Goal: Task Accomplishment & Management: Manage account settings

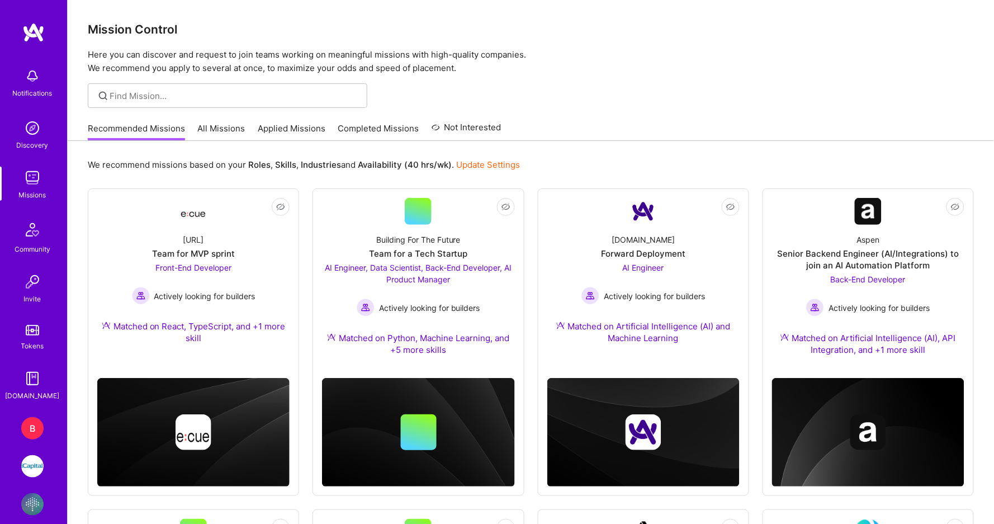
click at [34, 504] on img at bounding box center [32, 504] width 22 height 22
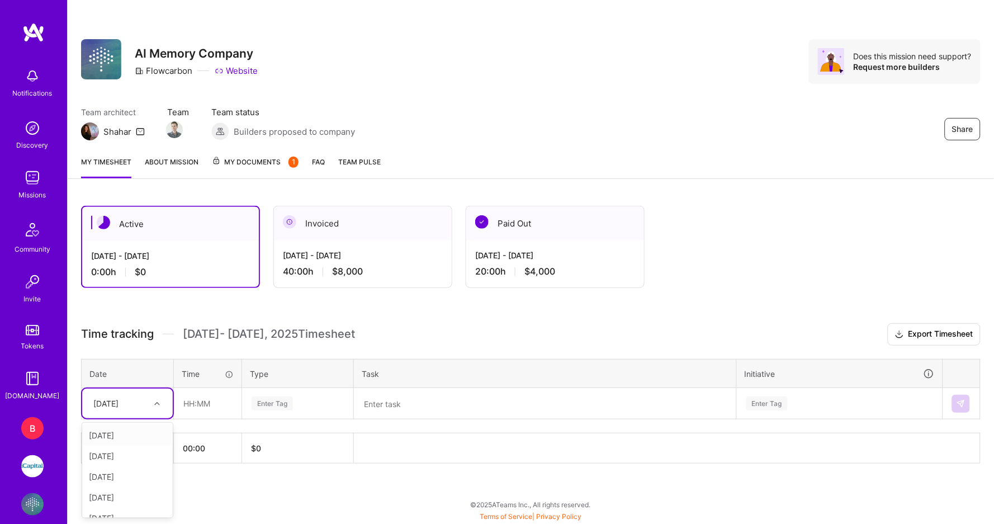
click at [150, 401] on div at bounding box center [158, 403] width 17 height 15
click at [139, 431] on div "[DATE]" at bounding box center [127, 435] width 91 height 21
click at [203, 402] on input "text" at bounding box center [207, 403] width 66 height 30
type input "04:00"
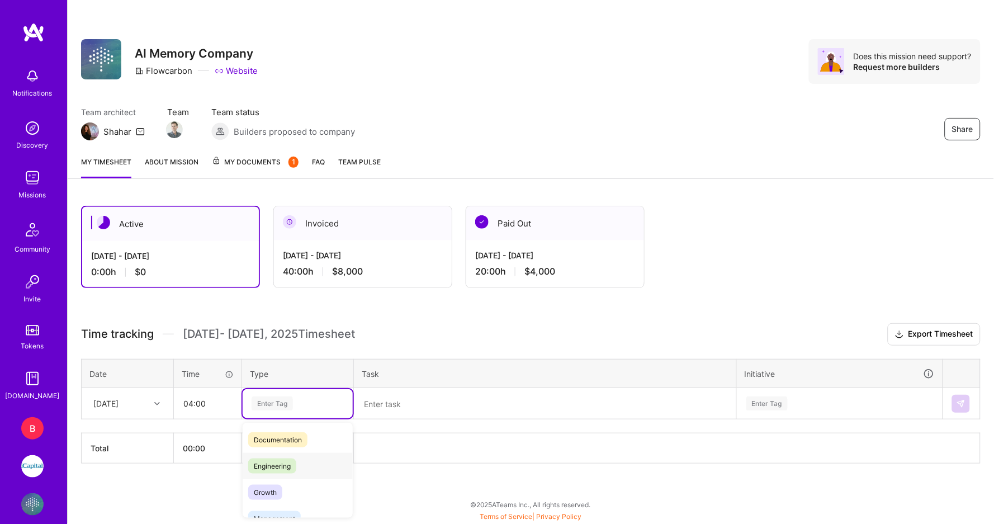
scroll to position [54, 0]
click at [291, 464] on span "Engineering" at bounding box center [272, 464] width 48 height 15
click at [407, 408] on textarea at bounding box center [545, 403] width 380 height 29
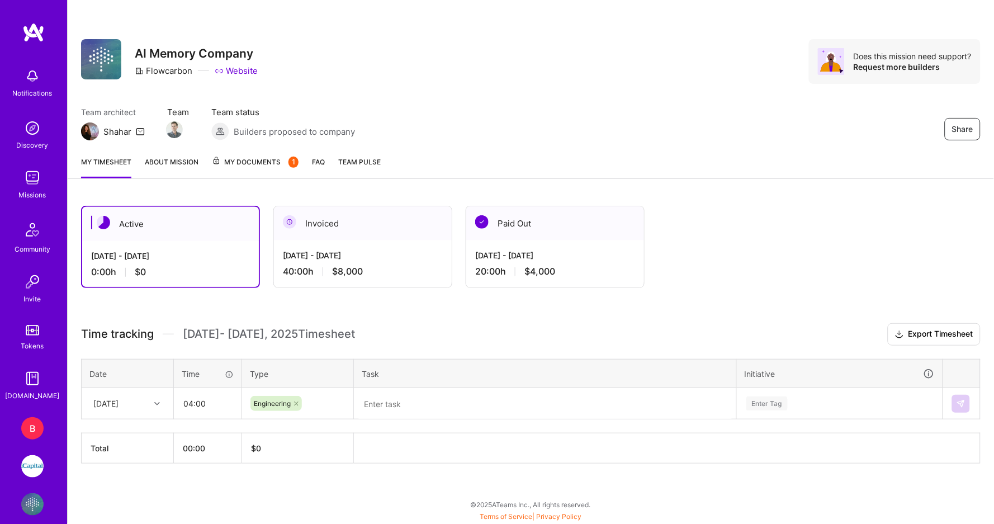
click at [359, 231] on div "Invoiced" at bounding box center [363, 223] width 178 height 34
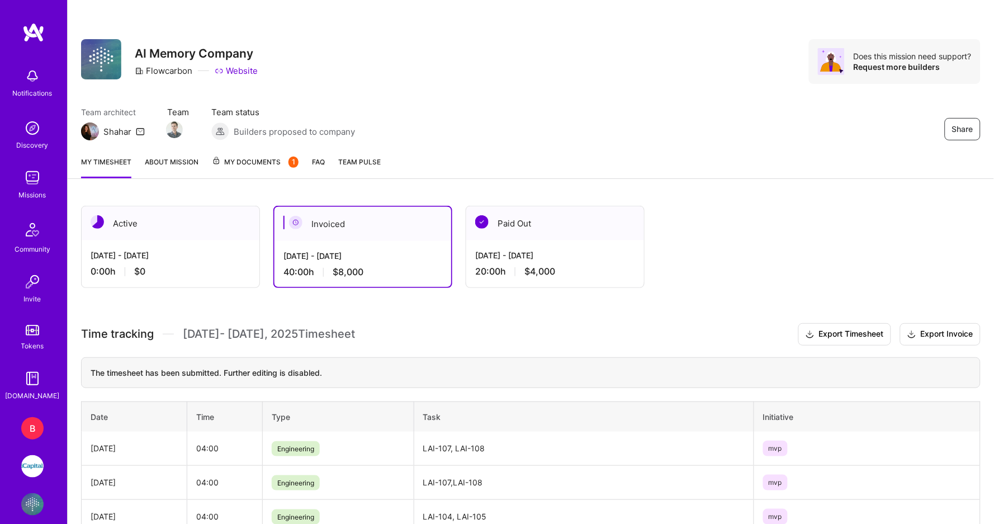
click at [212, 254] on div "[DATE] - [DATE]" at bounding box center [171, 255] width 160 height 12
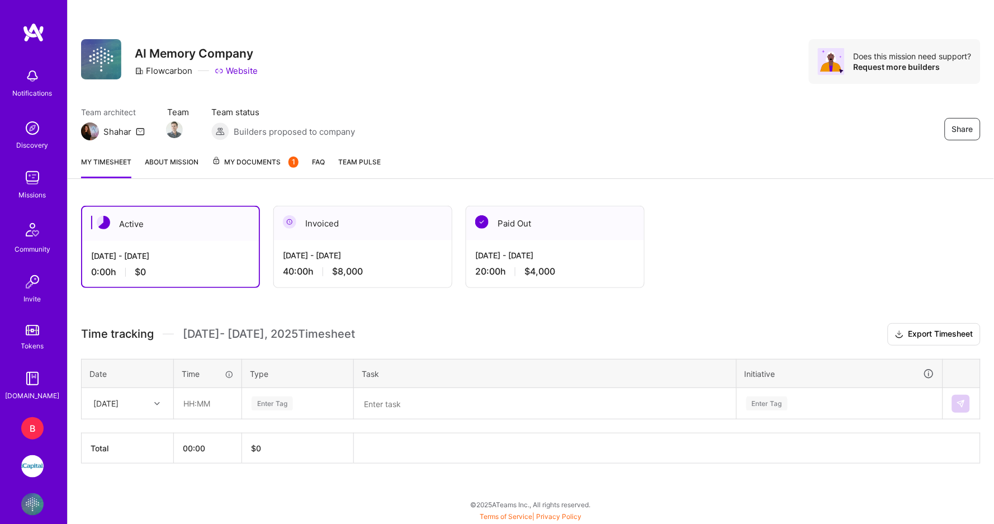
scroll to position [0, 0]
click at [210, 400] on input "text" at bounding box center [207, 403] width 66 height 30
type input "08:00"
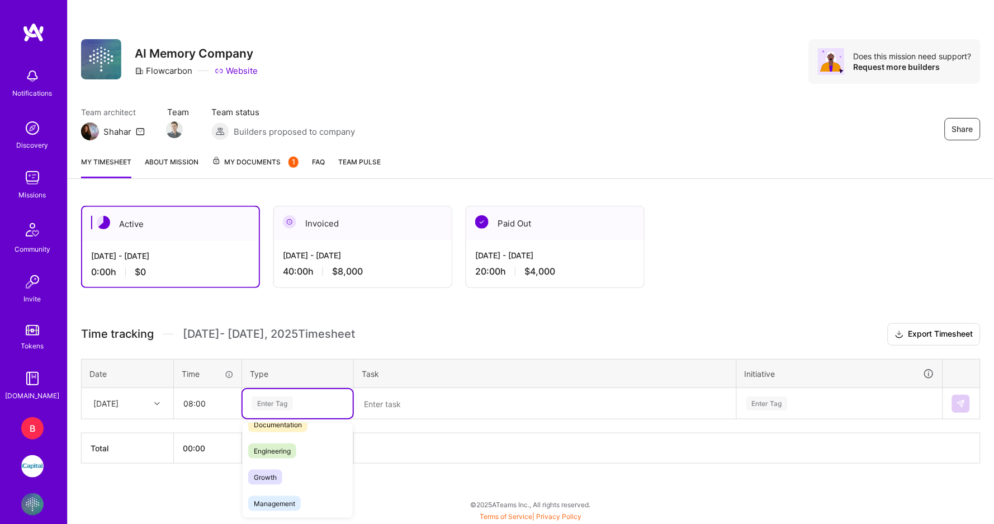
scroll to position [74, 0]
click at [288, 439] on span "Engineering" at bounding box center [272, 445] width 48 height 15
click at [425, 389] on textarea at bounding box center [545, 403] width 380 height 29
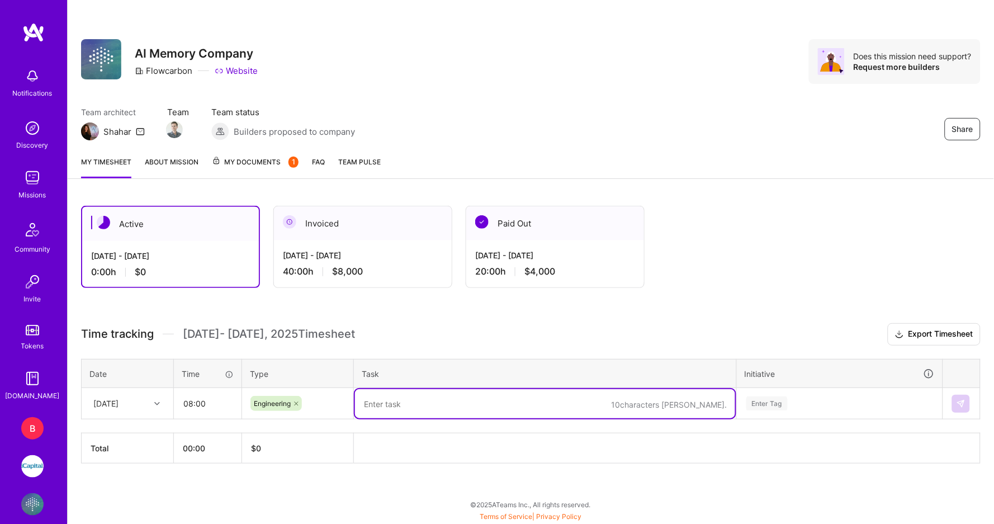
click at [367, 255] on div "[DATE] - [DATE]" at bounding box center [363, 255] width 160 height 12
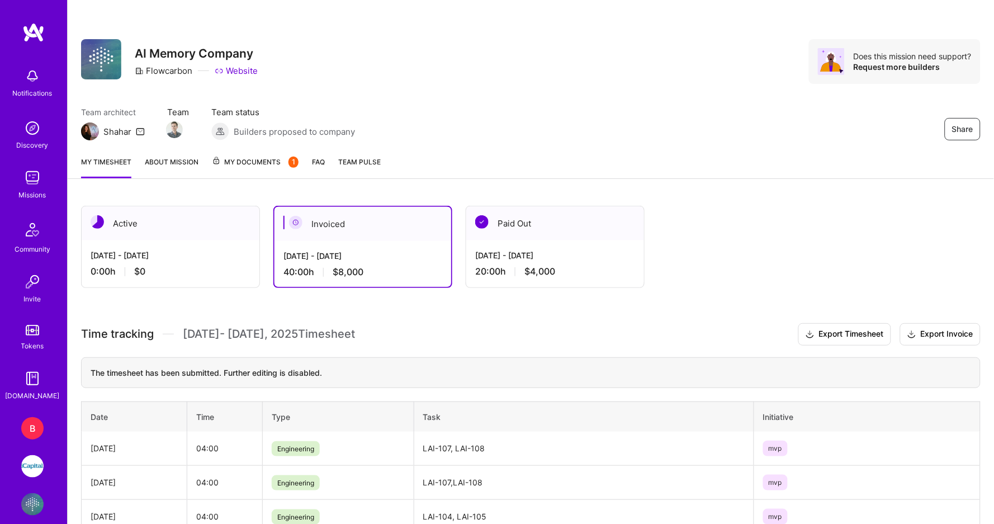
scroll to position [0, 0]
click at [152, 240] on div "[DATE] - [DATE] 0:00 h $0" at bounding box center [171, 263] width 178 height 46
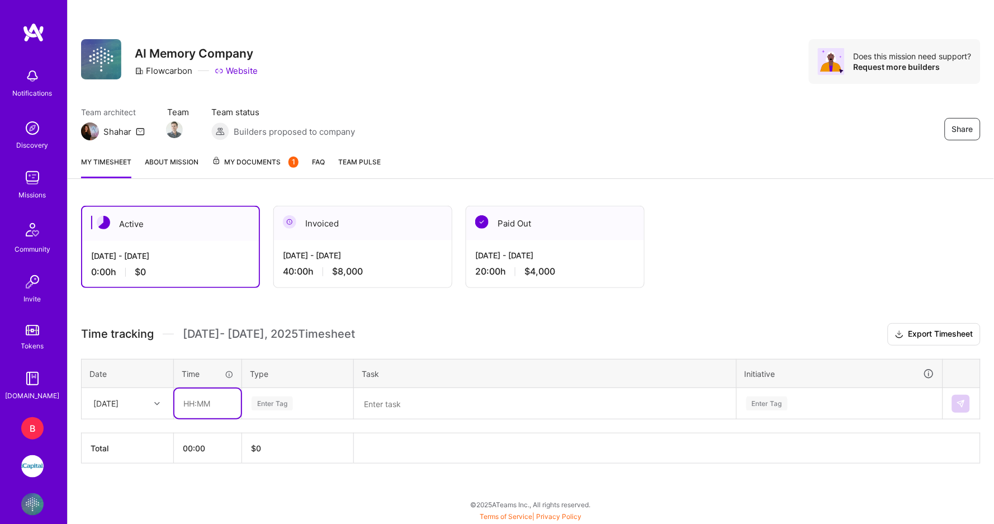
click at [228, 400] on input "text" at bounding box center [207, 403] width 66 height 30
type input "0"
type input "08:00"
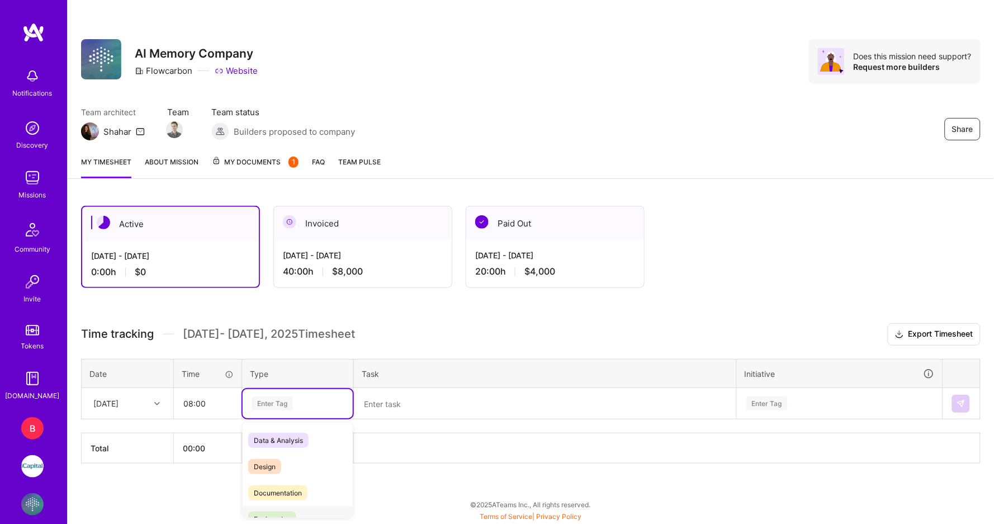
click at [289, 511] on span "Engineering" at bounding box center [272, 518] width 48 height 15
click at [387, 407] on textarea at bounding box center [545, 403] width 380 height 29
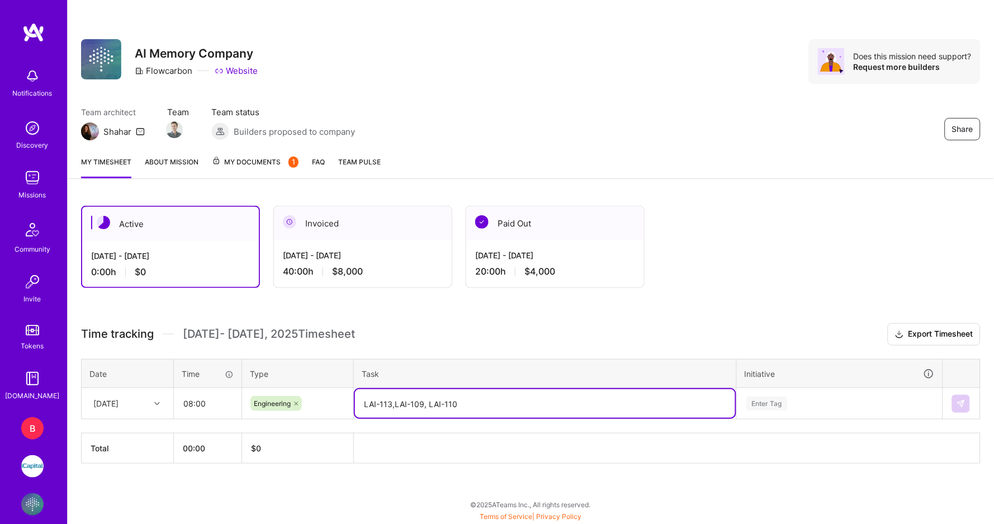
type textarea "LAI-113,LAI-109, LAI-110"
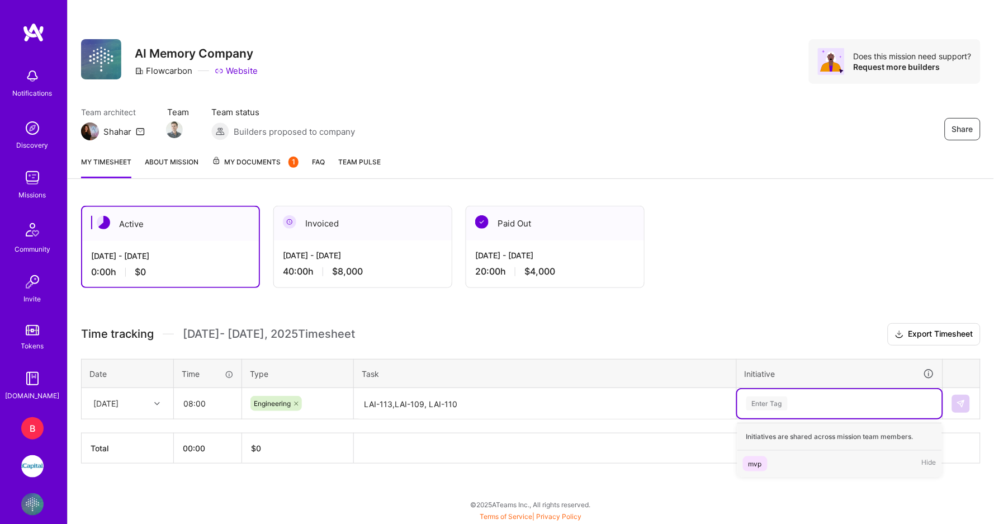
click at [766, 460] on span "mvp" at bounding box center [755, 463] width 25 height 15
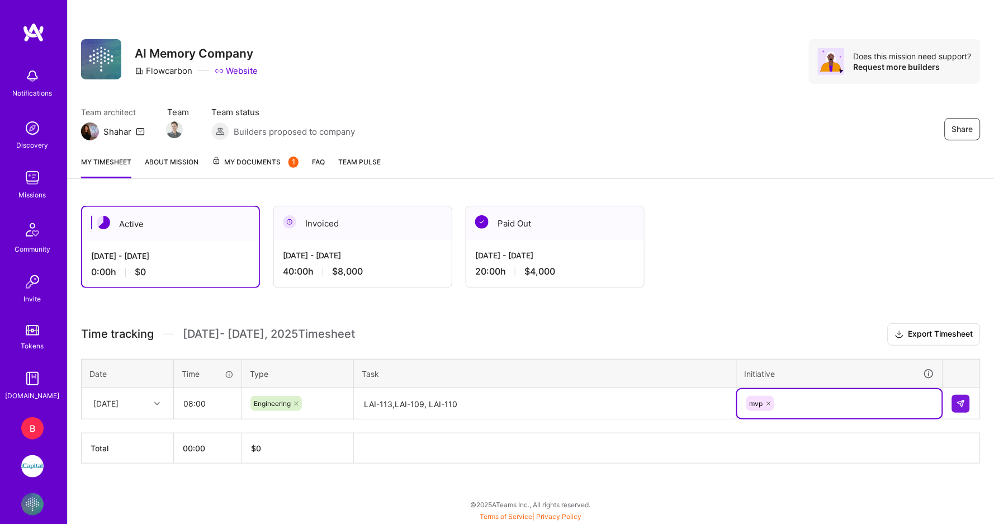
click at [118, 401] on div "[DATE]" at bounding box center [105, 403] width 25 height 12
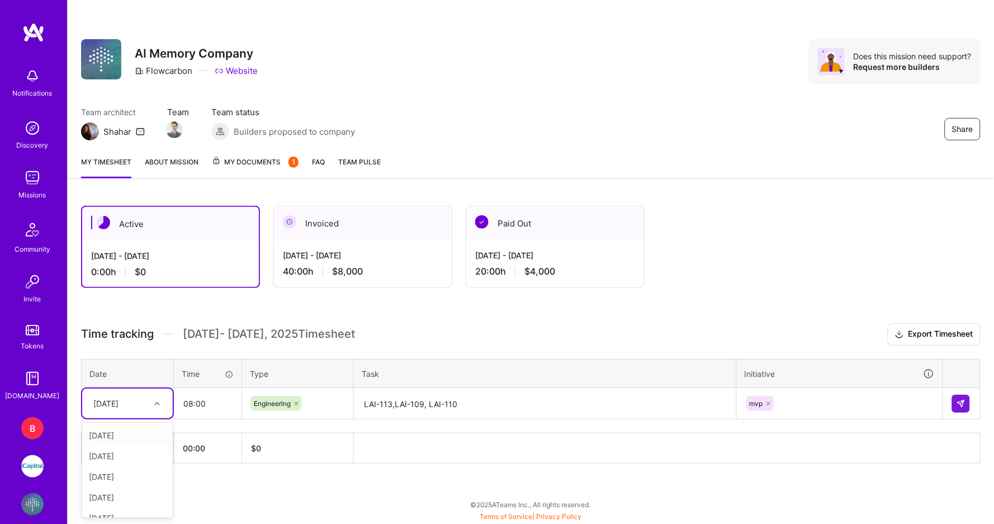
click at [121, 435] on div "[DATE]" at bounding box center [127, 435] width 91 height 21
click at [965, 399] on img at bounding box center [960, 403] width 9 height 9
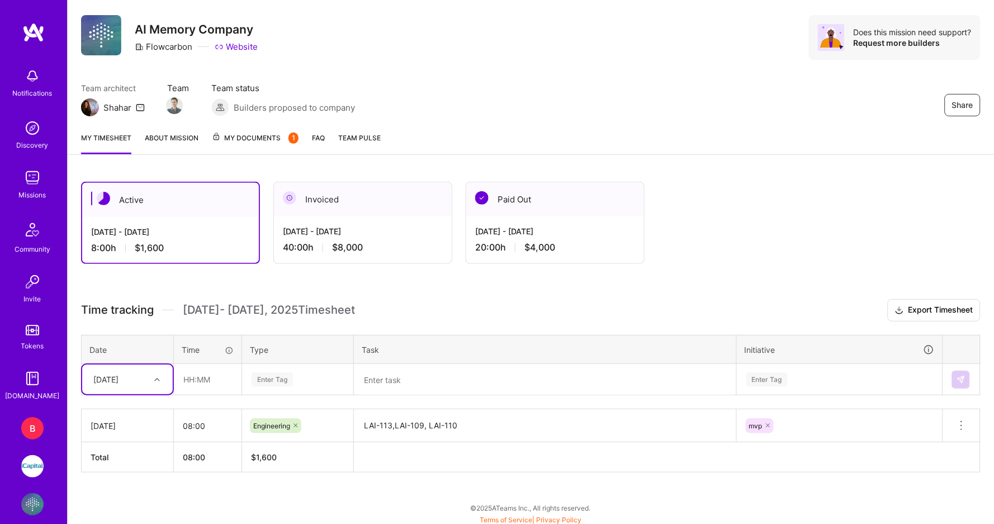
scroll to position [23, 0]
click at [362, 222] on div "[DATE] - [DATE] 40:00 h $8,000" at bounding box center [363, 240] width 178 height 46
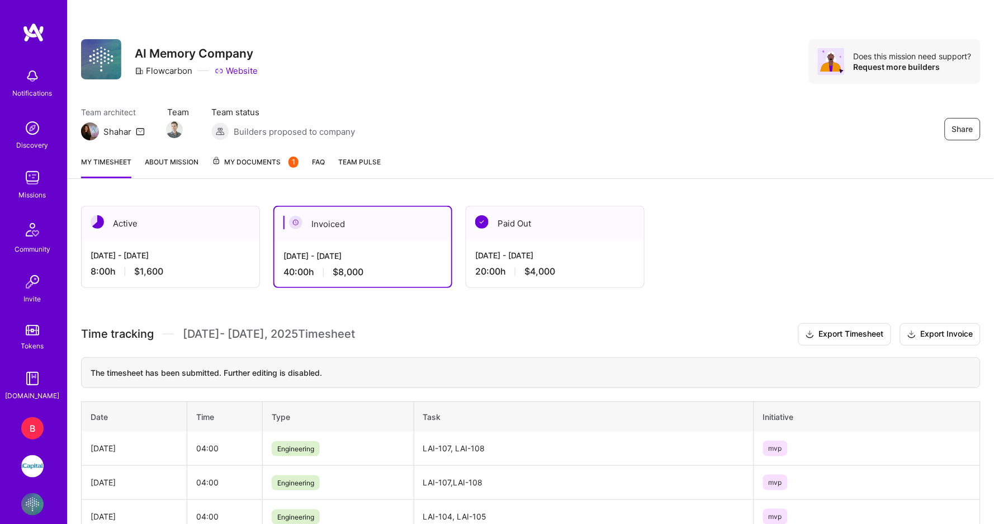
scroll to position [0, 0]
click at [178, 249] on div "[DATE] - [DATE]" at bounding box center [171, 255] width 160 height 12
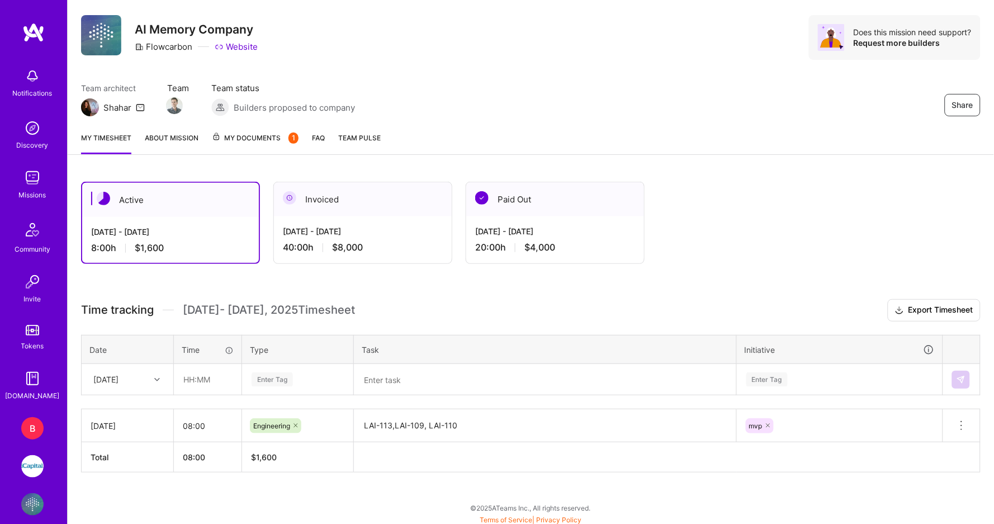
scroll to position [23, 0]
click at [118, 381] on div "[DATE]" at bounding box center [105, 380] width 25 height 12
click at [365, 230] on div "[DATE] - [DATE]" at bounding box center [363, 232] width 160 height 12
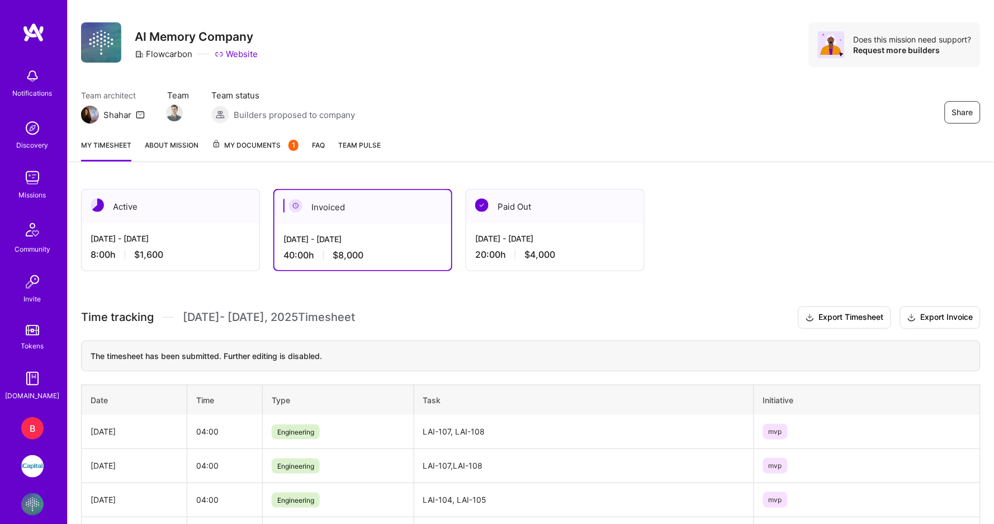
scroll to position [25, 0]
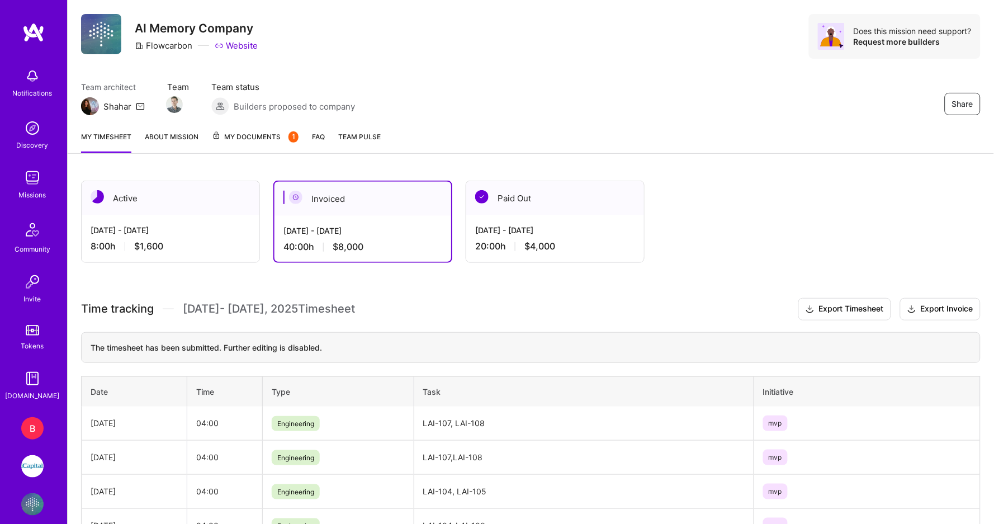
click at [209, 229] on div "[DATE] - [DATE]" at bounding box center [171, 230] width 160 height 12
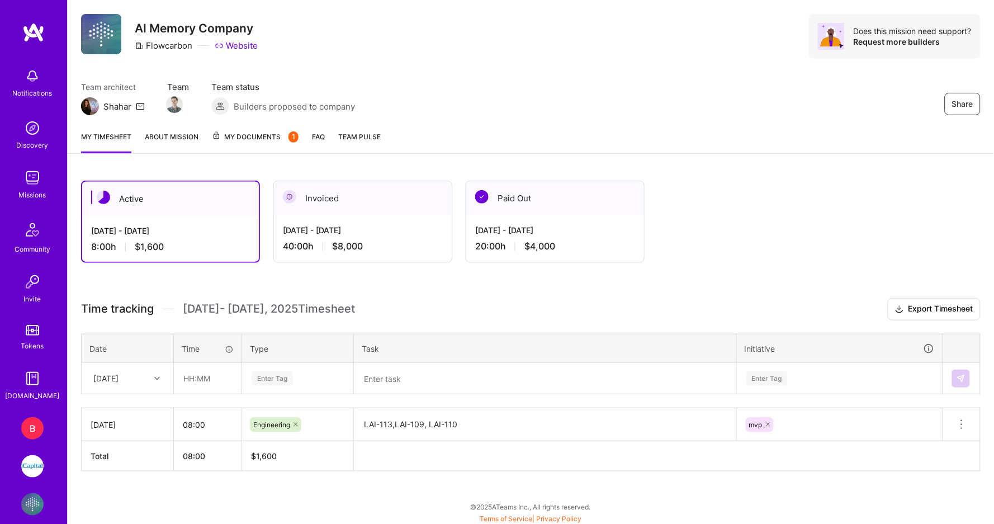
scroll to position [23, 0]
click at [193, 379] on input "text" at bounding box center [207, 380] width 66 height 30
type input "08:00"
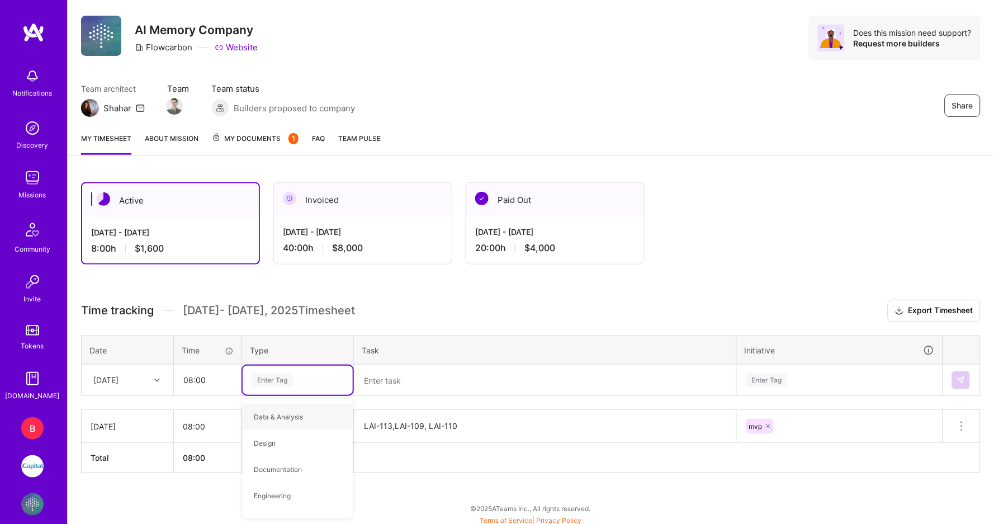
click at [121, 370] on div "[DATE]" at bounding box center [119, 379] width 62 height 18
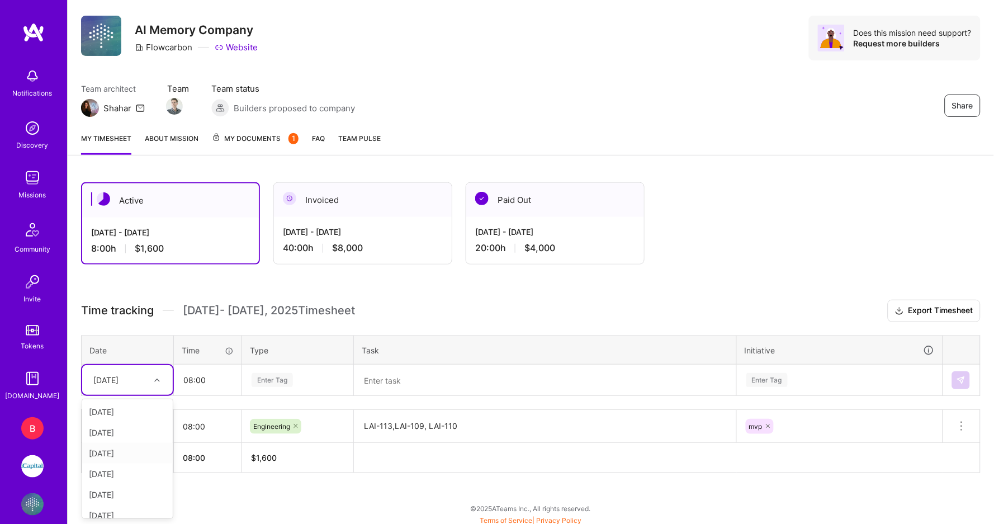
click at [129, 444] on div "[DATE]" at bounding box center [127, 453] width 91 height 21
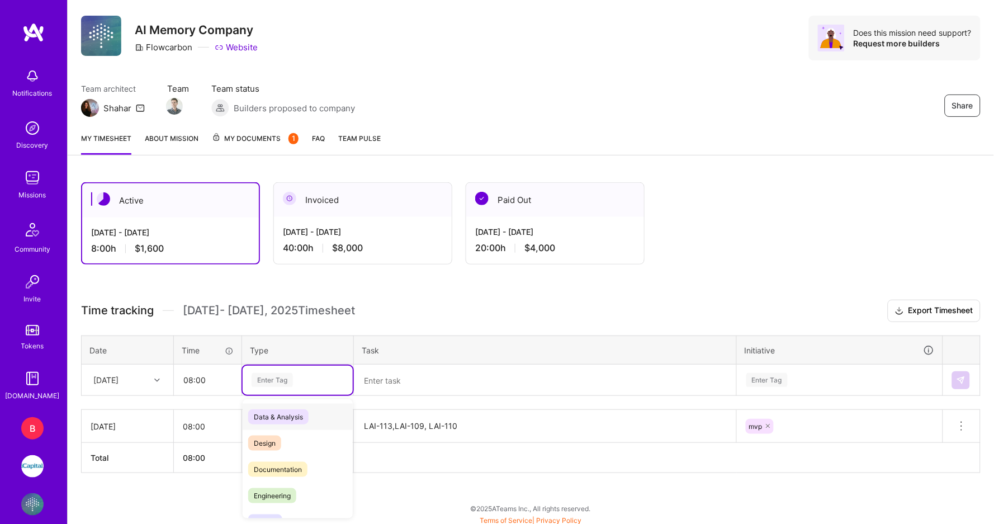
click at [288, 371] on div "Enter Tag" at bounding box center [271, 379] width 41 height 17
type input "eng"
click at [278, 411] on span "Engineering" at bounding box center [272, 416] width 48 height 15
click at [464, 385] on textarea at bounding box center [545, 379] width 380 height 29
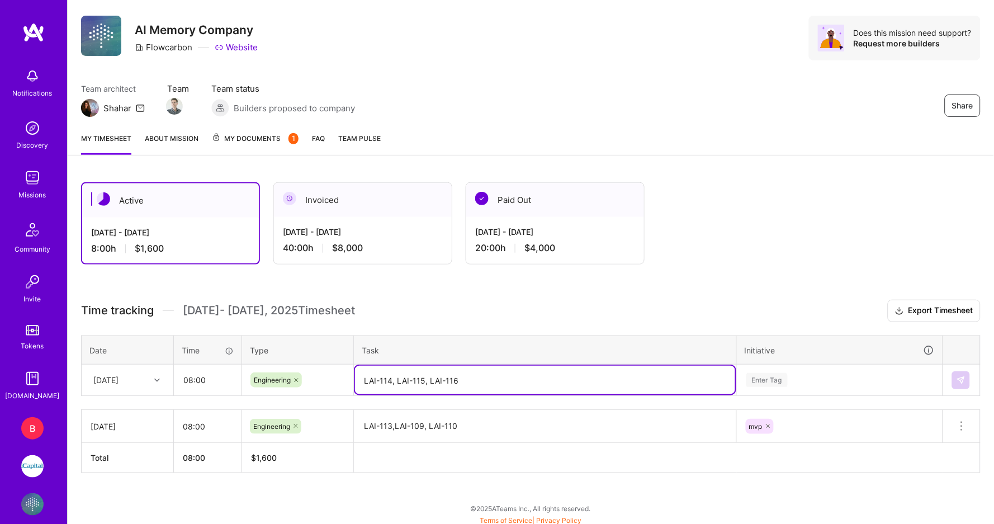
type textarea "LAI-114, LAI-115, LAI-116"
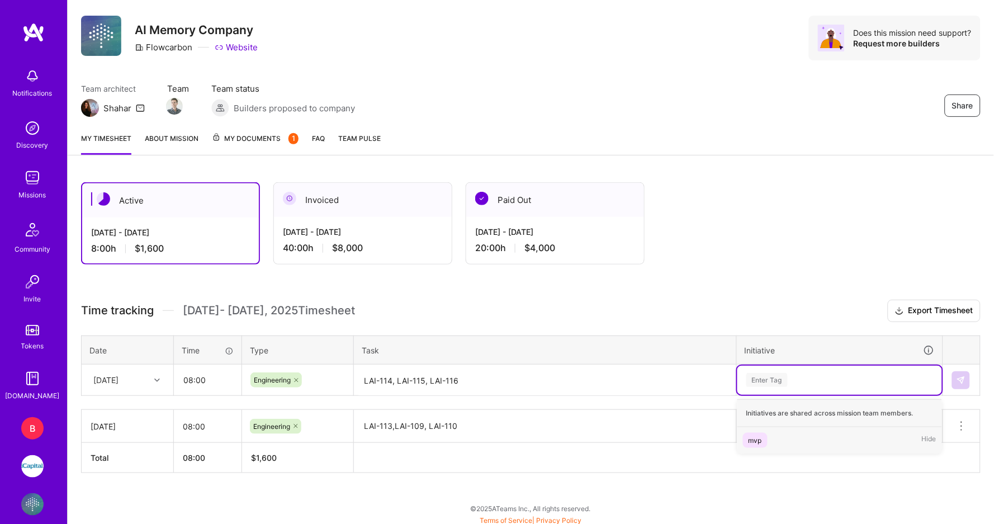
click at [781, 374] on div "Enter Tag" at bounding box center [766, 379] width 41 height 17
type input "mvp"
click at [787, 435] on div "mvp Hide" at bounding box center [839, 440] width 205 height 26
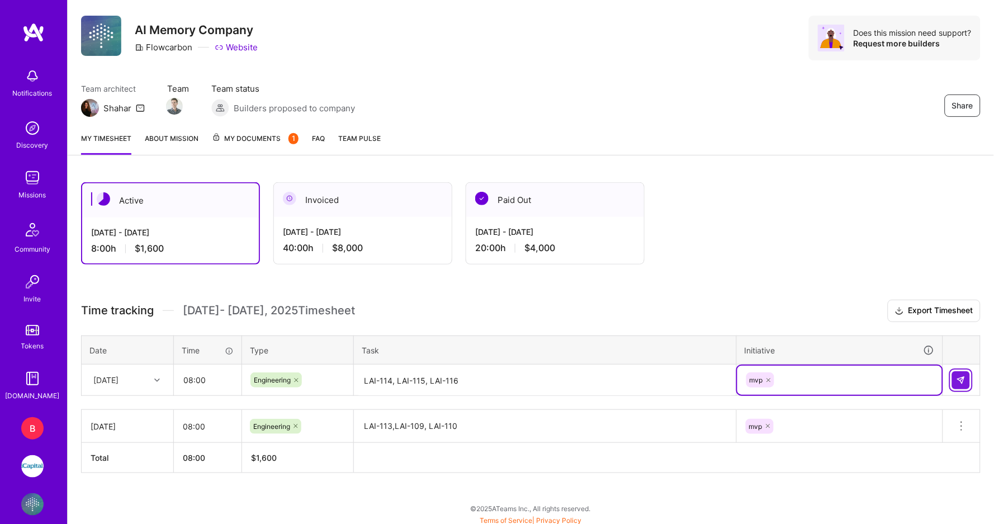
click at [955, 371] on button at bounding box center [961, 380] width 18 height 18
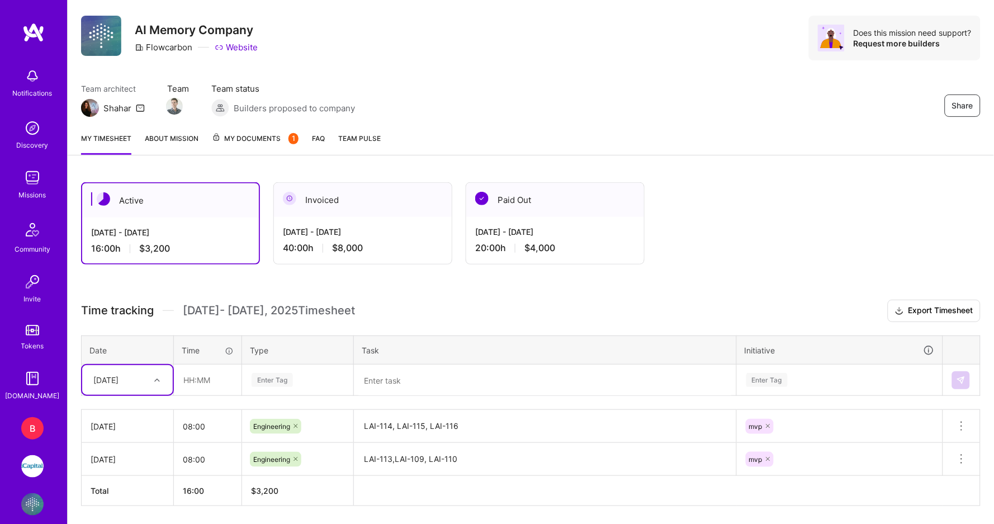
click at [155, 378] on div "[DATE]" at bounding box center [127, 380] width 91 height 30
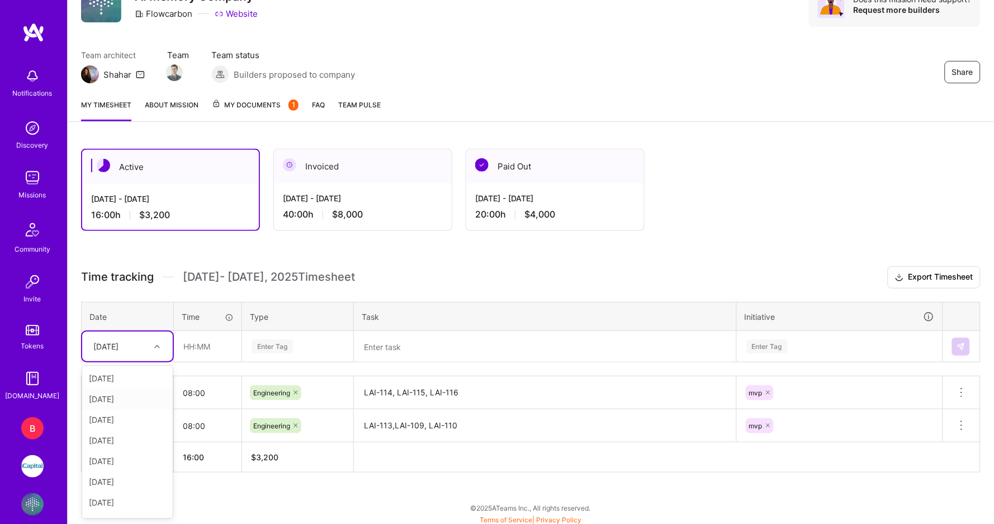
scroll to position [0, 0]
click at [122, 454] on div "[DATE]" at bounding box center [127, 460] width 91 height 21
click at [192, 348] on input "text" at bounding box center [207, 346] width 66 height 30
type input "08:00"
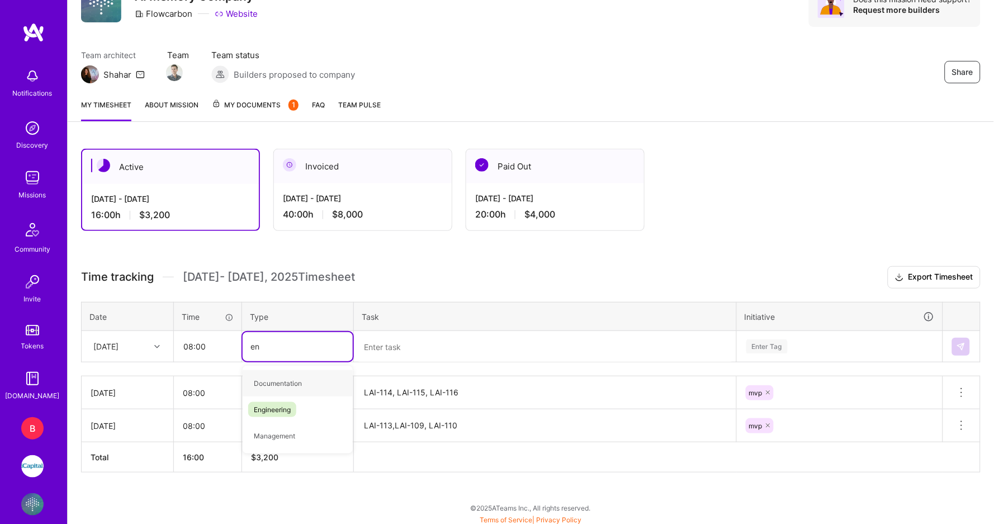
type input "eng"
click at [275, 379] on span "Engineering" at bounding box center [272, 383] width 48 height 15
click at [431, 342] on textarea at bounding box center [545, 347] width 380 height 30
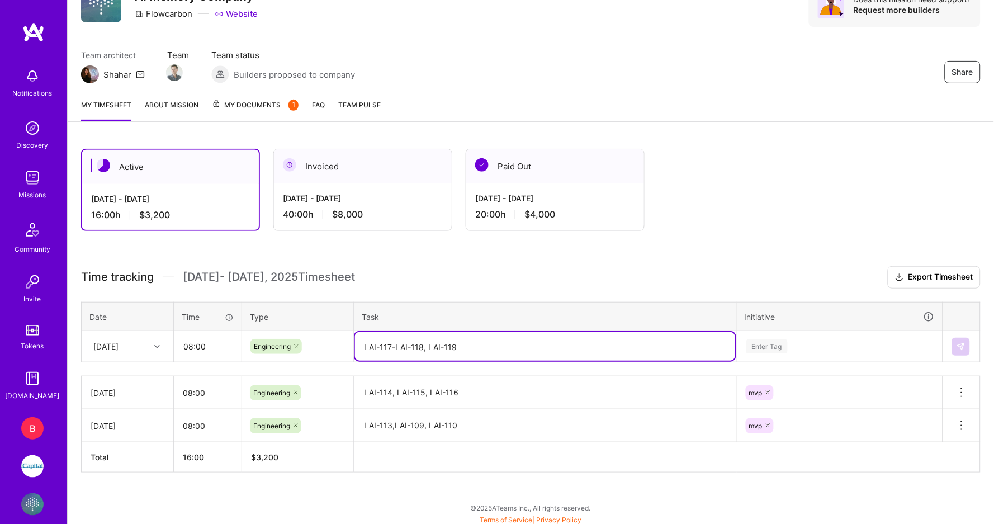
type textarea "LAI-117-LAI-118, LAI-119"
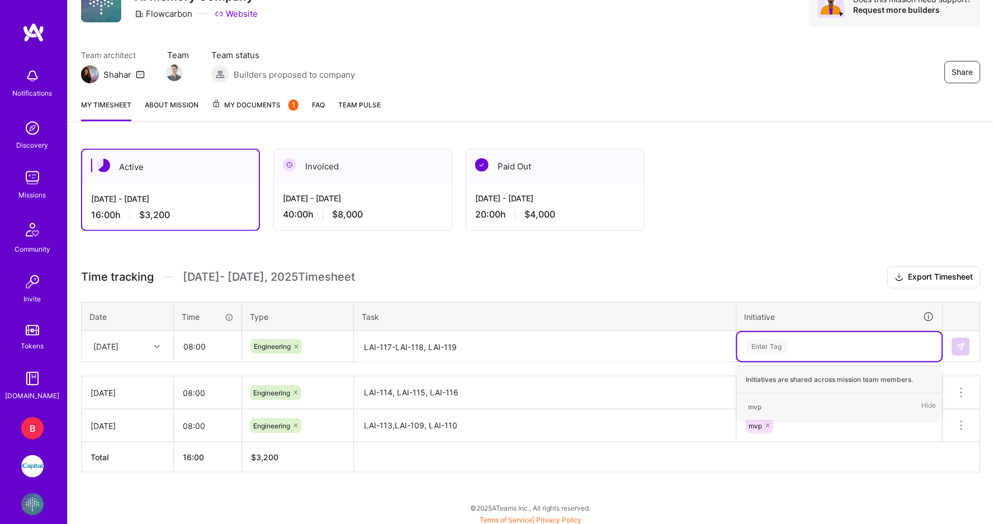
type input "m"
click at [796, 400] on div "mvp Hide" at bounding box center [839, 406] width 205 height 26
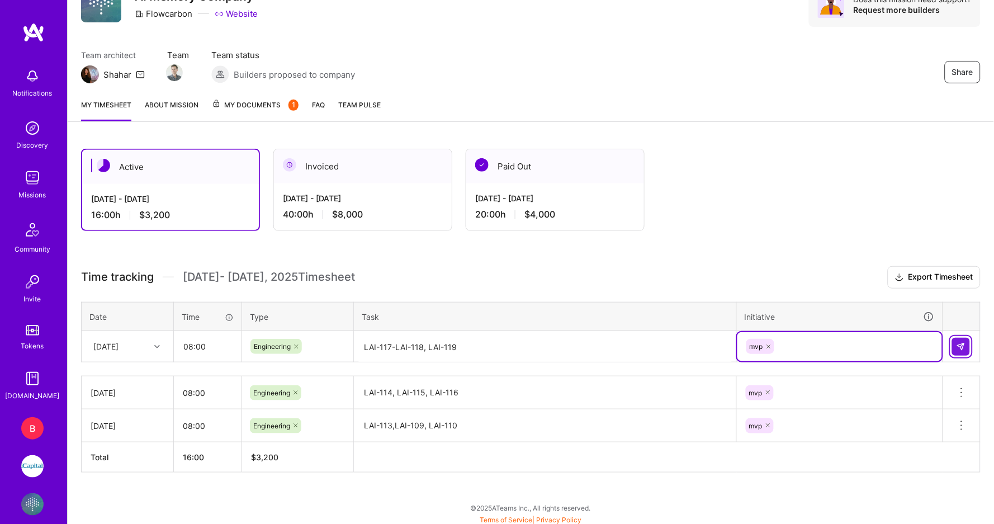
click at [962, 344] on img at bounding box center [960, 346] width 9 height 9
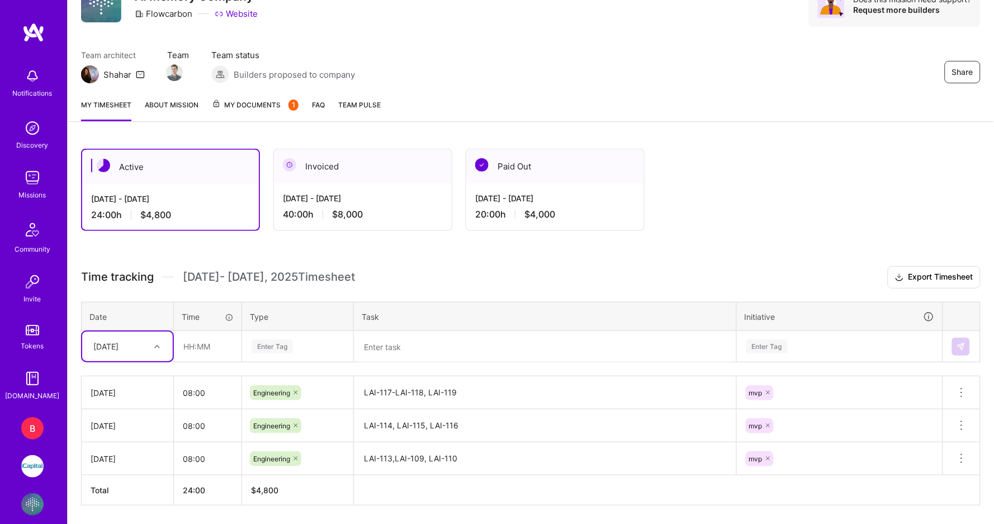
click at [151, 348] on div "[DATE]" at bounding box center [127, 346] width 91 height 30
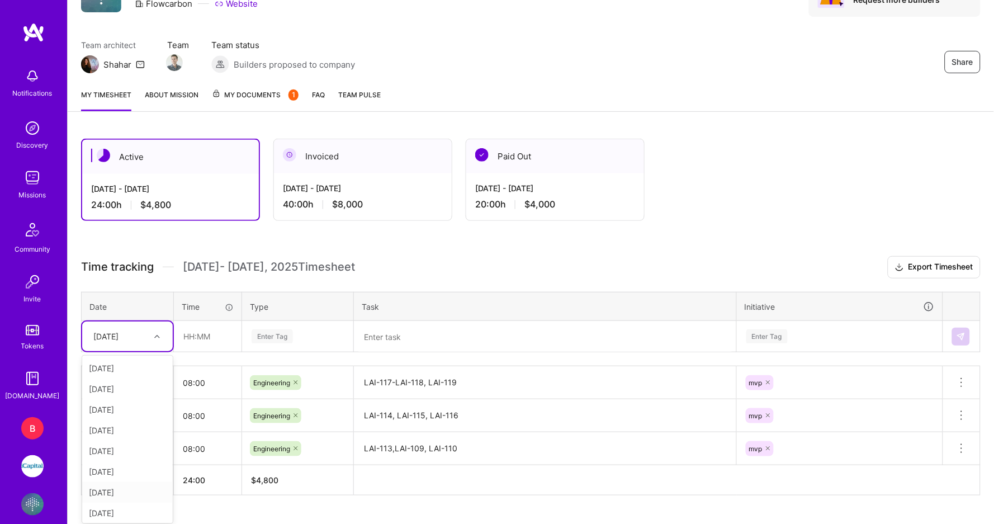
click at [120, 486] on div "[DATE]" at bounding box center [127, 492] width 91 height 21
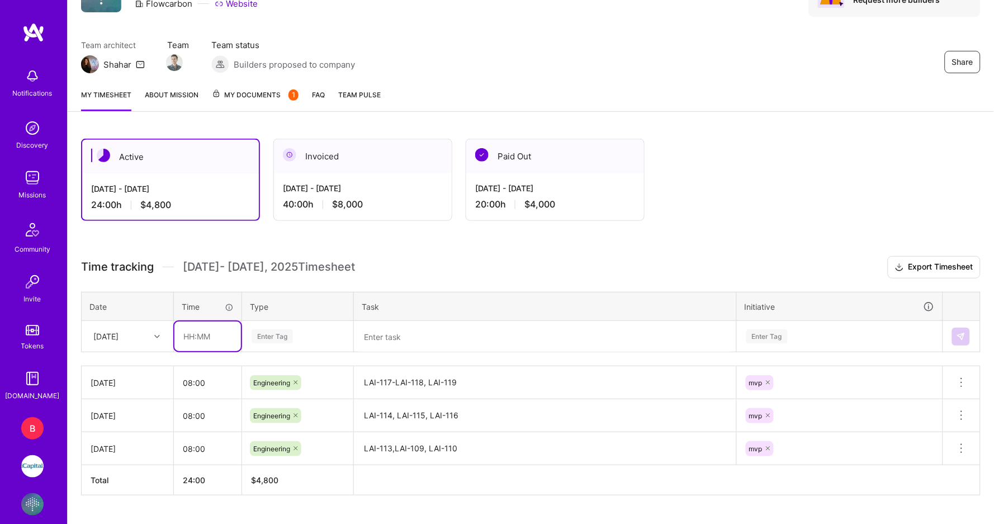
click at [200, 332] on input "text" at bounding box center [207, 336] width 66 height 30
type input "08:00"
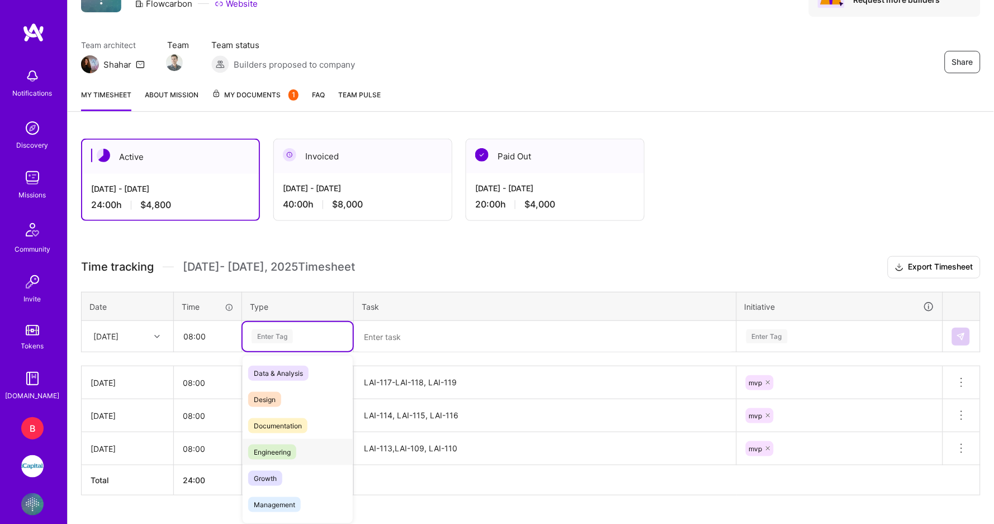
click at [289, 448] on span "Engineering" at bounding box center [272, 451] width 48 height 15
click at [389, 344] on textarea at bounding box center [545, 337] width 380 height 30
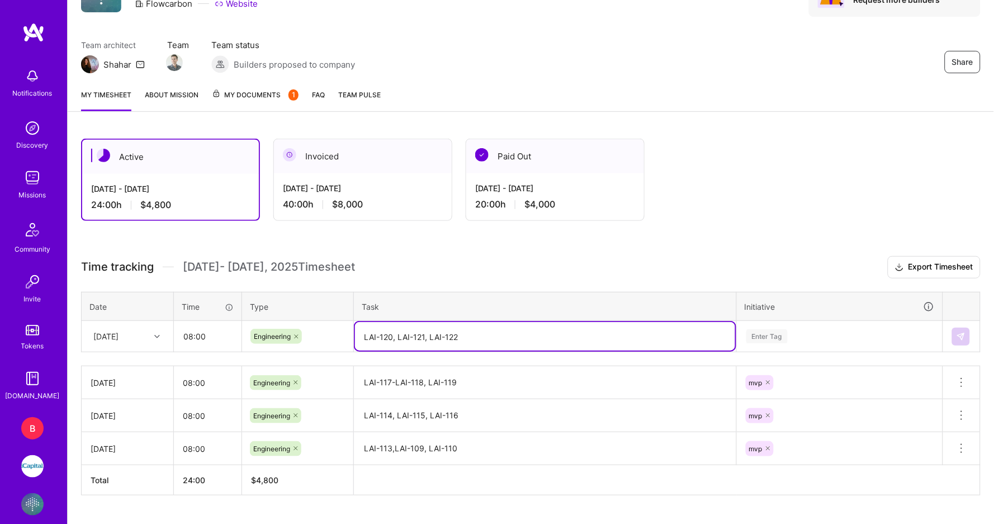
type textarea "LAI-120, LAI-121, LAI-122"
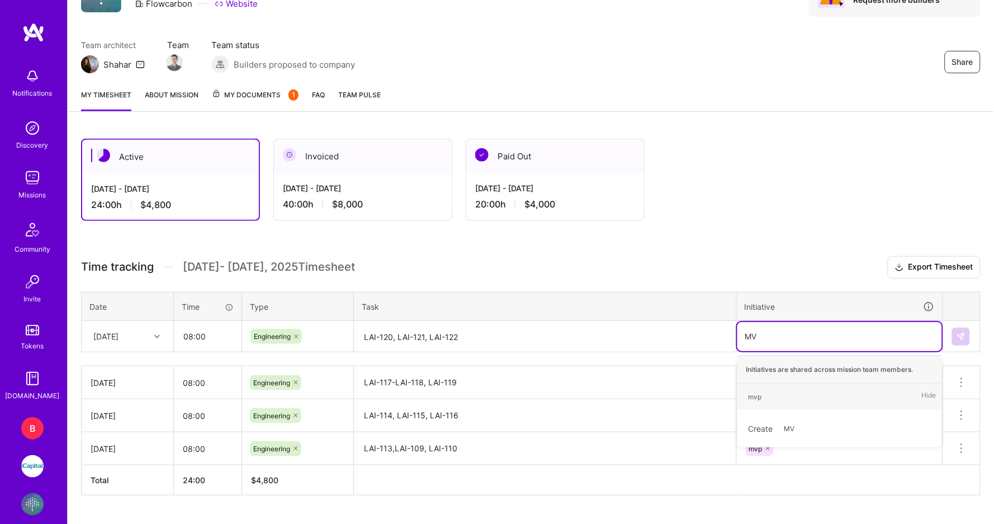
type input "MVP"
click at [776, 397] on div "mvp Hide" at bounding box center [839, 396] width 205 height 26
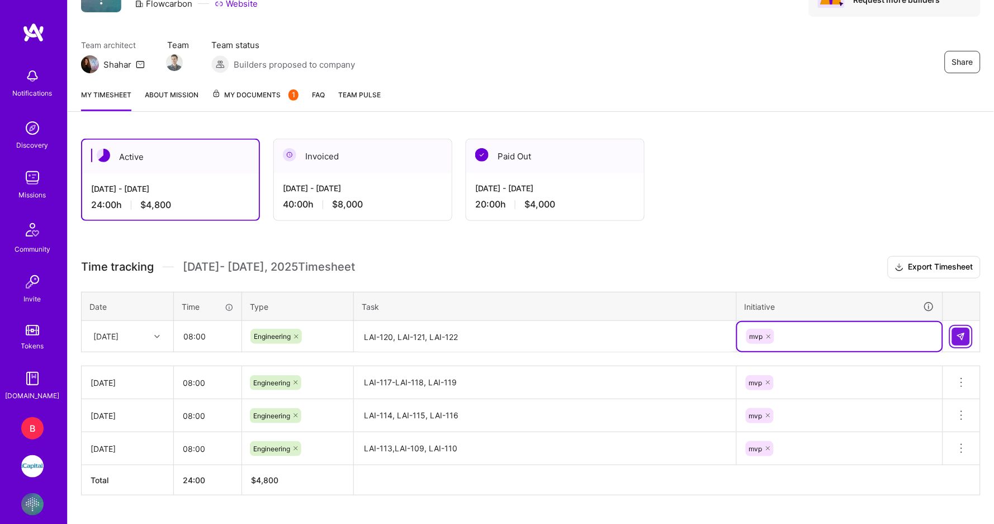
click at [963, 334] on img at bounding box center [960, 336] width 9 height 9
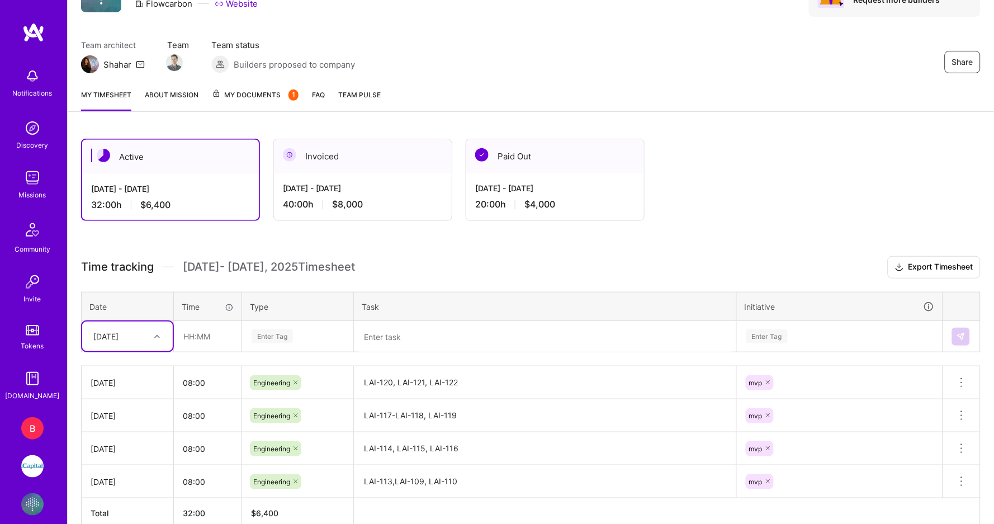
click at [155, 334] on icon at bounding box center [157, 337] width 6 height 6
click at [131, 487] on div "[DATE]" at bounding box center [127, 497] width 91 height 21
click at [185, 339] on input "text" at bounding box center [207, 336] width 66 height 30
type input "08:00"
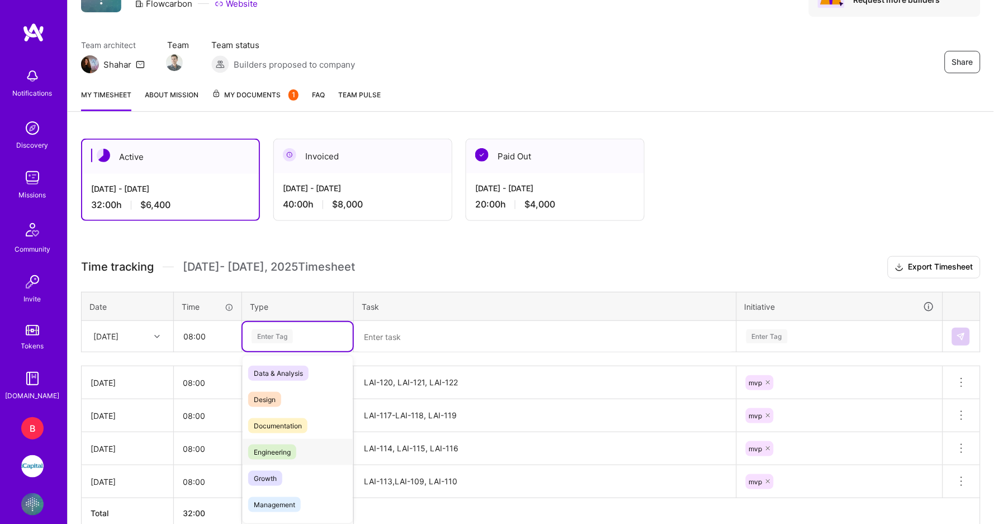
click at [273, 448] on span "Engineering" at bounding box center [272, 451] width 48 height 15
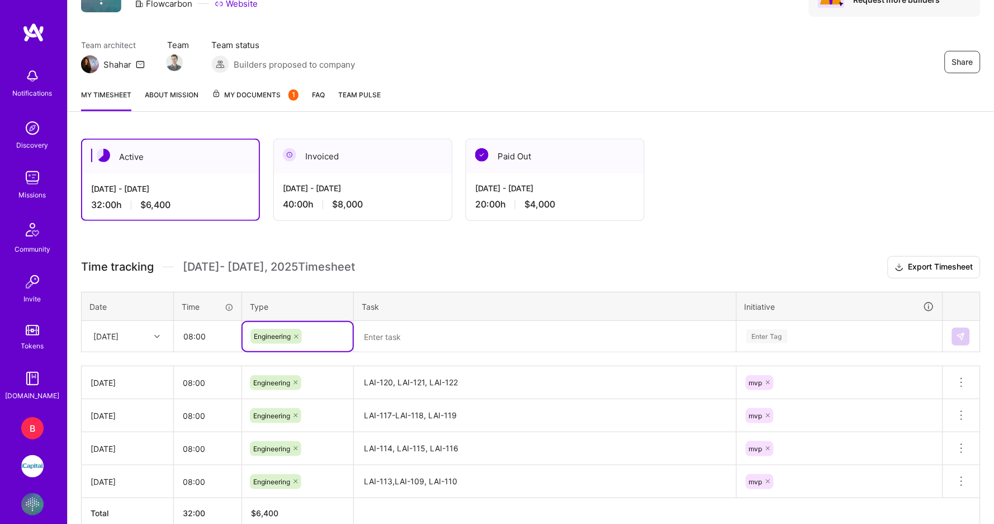
click at [448, 333] on textarea at bounding box center [545, 337] width 380 height 30
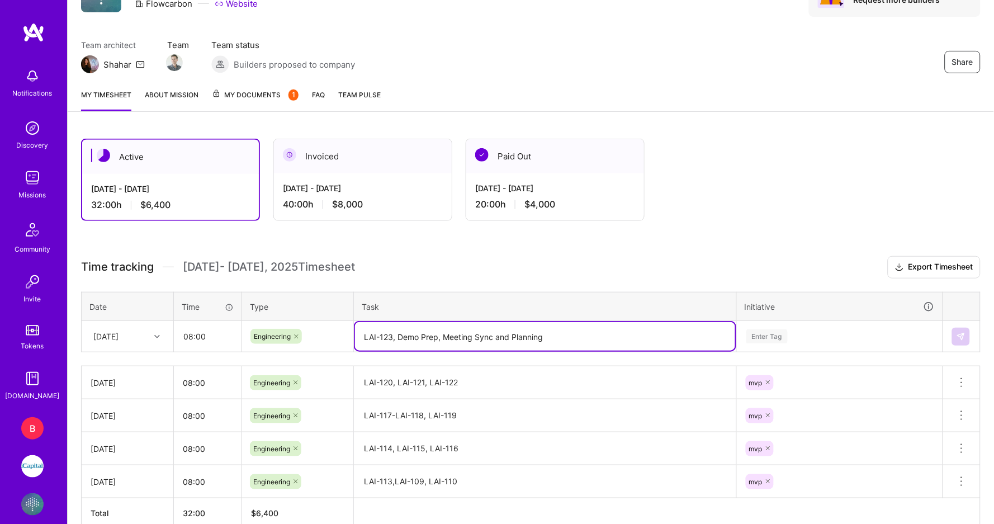
type textarea "LAI-123, Demo Prep, Meeting Sync and Planning"
click at [758, 325] on div "Enter Tag" at bounding box center [839, 336] width 205 height 29
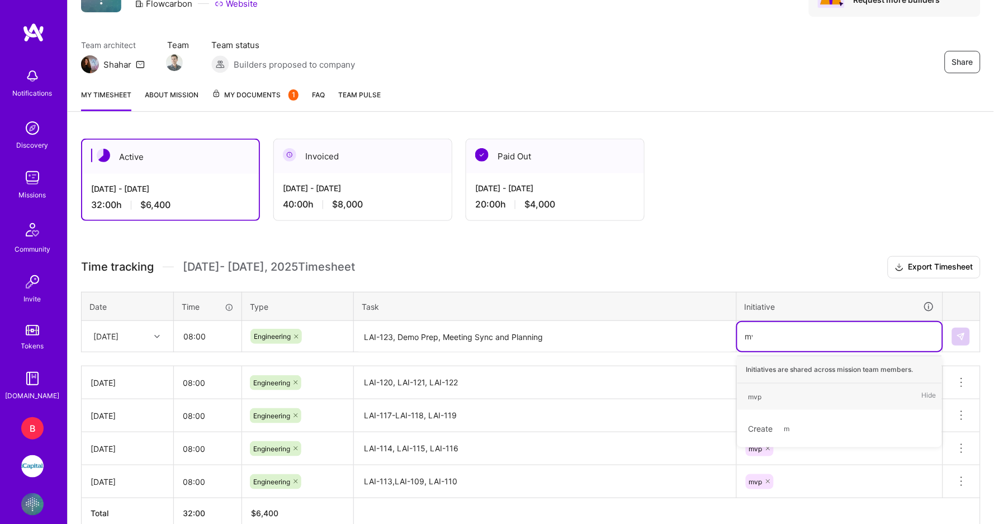
type input "mvp"
click at [769, 389] on div "mvp Hide" at bounding box center [839, 396] width 205 height 26
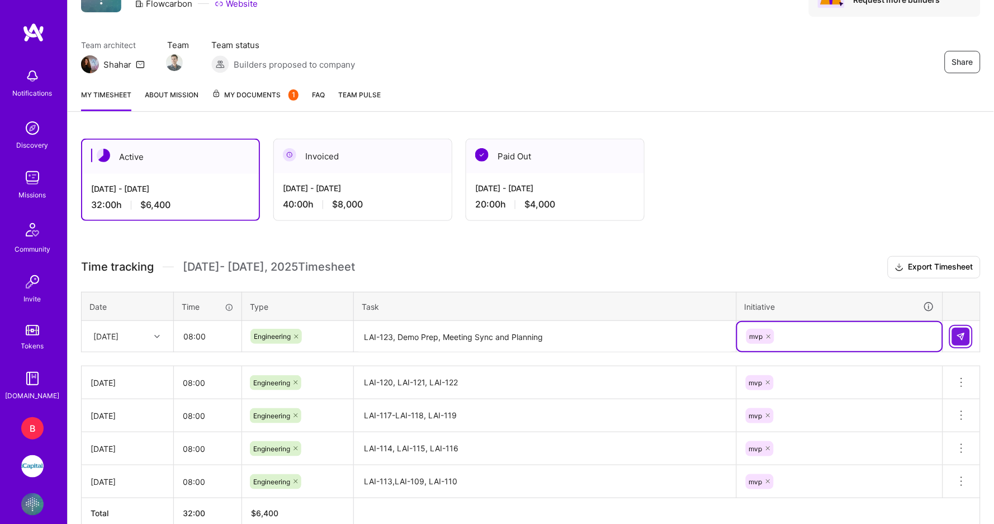
click at [967, 333] on button at bounding box center [961, 336] width 18 height 18
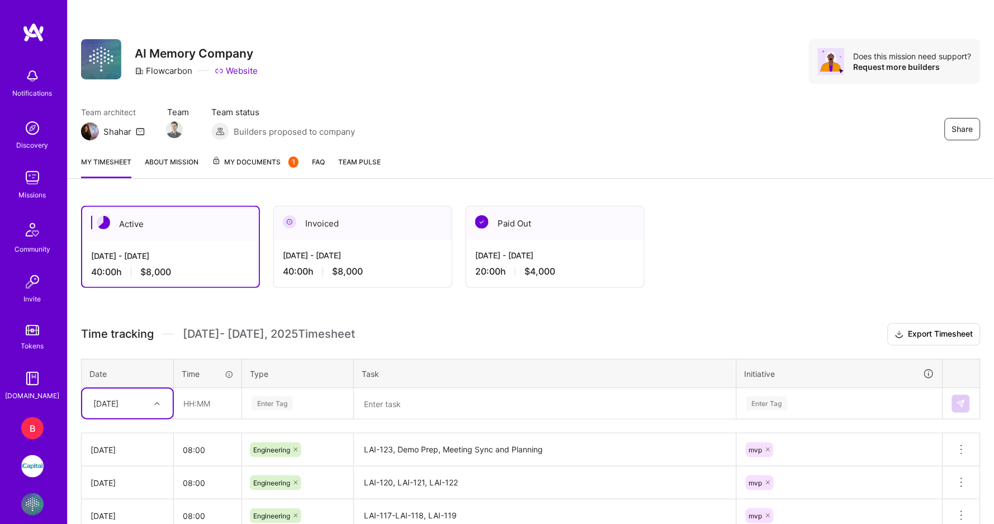
scroll to position [0, 0]
click at [34, 422] on div "B" at bounding box center [32, 428] width 22 height 22
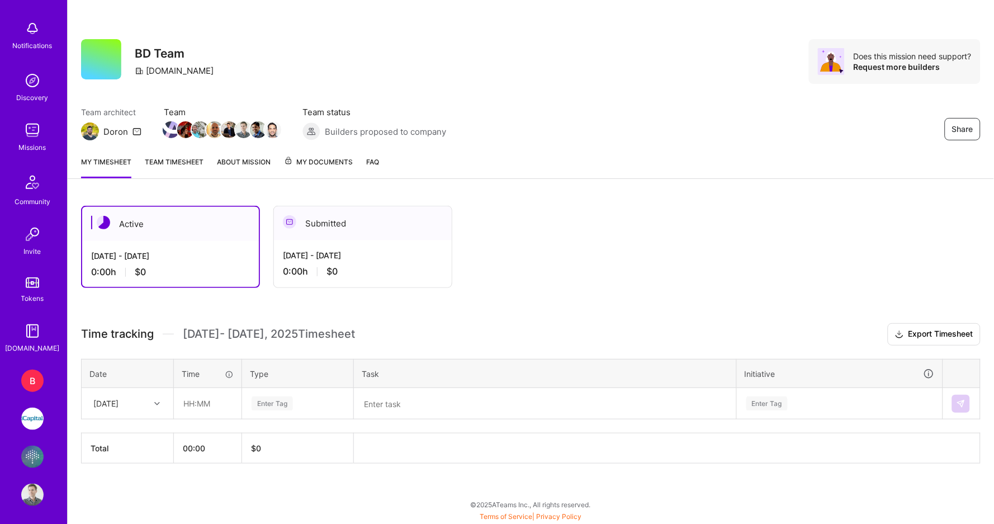
scroll to position [47, 0]
click at [37, 419] on img at bounding box center [32, 419] width 22 height 22
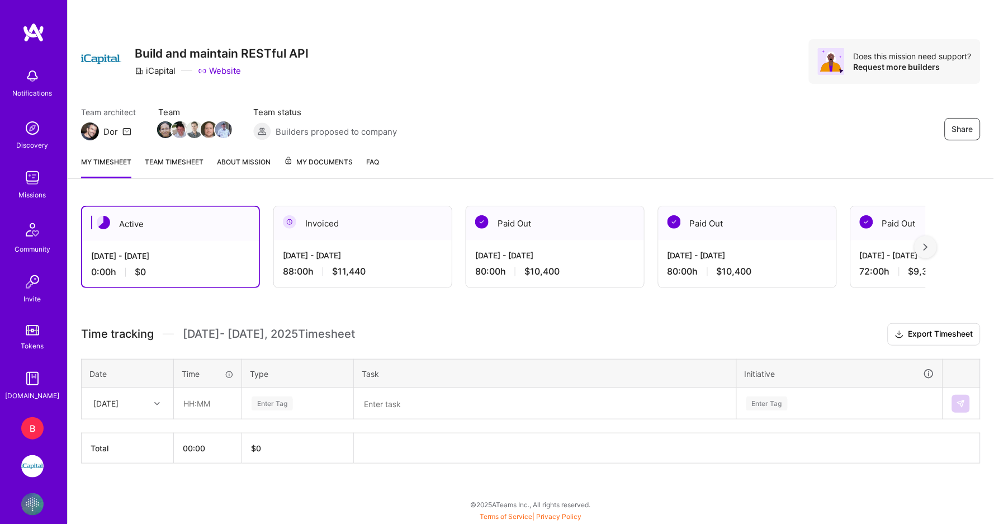
click at [352, 223] on div "Invoiced" at bounding box center [363, 223] width 178 height 34
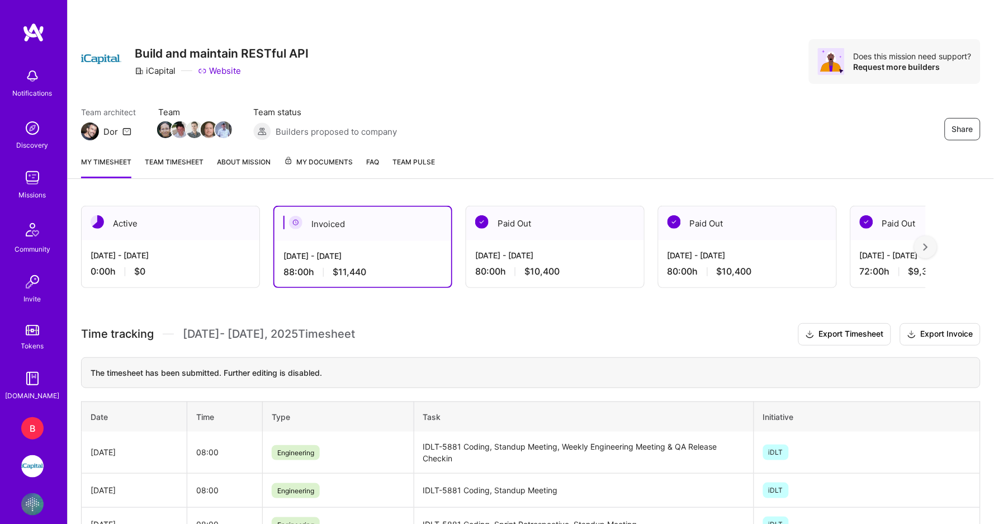
click at [205, 265] on div "0:00 h $0" at bounding box center [171, 271] width 160 height 12
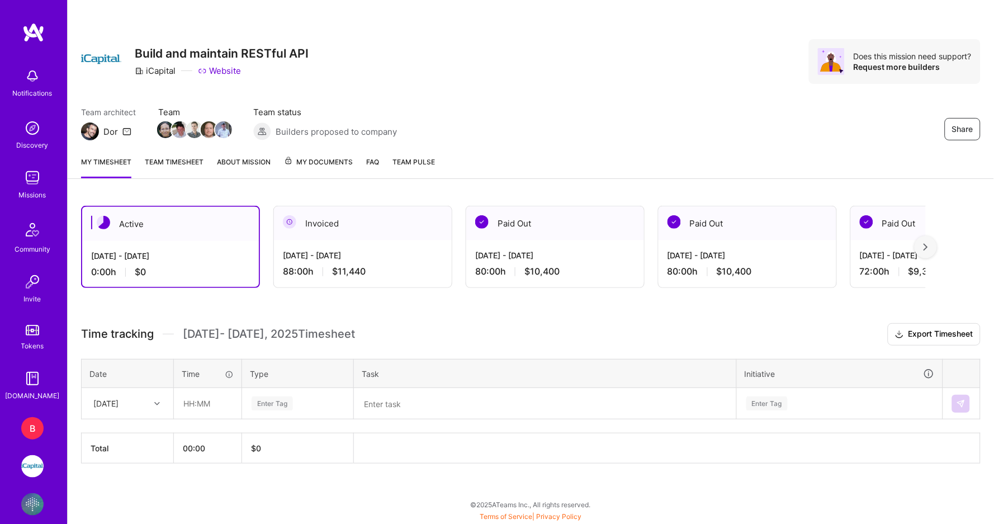
click at [156, 403] on icon at bounding box center [157, 404] width 6 height 6
click at [215, 397] on input "text" at bounding box center [207, 403] width 66 height 30
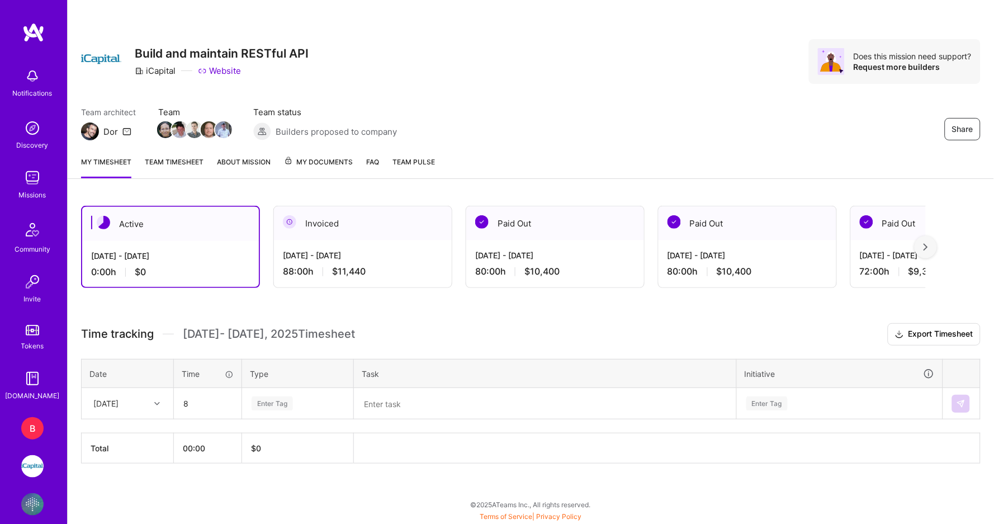
type input "08:00"
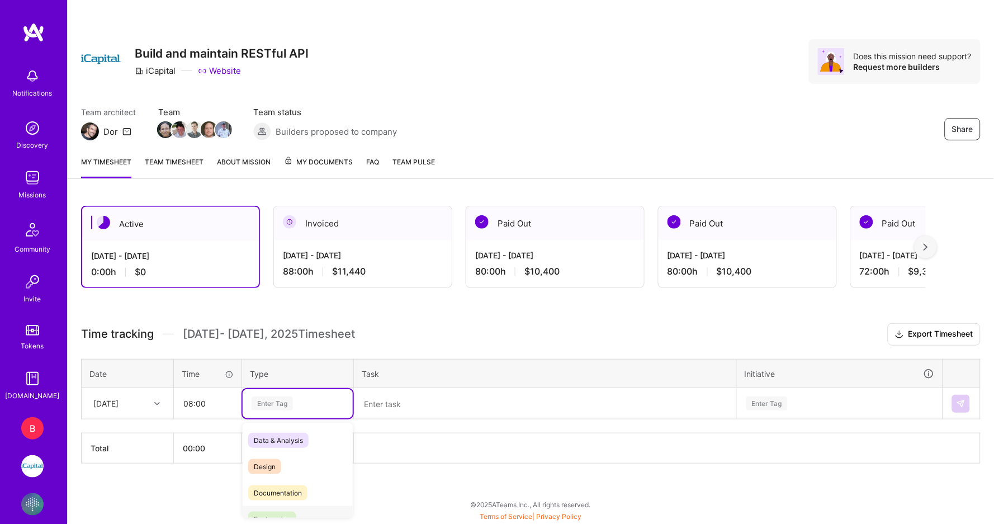
click at [291, 506] on div "Engineering" at bounding box center [298, 519] width 110 height 26
click at [391, 400] on textarea at bounding box center [545, 403] width 380 height 29
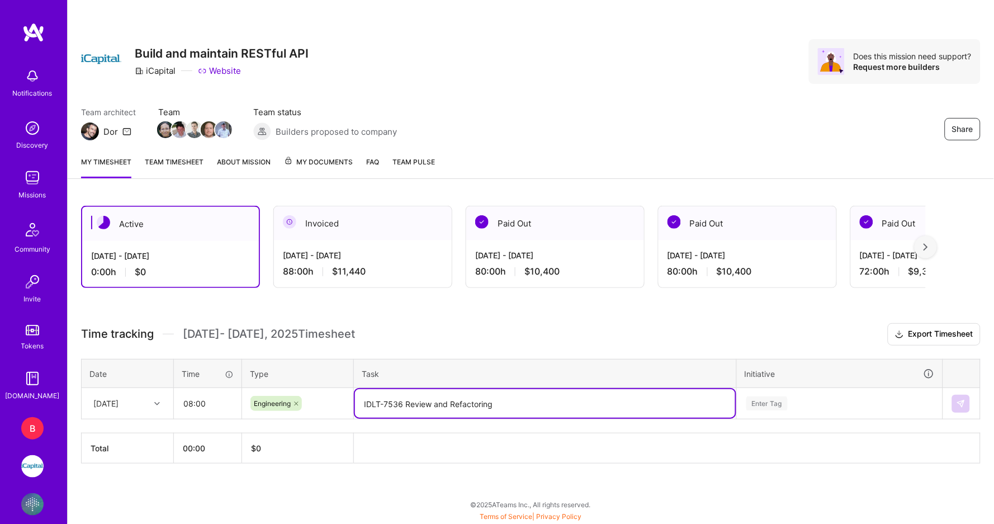
type textarea "IDLT-7536 Review and Refactoring"
click at [773, 403] on div "Enter Tag" at bounding box center [839, 403] width 205 height 29
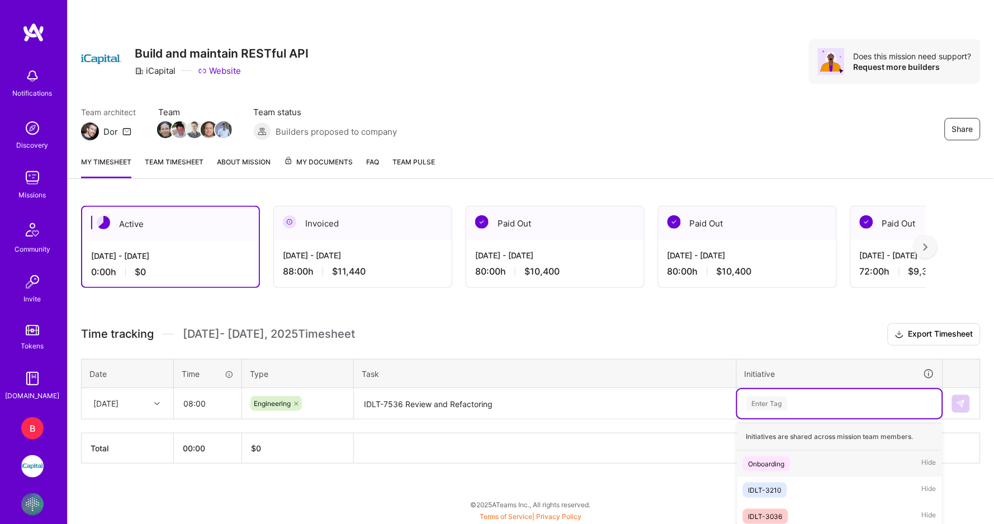
scroll to position [124, 0]
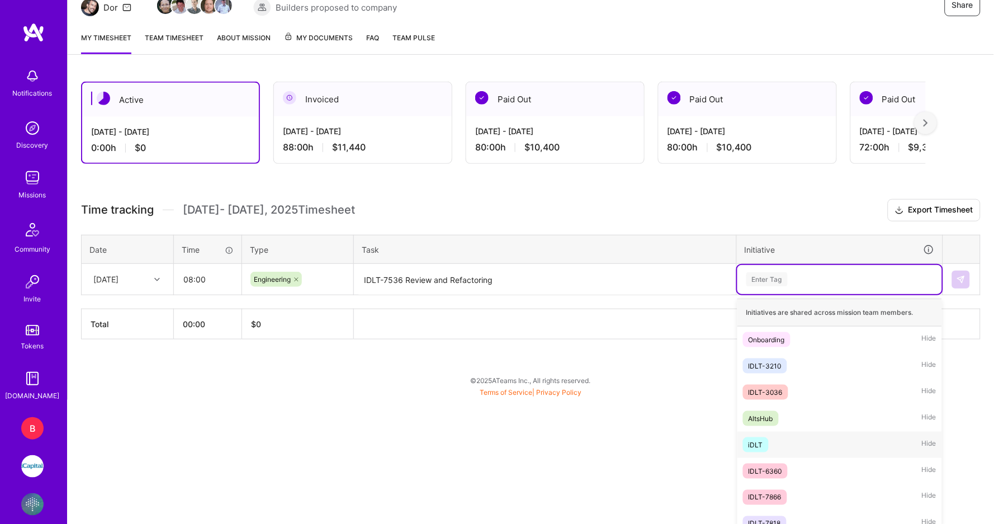
click at [766, 441] on span "iDLT" at bounding box center [756, 444] width 26 height 15
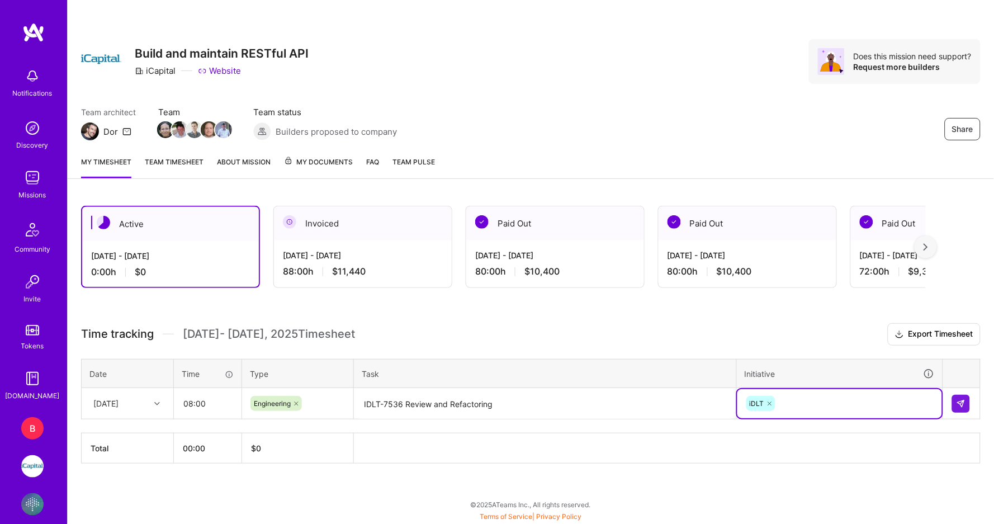
scroll to position [0, 0]
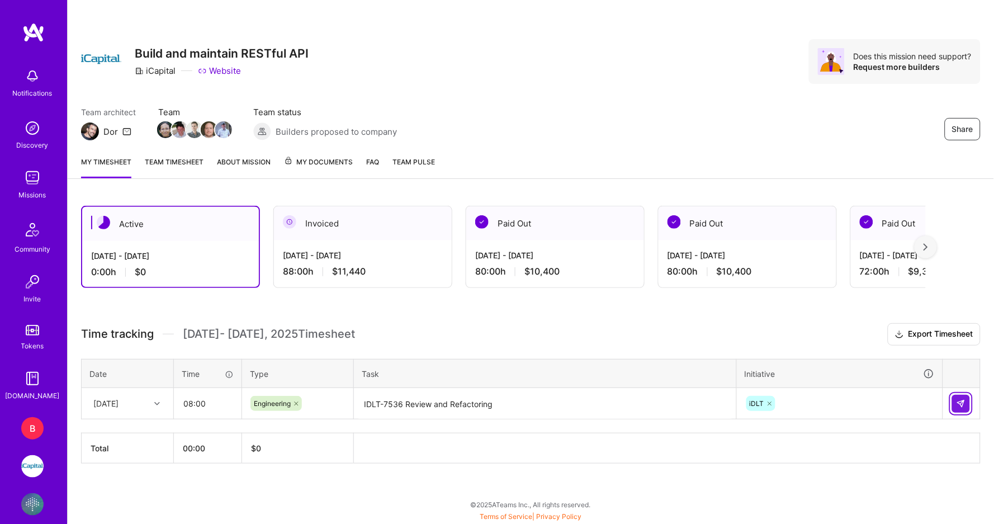
click at [962, 400] on img at bounding box center [960, 403] width 9 height 9
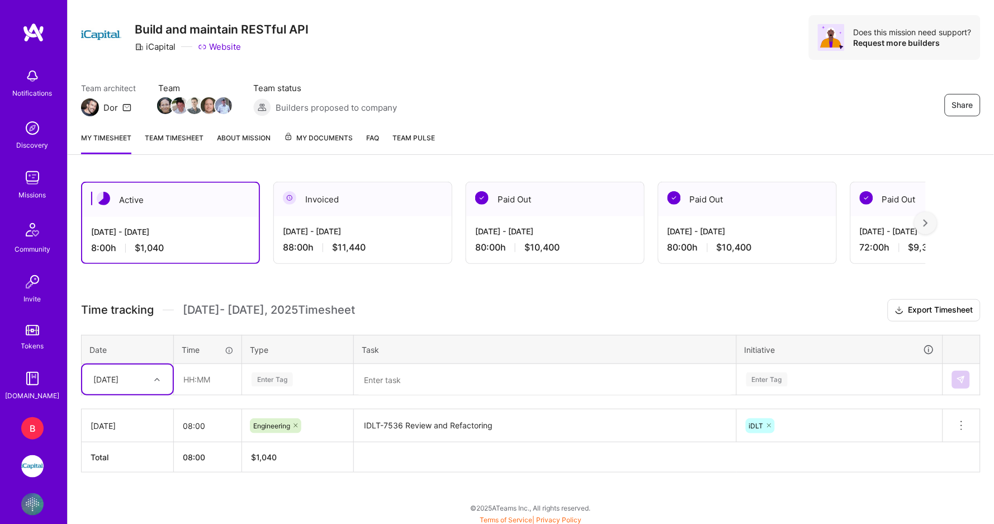
scroll to position [23, 0]
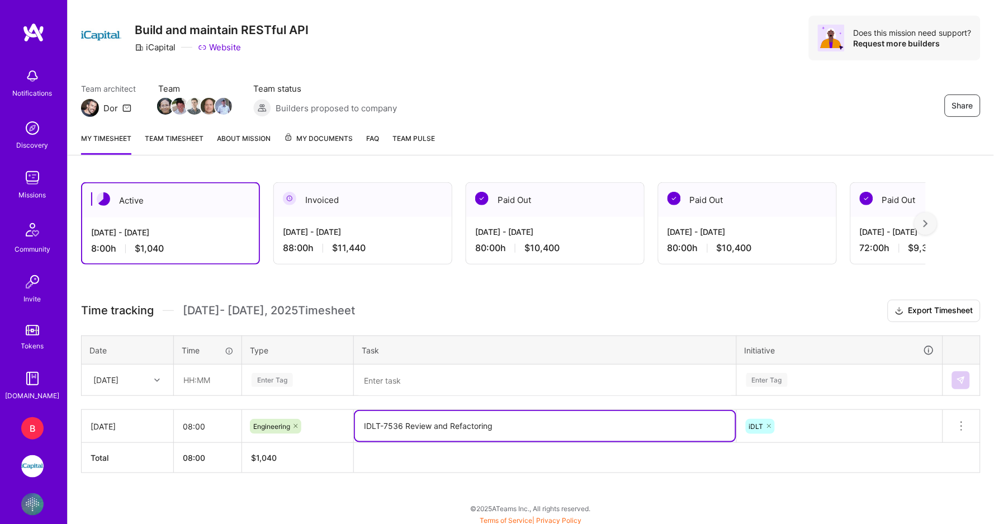
drag, startPoint x: 508, startPoint y: 420, endPoint x: 351, endPoint y: 420, distance: 157.0
click at [351, 420] on tr "[DATE] 08:00 Engineering IDLT-7536 Review and Refactoring iDLT Delete row" at bounding box center [531, 426] width 899 height 33
click at [156, 377] on icon at bounding box center [157, 380] width 6 height 6
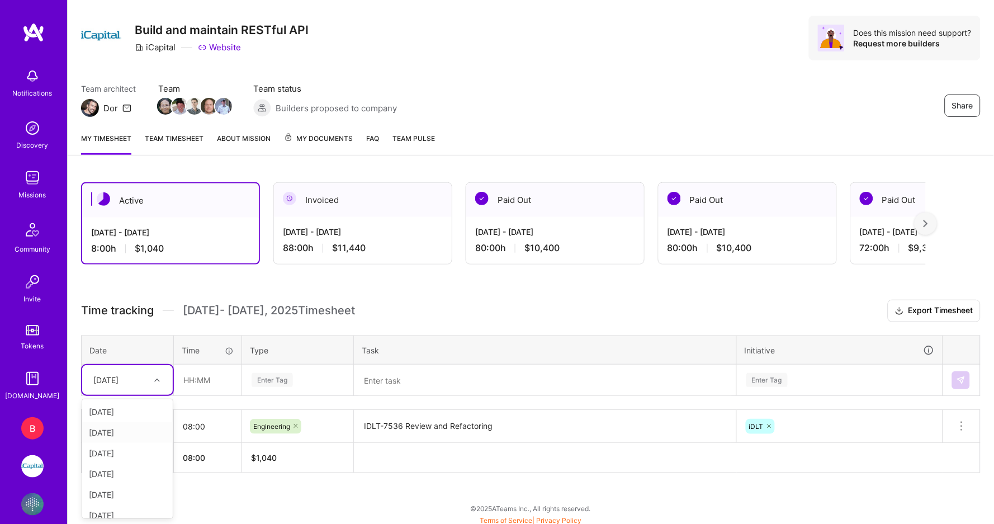
click at [128, 429] on div "[DATE]" at bounding box center [127, 432] width 91 height 21
click at [193, 382] on input "text" at bounding box center [207, 380] width 66 height 30
type input "08:00"
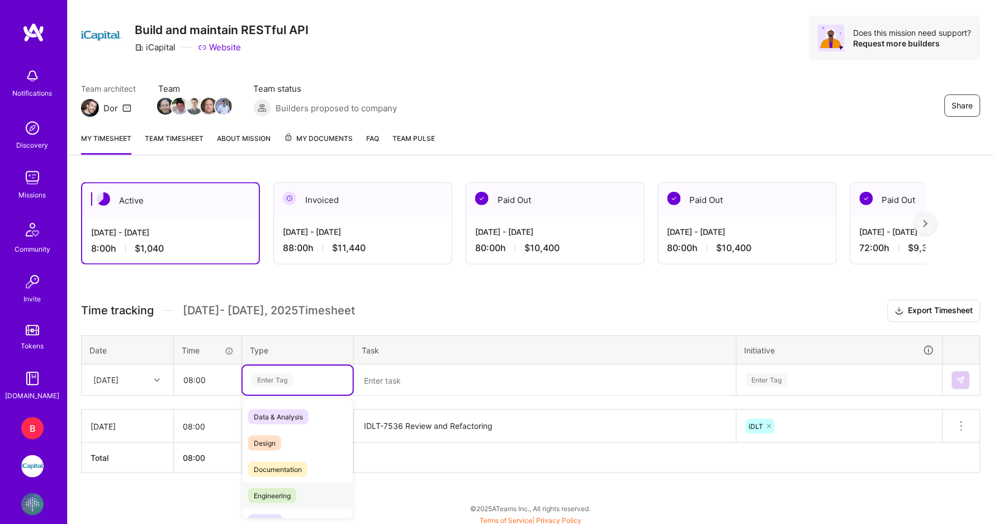
click at [265, 491] on span "Engineering" at bounding box center [272, 495] width 48 height 15
click at [382, 382] on textarea at bounding box center [545, 380] width 380 height 30
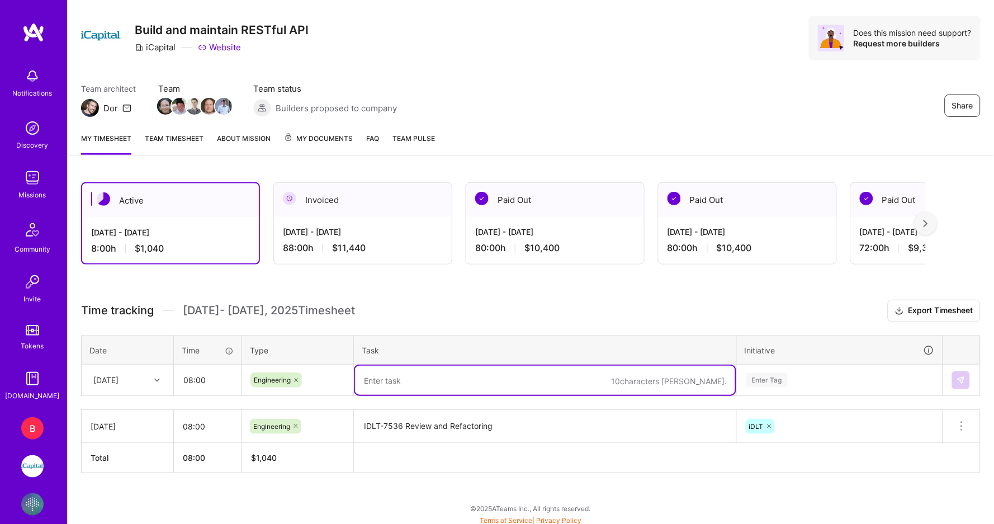
paste textarea "IDLT-7536 Review and Refactoring"
type textarea "IDLT-7536 Review and Refactoring"
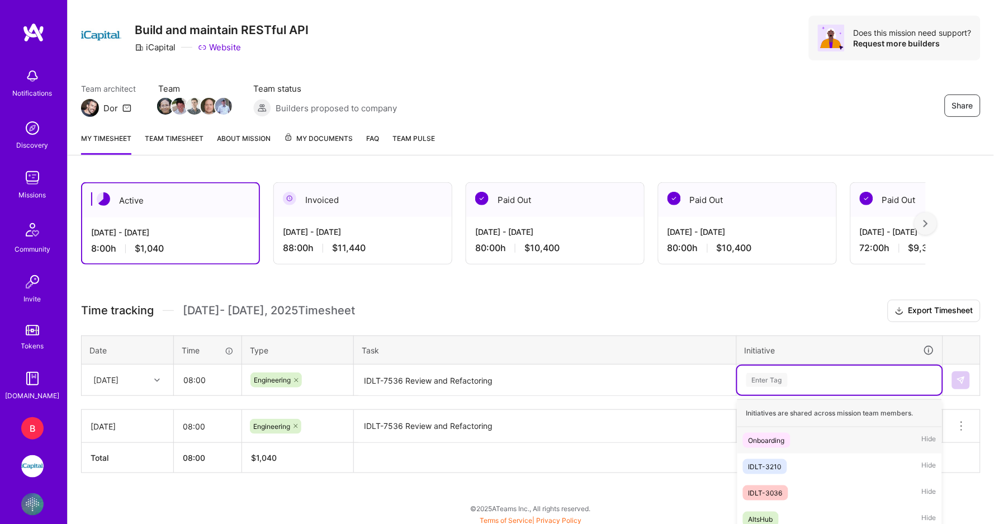
click at [771, 378] on div "option iDLT, selected. option Onboarding focused, 1 of 10. 10 results available…" at bounding box center [839, 379] width 205 height 29
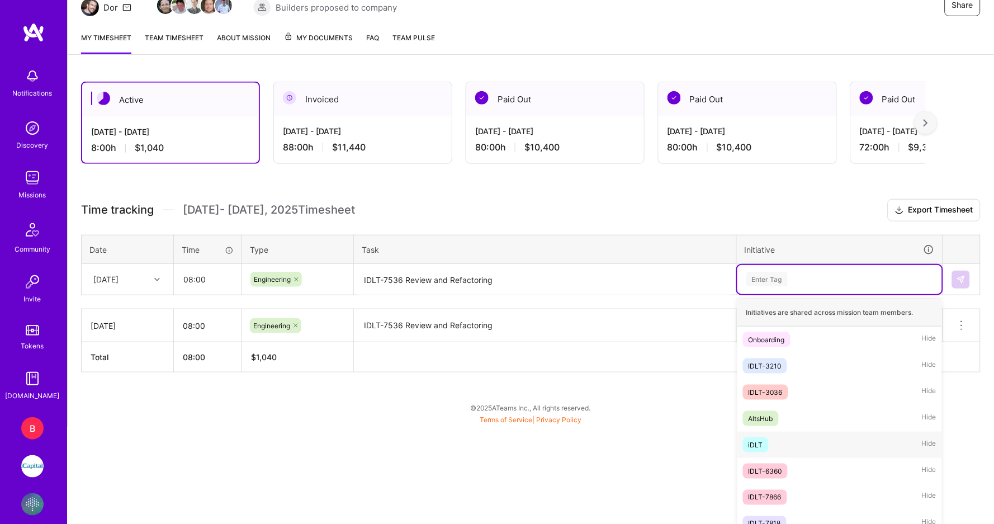
click at [764, 440] on span "iDLT" at bounding box center [756, 444] width 26 height 15
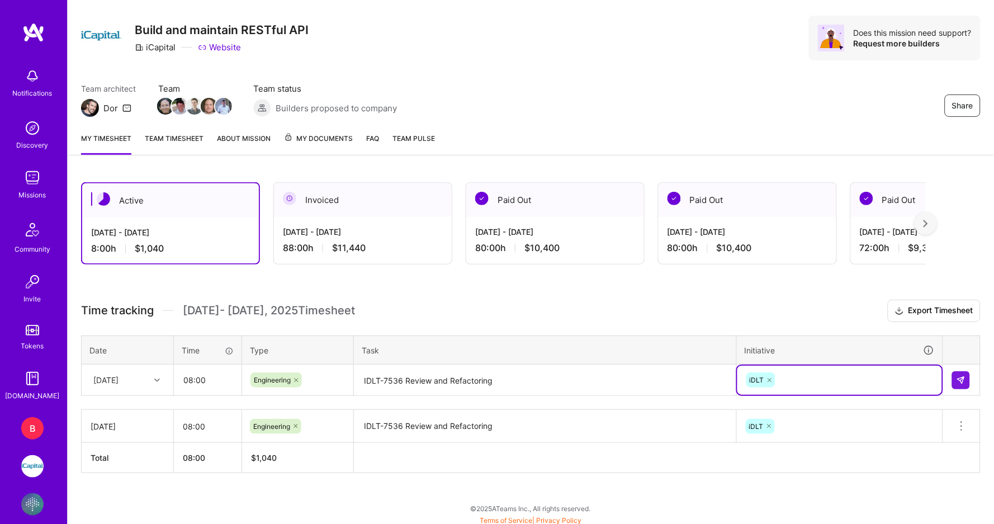
click at [965, 422] on icon at bounding box center [960, 425] width 13 height 13
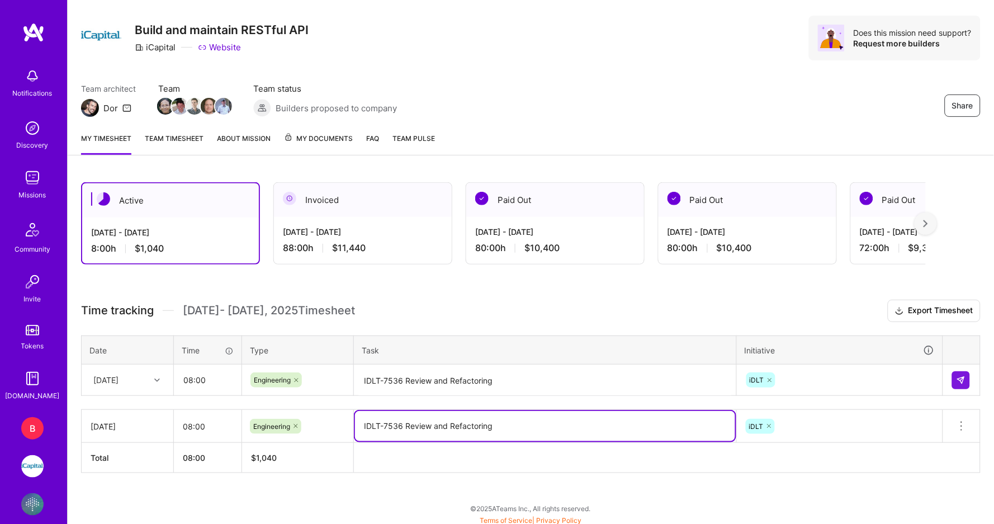
click at [496, 419] on textarea "IDLT-7536 Review and Refactoring" at bounding box center [545, 426] width 380 height 30
drag, startPoint x: 465, startPoint y: 426, endPoint x: 328, endPoint y: 424, distance: 136.9
click at [328, 424] on tr "[DATE] 08:00 Engineering IDLT-7536 Review and Refactoring iDLT Delete row" at bounding box center [531, 426] width 899 height 33
click at [960, 422] on icon at bounding box center [960, 425] width 13 height 13
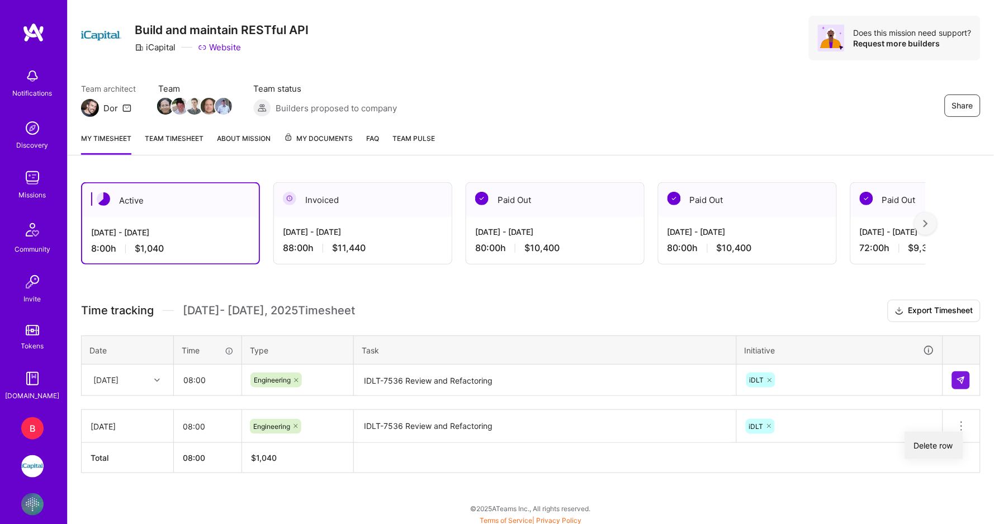
click at [930, 449] on button "Delete row" at bounding box center [934, 444] width 58 height 27
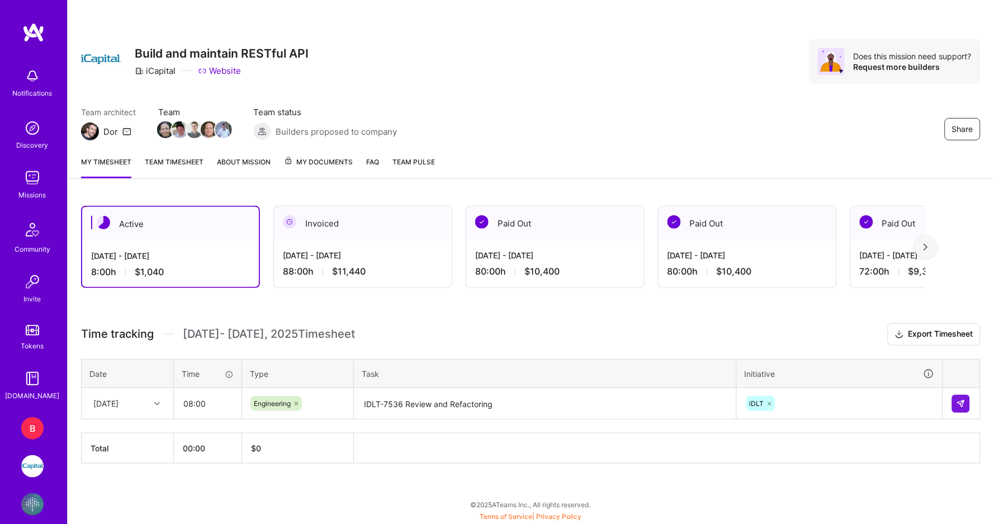
scroll to position [0, 0]
click at [144, 399] on div "[DATE]" at bounding box center [119, 403] width 62 height 18
click at [128, 430] on div "[DATE]" at bounding box center [127, 435] width 91 height 21
click at [963, 395] on button at bounding box center [961, 404] width 18 height 18
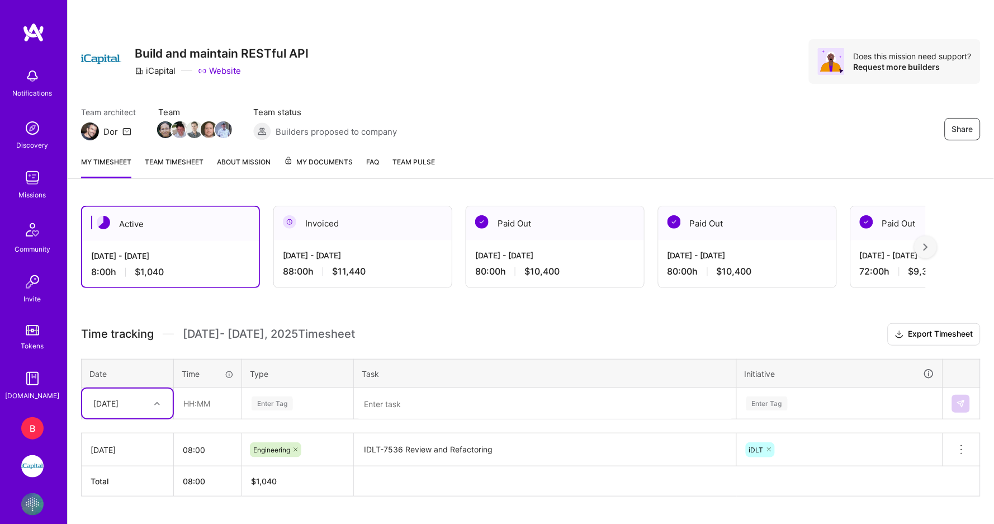
click at [140, 397] on div "option [DATE], selected. Select is focused ,type to refine list, press Down to …" at bounding box center [127, 403] width 91 height 30
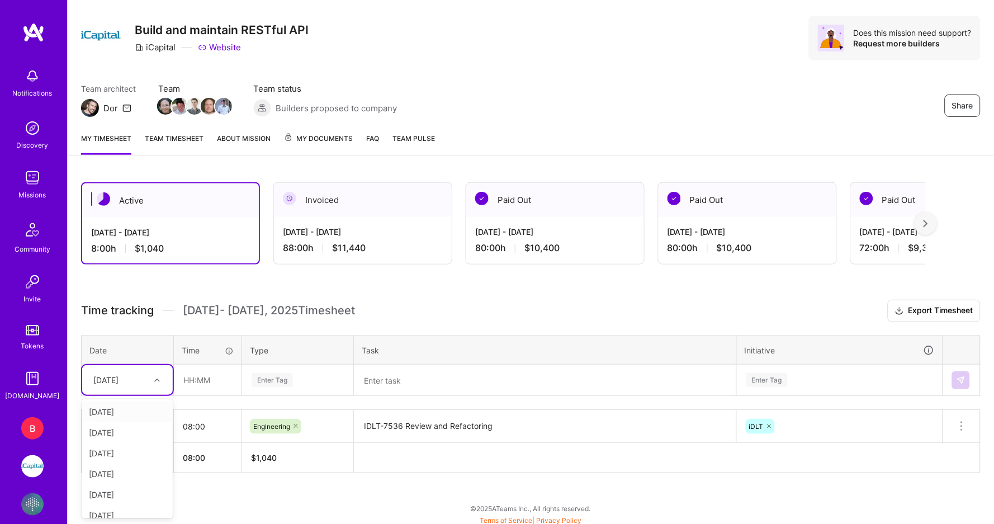
click at [114, 406] on div "[DATE]" at bounding box center [127, 411] width 91 height 21
click at [198, 381] on input "text" at bounding box center [207, 380] width 66 height 30
type input "08:00"
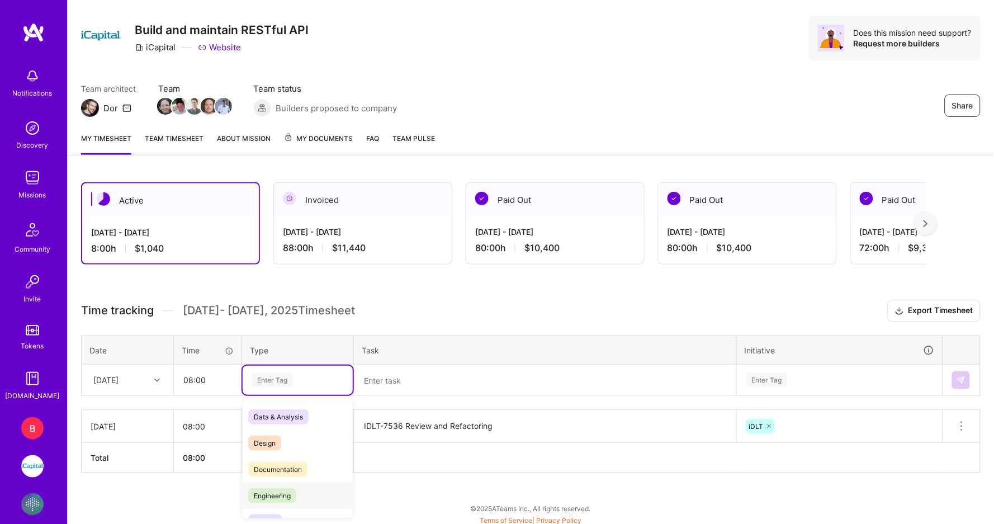
click at [270, 493] on span "Engineering" at bounding box center [272, 495] width 48 height 15
click at [400, 377] on textarea at bounding box center [545, 380] width 380 height 30
paste textarea "IDLT-7536 Review and Refactoring"
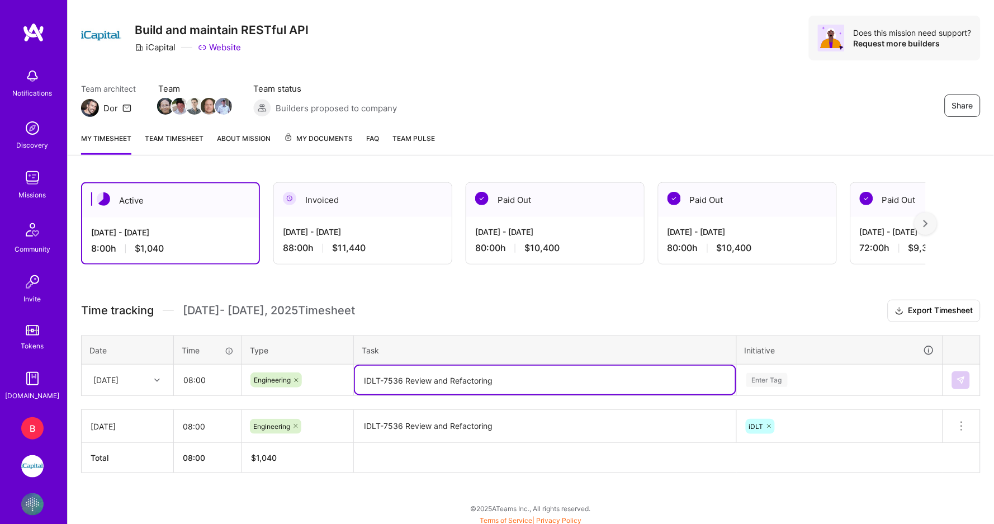
type textarea "IDLT-7536 Review and Refactoring"
click at [805, 379] on div "Enter Tag" at bounding box center [839, 379] width 205 height 29
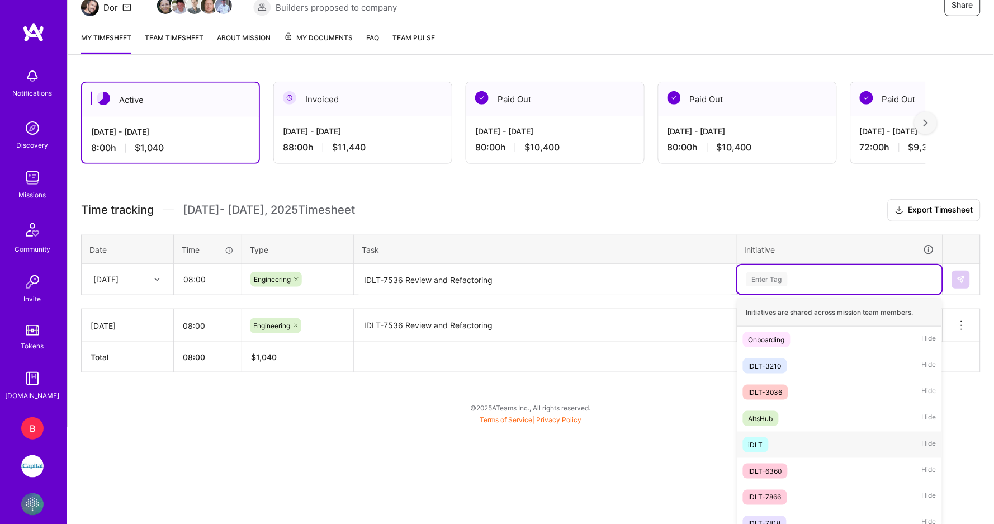
click at [755, 439] on div "iDLT" at bounding box center [755, 445] width 15 height 12
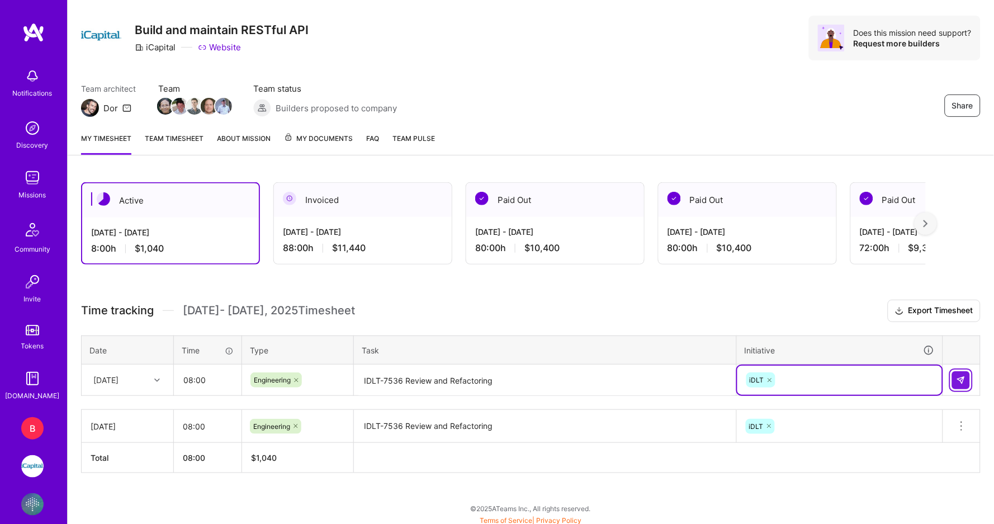
click at [959, 371] on button at bounding box center [961, 380] width 18 height 18
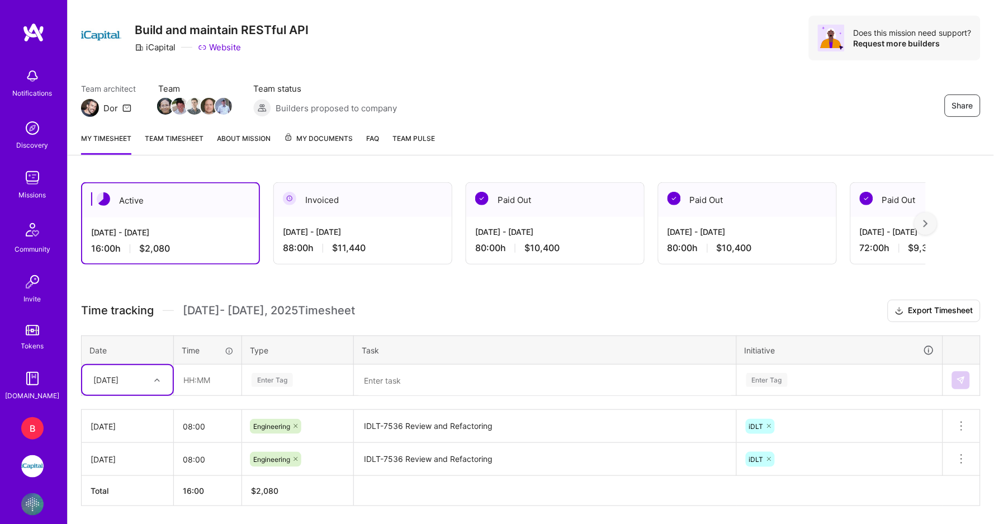
click at [153, 375] on div "option [DATE], selected. Select is focused ,type to refine list, press Down to …" at bounding box center [127, 380] width 91 height 30
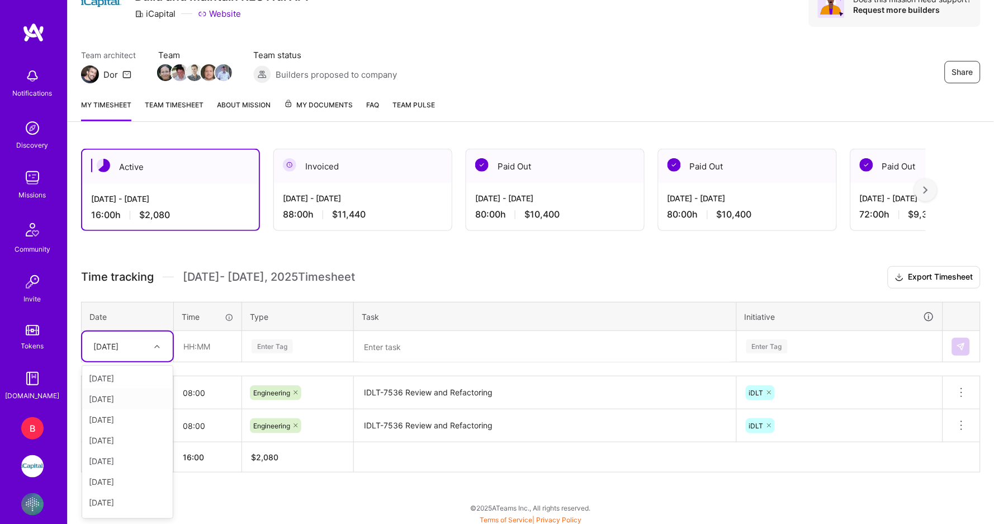
click at [133, 401] on div "[DATE]" at bounding box center [127, 398] width 91 height 21
click at [202, 353] on input "text" at bounding box center [207, 346] width 66 height 30
type input "08:00"
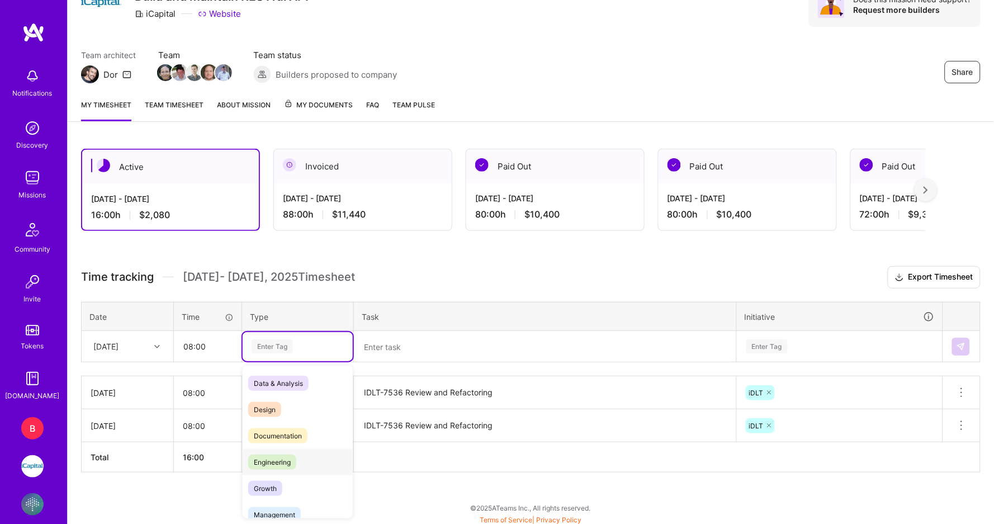
click at [269, 464] on div "Engineering" at bounding box center [298, 462] width 110 height 26
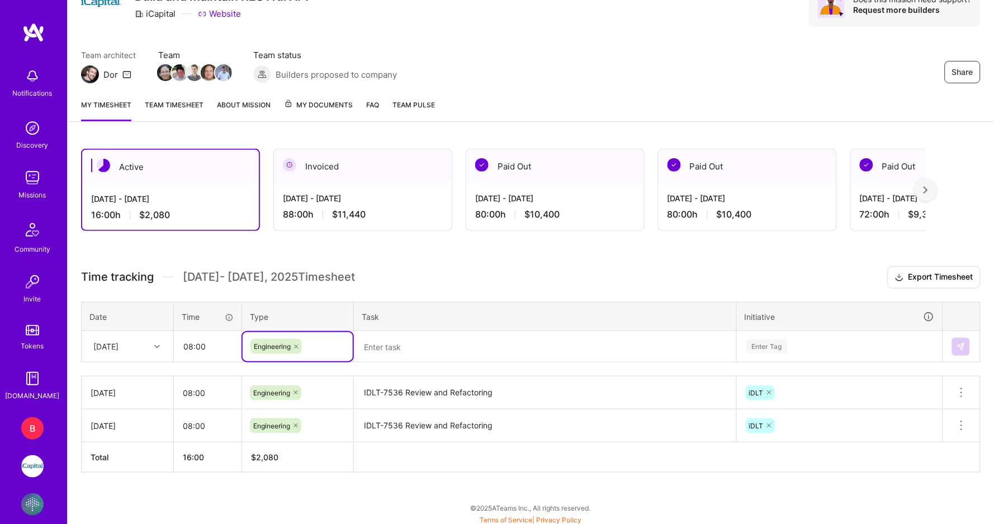
click at [393, 343] on textarea at bounding box center [545, 347] width 380 height 30
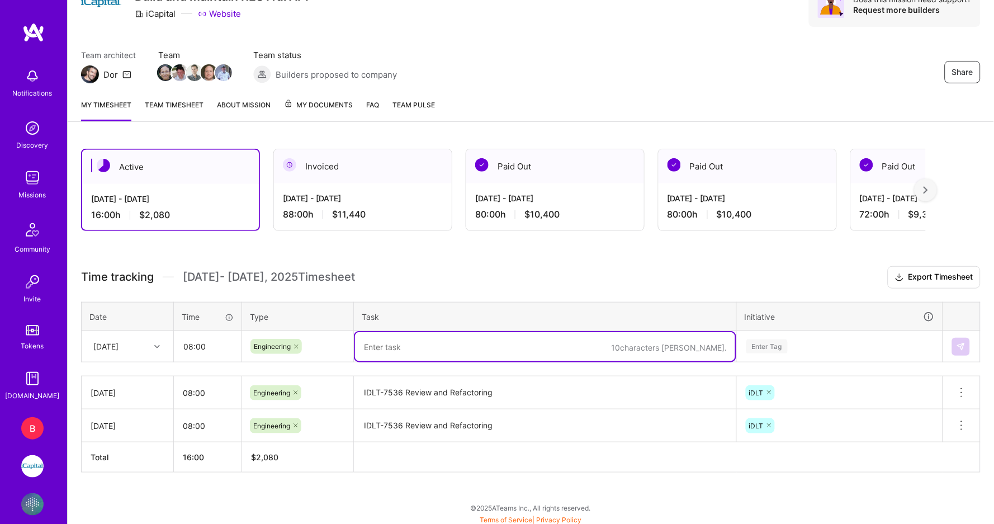
paste textarea "IDLT-7536 Review and Refactoring"
drag, startPoint x: 402, startPoint y: 346, endPoint x: 351, endPoint y: 346, distance: 50.9
click at [351, 346] on tr "[DATE] 08:00 Engineering IDLT-7536 Review and Refactoring Enter Tag" at bounding box center [531, 346] width 899 height 31
click at [405, 344] on textarea "IDLT-7969 Review and Refactoring" at bounding box center [545, 346] width 380 height 28
type textarea "IDLT-7969 Development, Review and Refactoring"
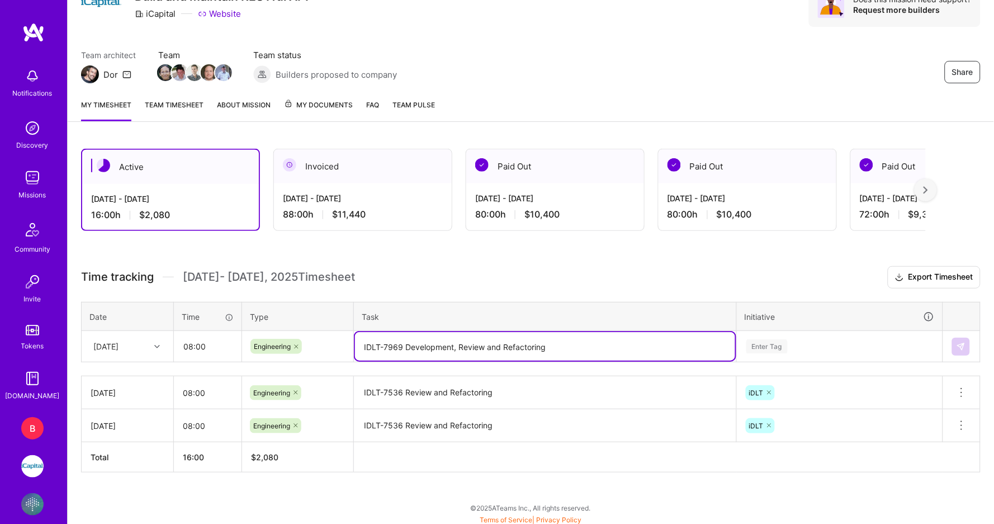
click at [807, 344] on div "Enter Tag" at bounding box center [839, 346] width 205 height 29
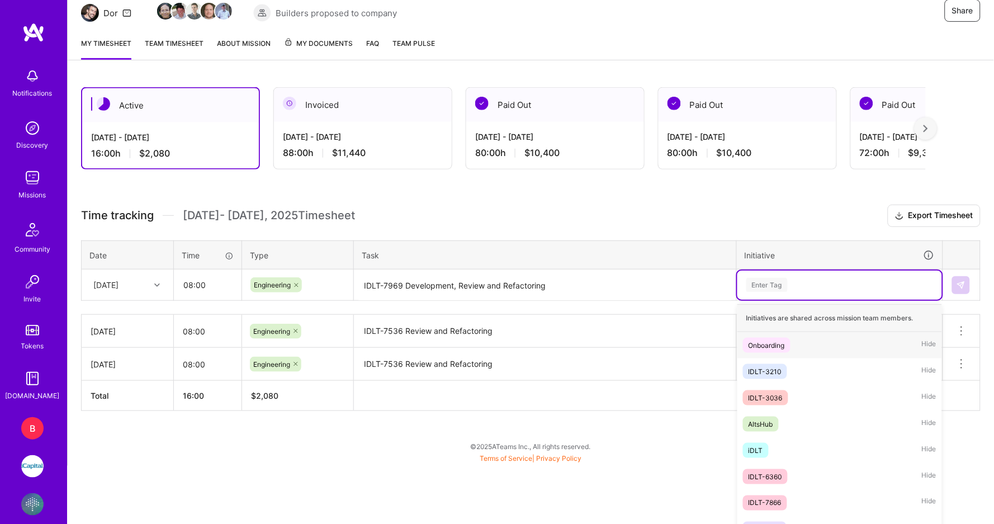
scroll to position [124, 0]
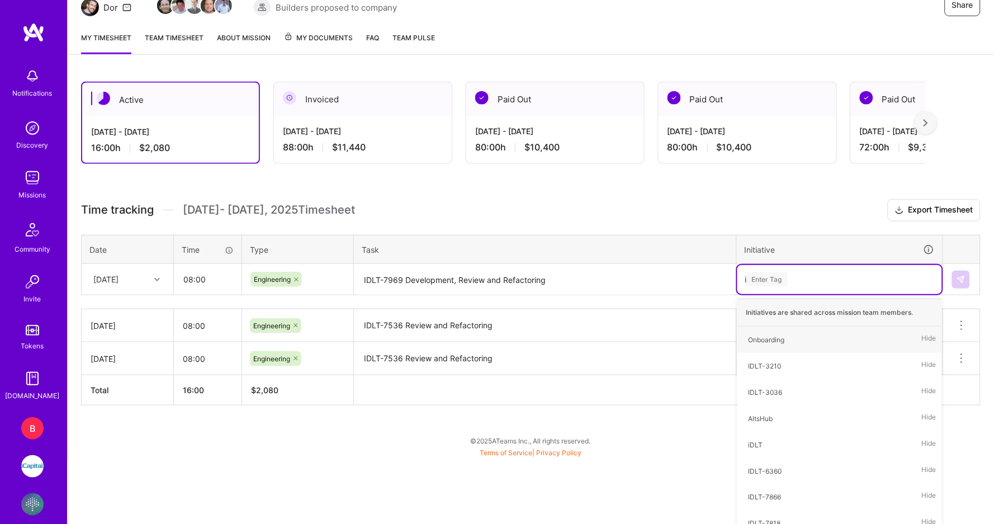
type input "id"
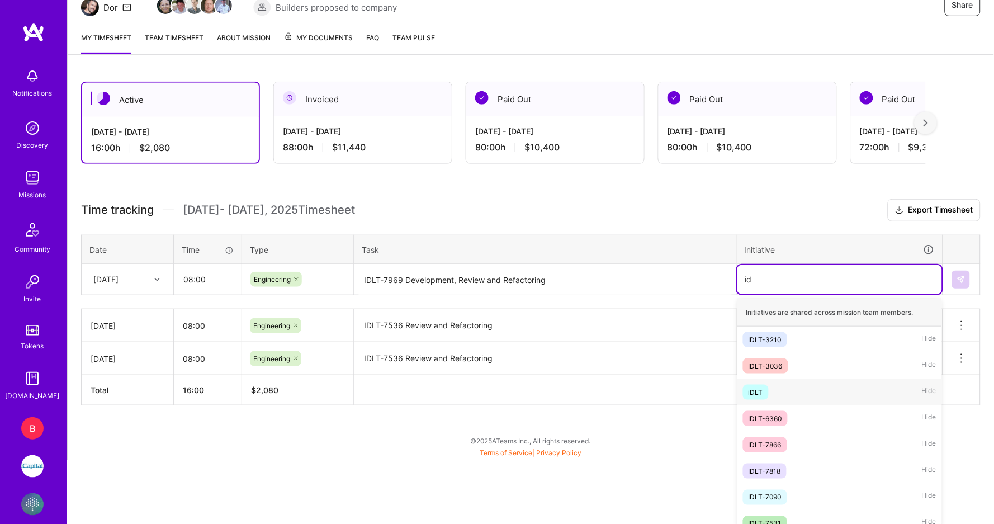
click at [764, 384] on span "iDLT" at bounding box center [756, 391] width 26 height 15
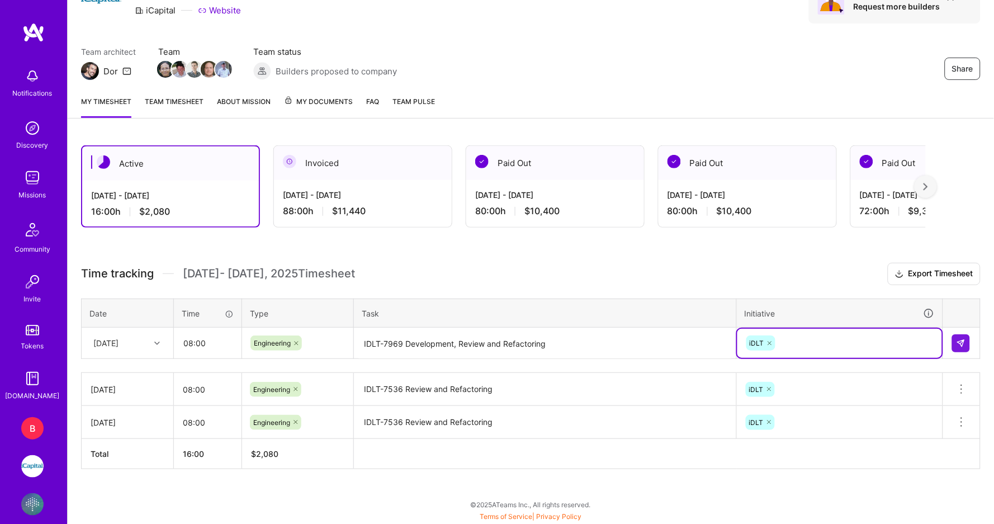
scroll to position [57, 0]
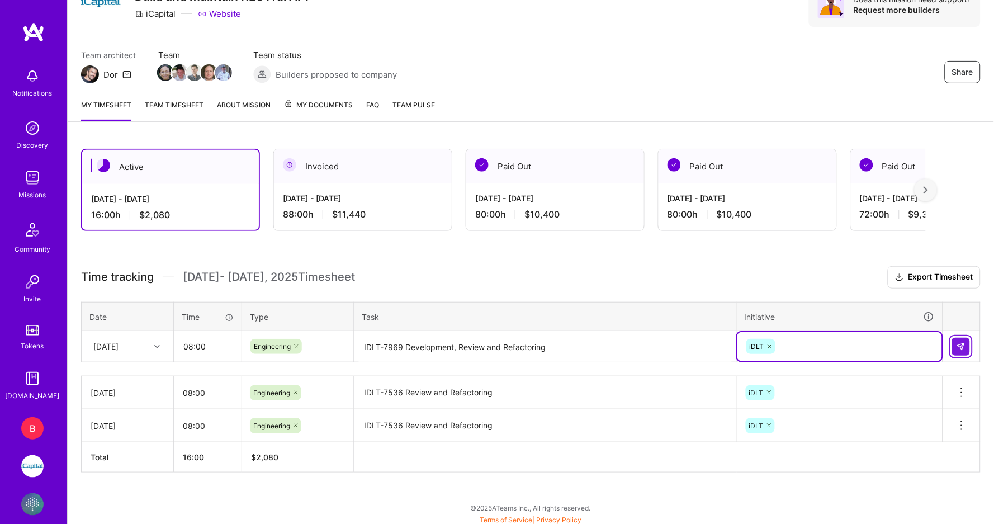
click at [954, 344] on button at bounding box center [961, 347] width 18 height 18
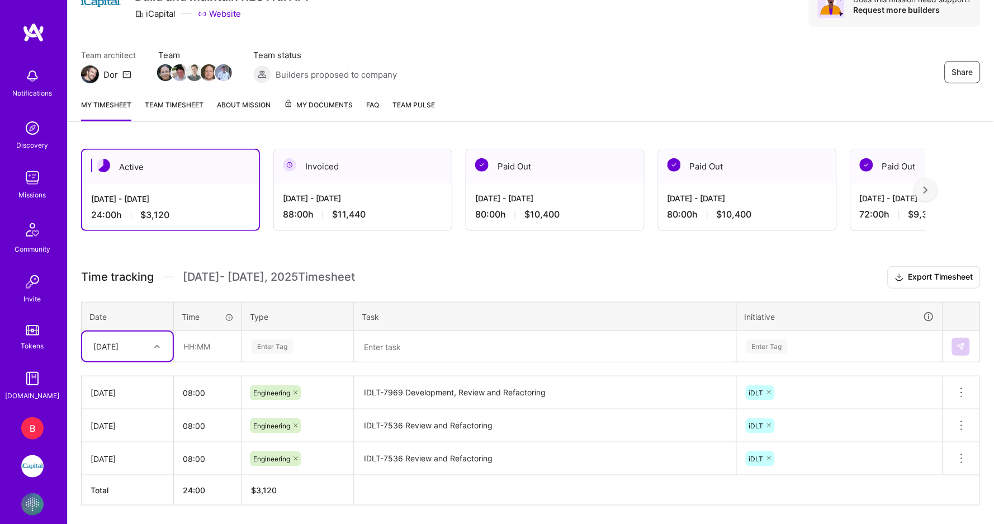
click at [141, 345] on img at bounding box center [229, 362] width 224 height 75
click at [95, 344] on div "[DATE]" at bounding box center [119, 346] width 62 height 18
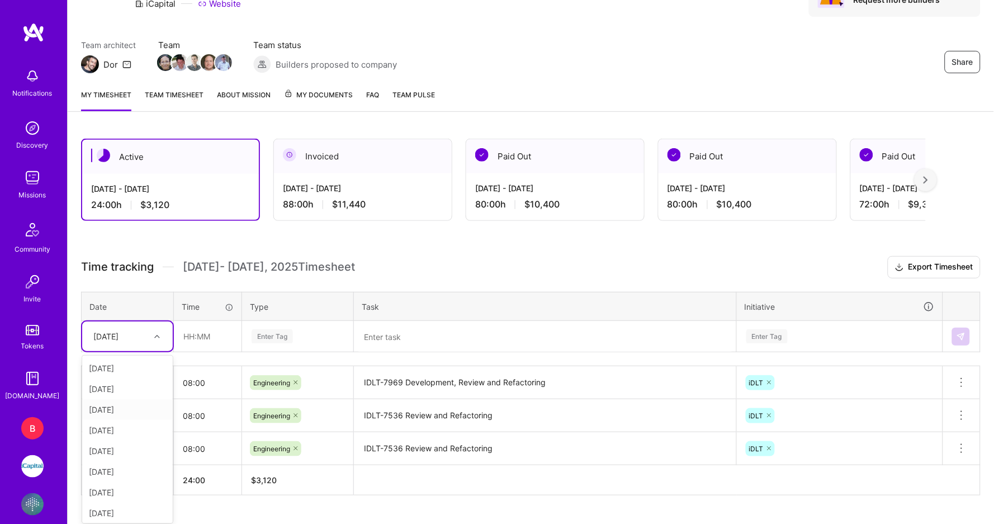
click at [115, 402] on div "[DATE]" at bounding box center [127, 409] width 91 height 21
click at [208, 344] on input "text" at bounding box center [207, 336] width 66 height 30
type input "08:00"
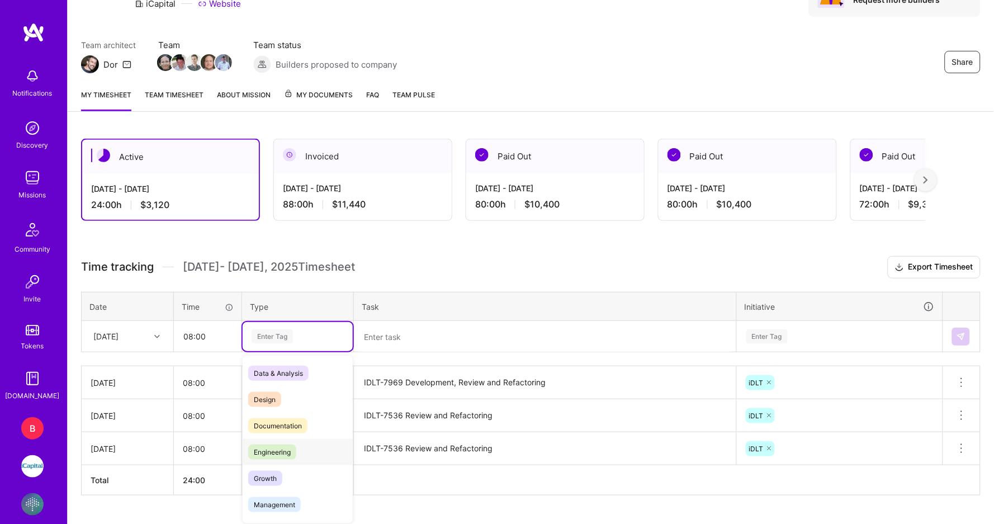
click at [276, 455] on div "Engineering" at bounding box center [298, 452] width 110 height 26
click at [400, 331] on textarea at bounding box center [545, 337] width 380 height 30
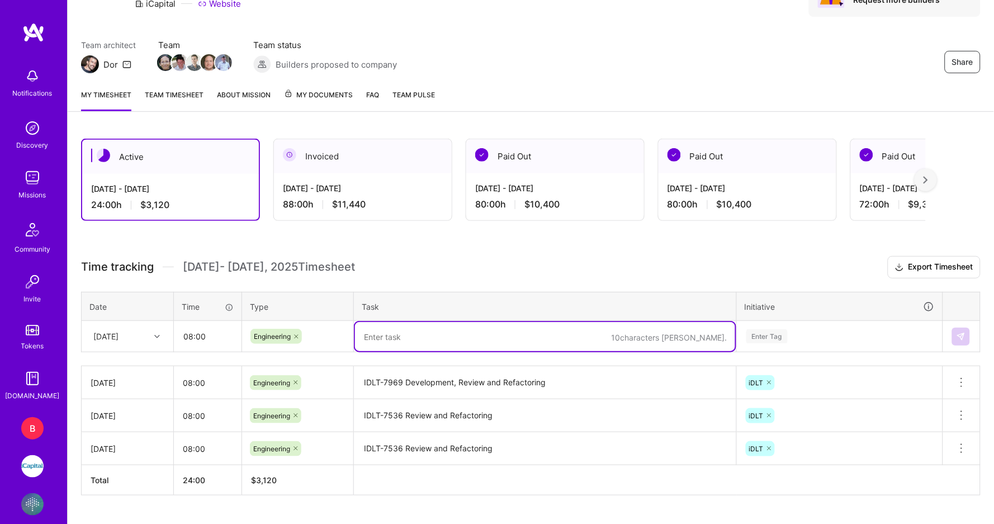
paste textarea "IDLT-7969 Development, Review and Refactoring"
type textarea "IDLT-7969 Development, Review and Refactoring"
click at [809, 327] on div "Enter Tag" at bounding box center [839, 336] width 205 height 29
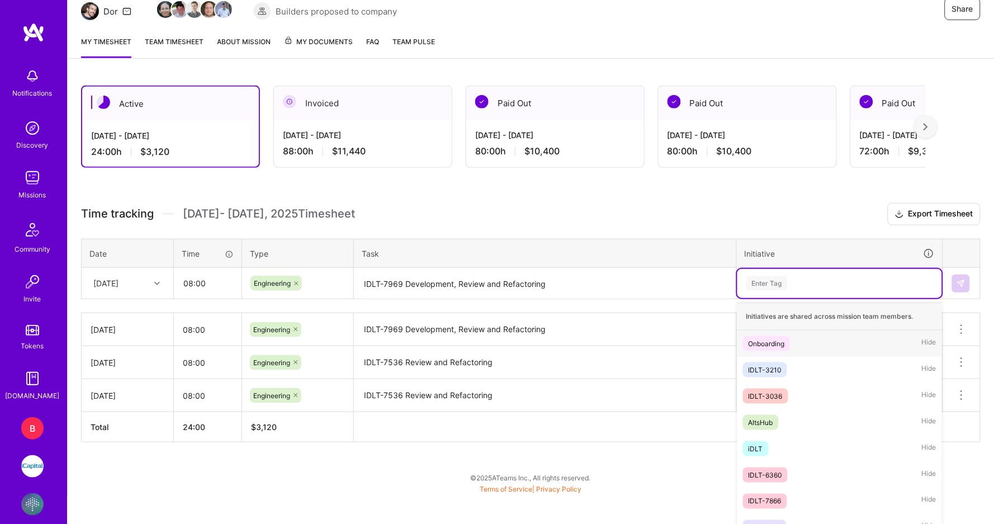
scroll to position [124, 0]
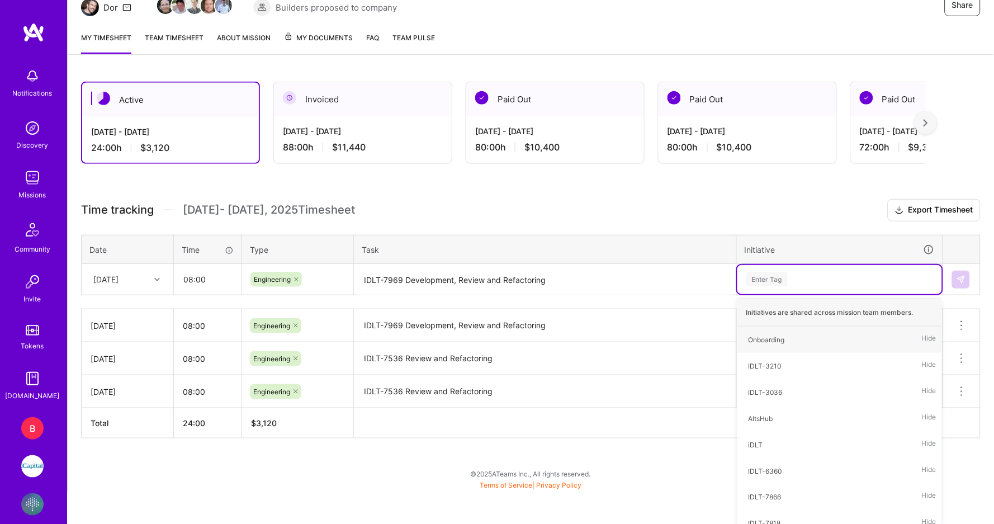
type input "8"
click at [789, 443] on div "iDLT Hide" at bounding box center [839, 444] width 205 height 26
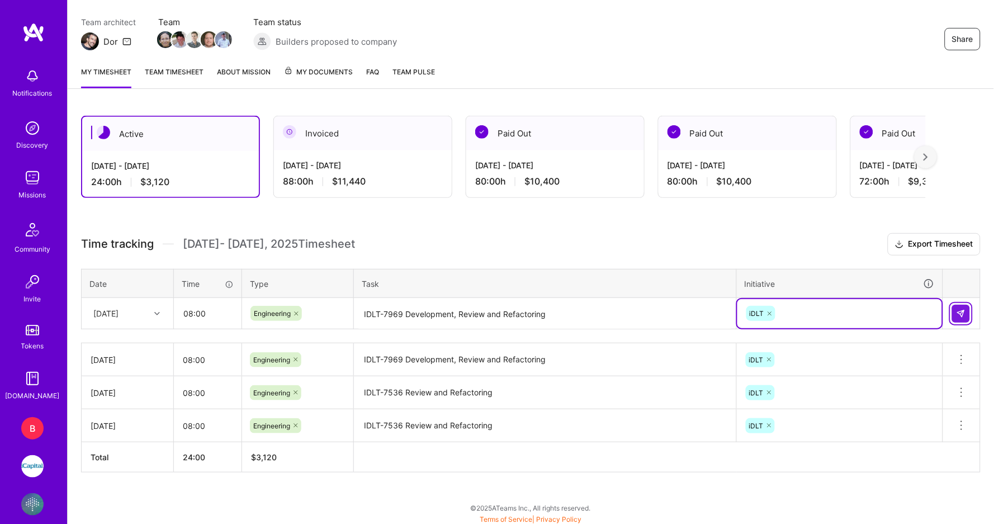
click at [967, 308] on button at bounding box center [961, 314] width 18 height 18
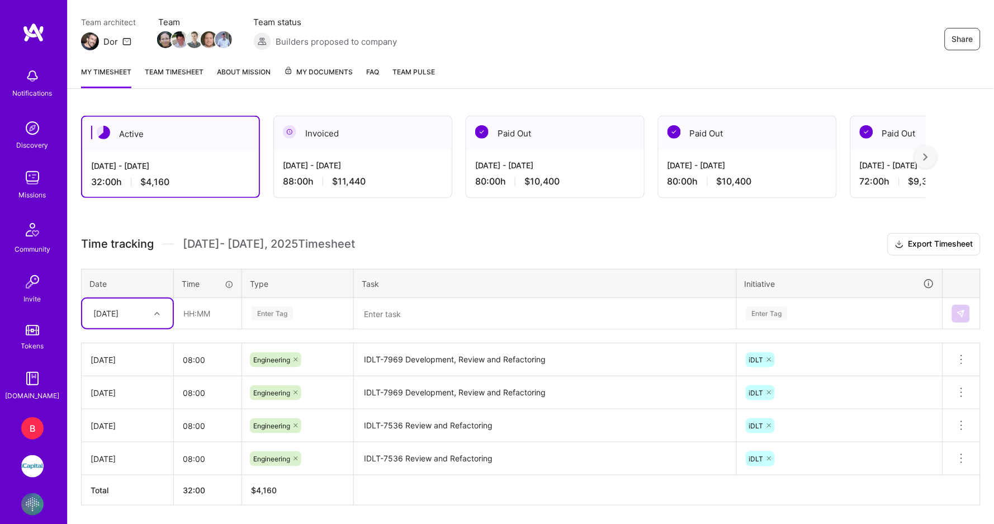
click at [139, 312] on div "[DATE]" at bounding box center [119, 313] width 62 height 18
click at [132, 406] on div "[DATE]" at bounding box center [127, 407] width 91 height 21
click at [146, 319] on div "[DATE]" at bounding box center [127, 313] width 91 height 30
click at [132, 423] on div "[DATE]" at bounding box center [127, 427] width 91 height 21
click at [204, 314] on input "text" at bounding box center [207, 313] width 66 height 30
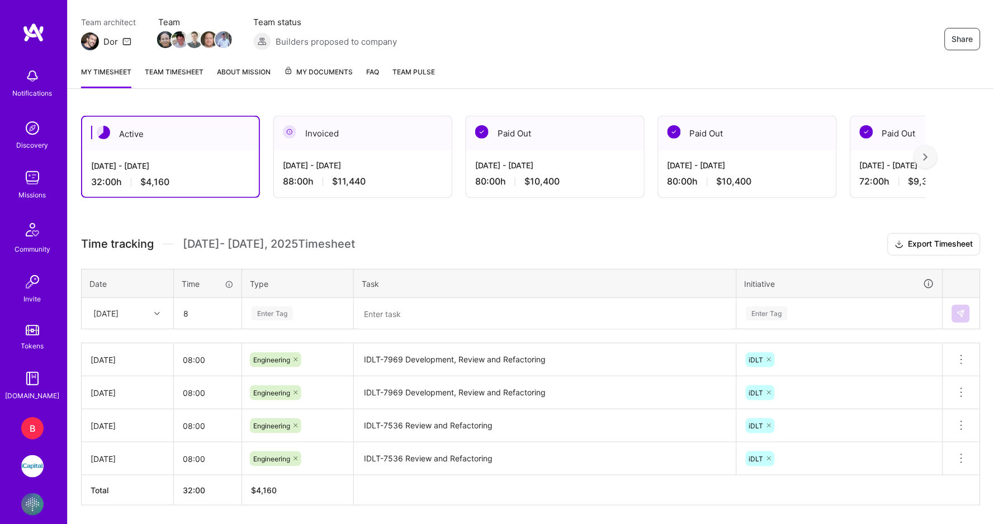
type input "08:00"
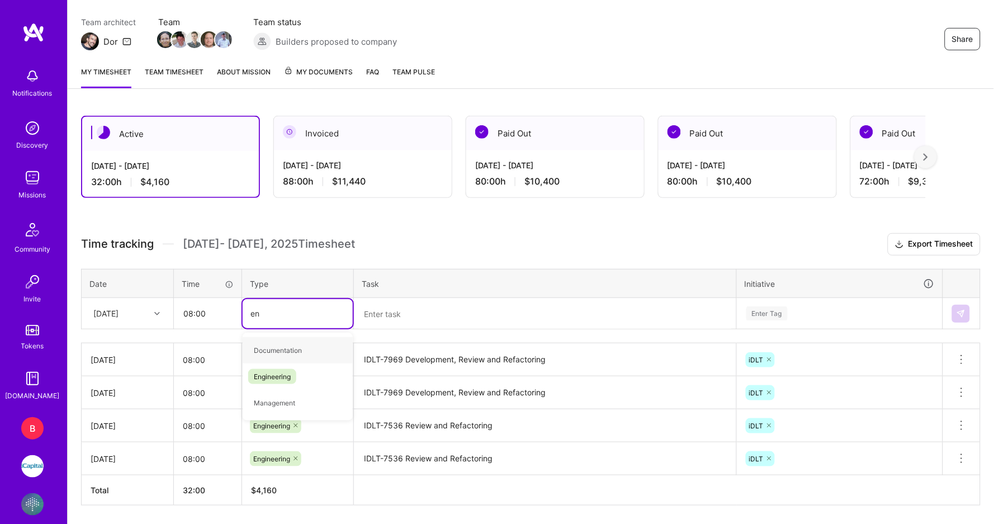
type input "eng"
click at [270, 354] on div "Engineering" at bounding box center [298, 350] width 110 height 26
click at [405, 317] on textarea at bounding box center [545, 314] width 380 height 30
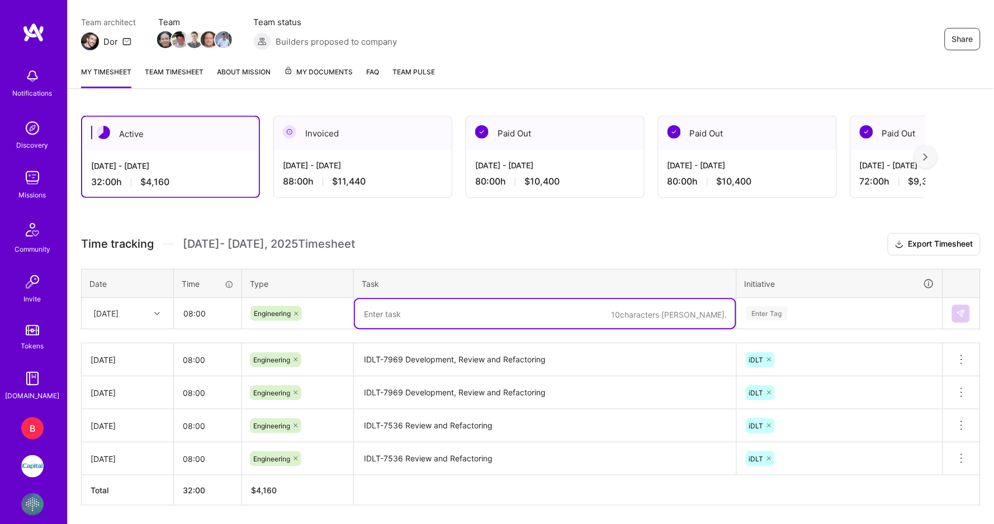
paste textarea "IDLT-7969 Development, Review and Refactoring"
click at [402, 311] on textarea "IDLT-7969 Development, Review and Refactoring" at bounding box center [545, 313] width 380 height 28
type textarea "IDLT-7969, IDLT-5881 Development, Review and Refactoring"
click at [788, 306] on div "Enter Tag" at bounding box center [839, 313] width 205 height 29
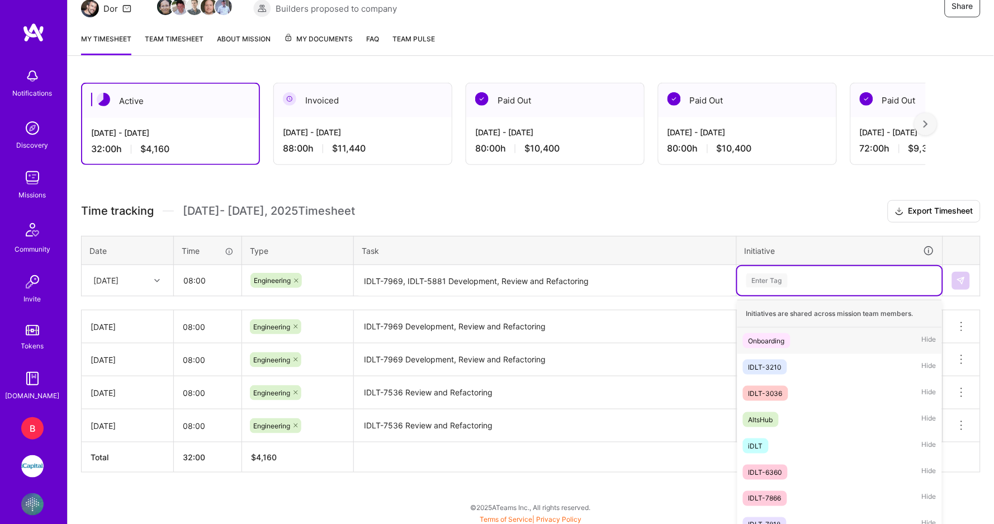
scroll to position [124, 0]
click at [783, 431] on div "iDLT Hide" at bounding box center [839, 444] width 205 height 26
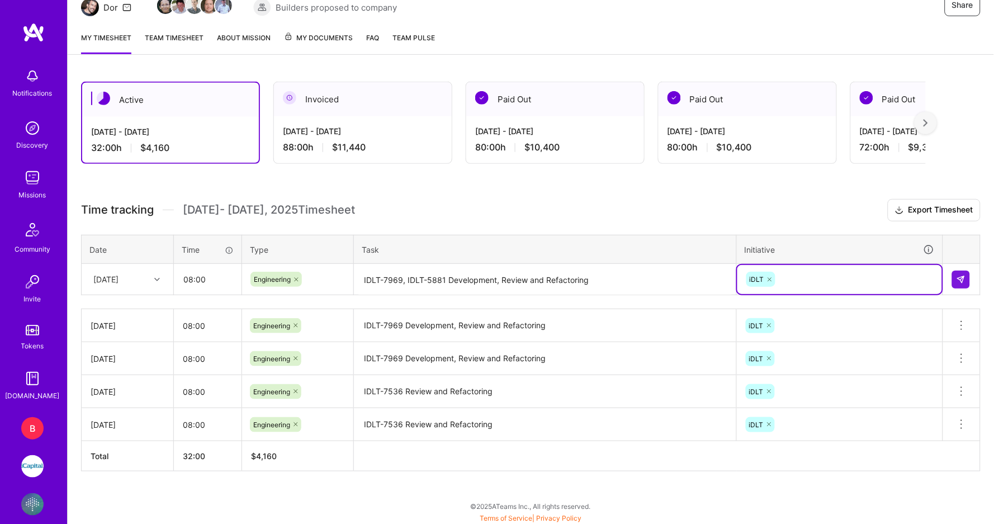
scroll to position [123, 0]
click at [958, 276] on img at bounding box center [960, 280] width 9 height 9
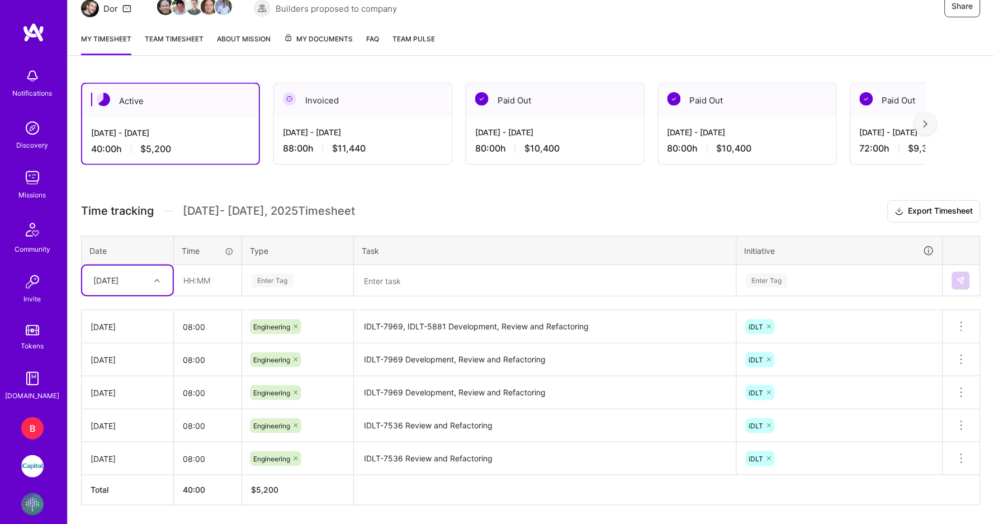
click at [118, 277] on div "[DATE]" at bounding box center [105, 280] width 25 height 12
click at [124, 411] on div "[DATE]" at bounding box center [127, 415] width 91 height 21
click at [207, 282] on input "text" at bounding box center [207, 280] width 66 height 30
type input "08:00"
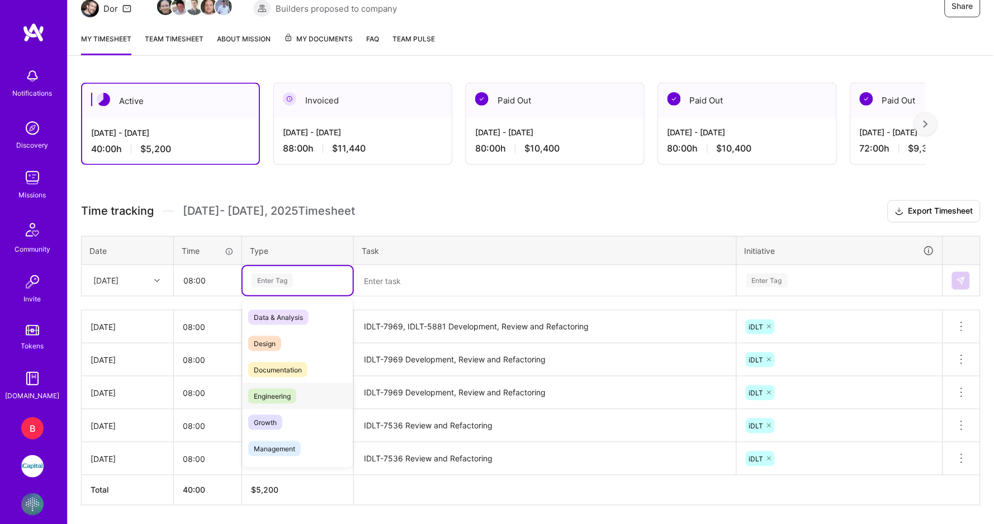
click at [266, 396] on span "Engineering" at bounding box center [272, 395] width 48 height 15
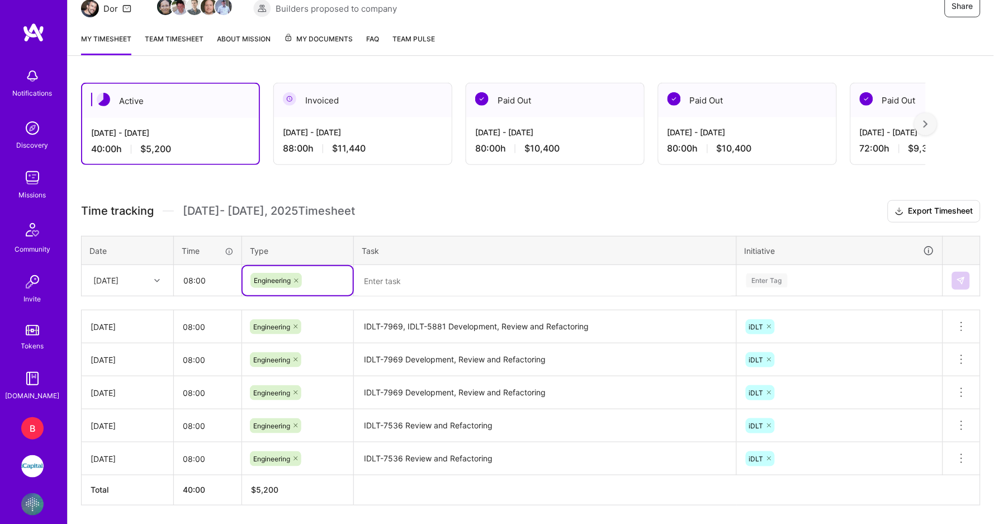
click at [431, 269] on textarea at bounding box center [545, 281] width 380 height 30
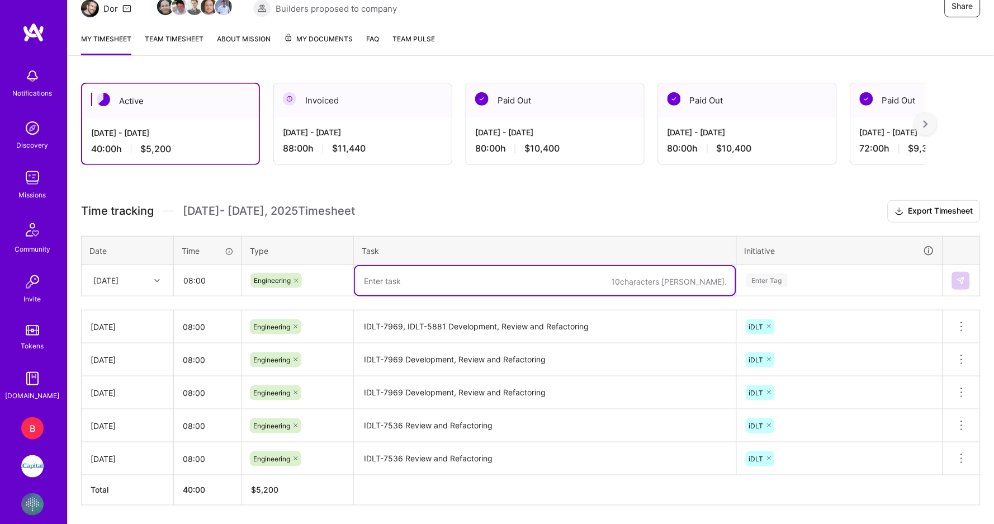
paste textarea "IDLT-7969, IDLT-5881 Development, Review and Refactoring"
type textarea "IDLT-7969, IDLT-5881 Development, Review and Refactoring"
click at [799, 274] on div "Enter Tag" at bounding box center [839, 280] width 189 height 14
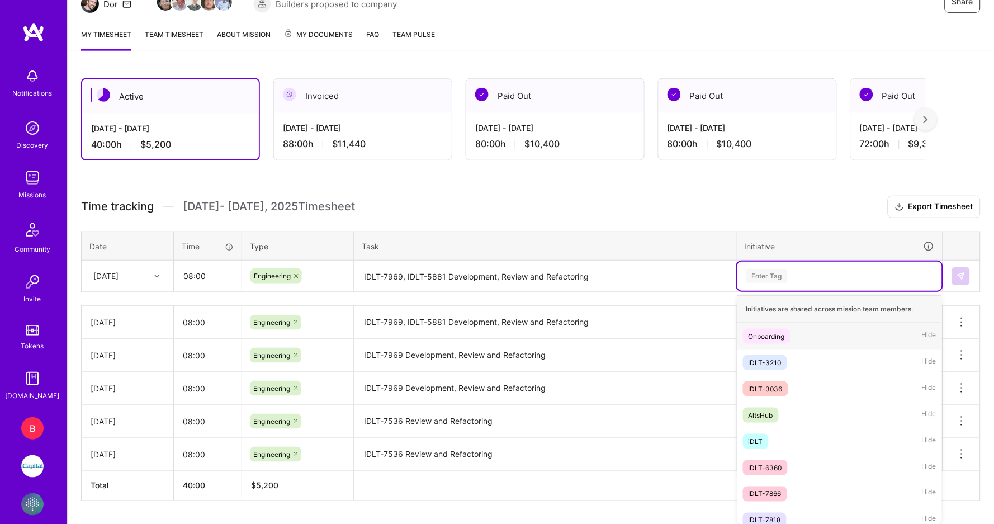
scroll to position [128, 0]
click at [762, 433] on span "iDLT" at bounding box center [756, 440] width 26 height 15
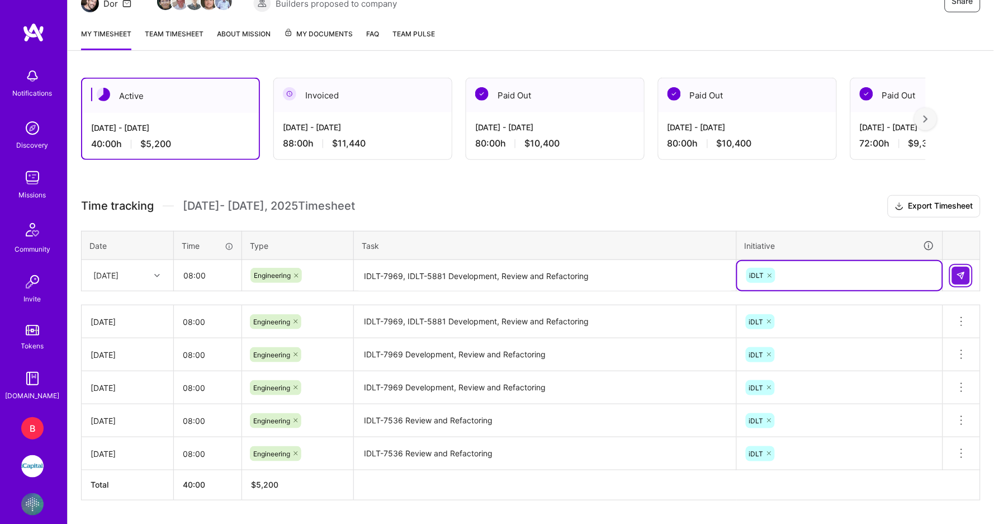
click at [954, 267] on button at bounding box center [961, 276] width 18 height 18
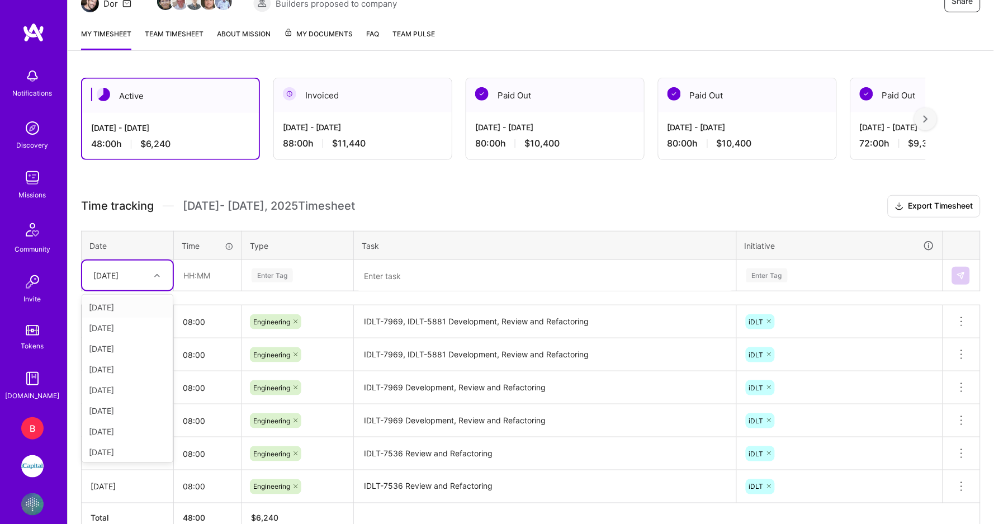
click at [116, 275] on div "[DATE]" at bounding box center [105, 275] width 25 height 12
click at [115, 384] on div "[DATE]" at bounding box center [127, 393] width 91 height 21
click at [215, 270] on input "text" at bounding box center [207, 275] width 66 height 30
type input "08:00"
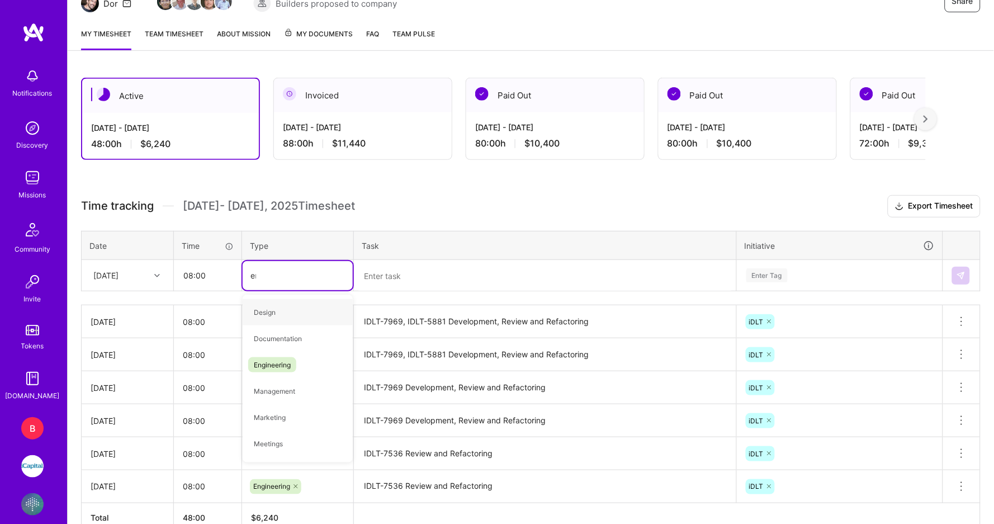
type input "eng"
click at [259, 305] on span "Engineering" at bounding box center [272, 312] width 48 height 15
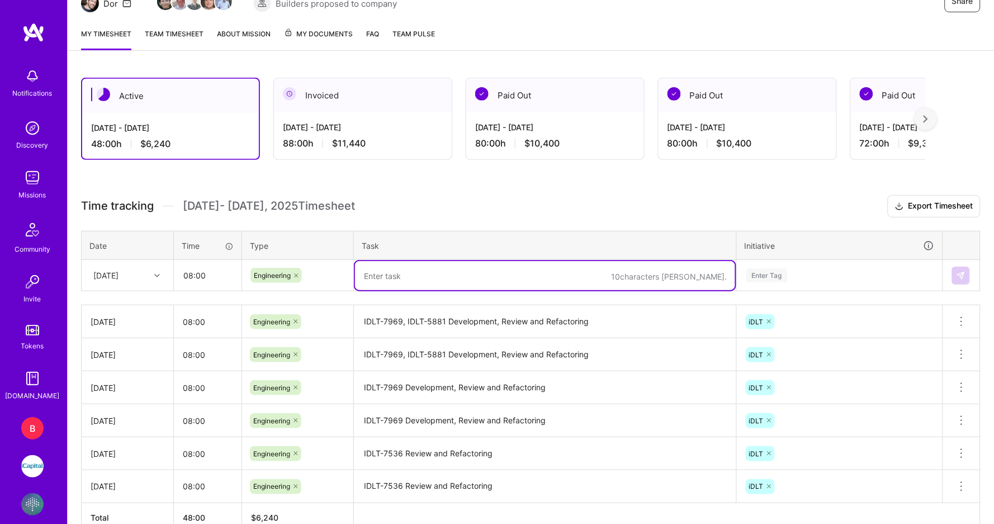
click at [429, 267] on textarea at bounding box center [545, 275] width 380 height 29
paste textarea "IDLT-7969, IDLT-5881 Development, Review and Refactoring"
type textarea "IDLT-7969, IDLT-5881 Development, Review and Refactoring"
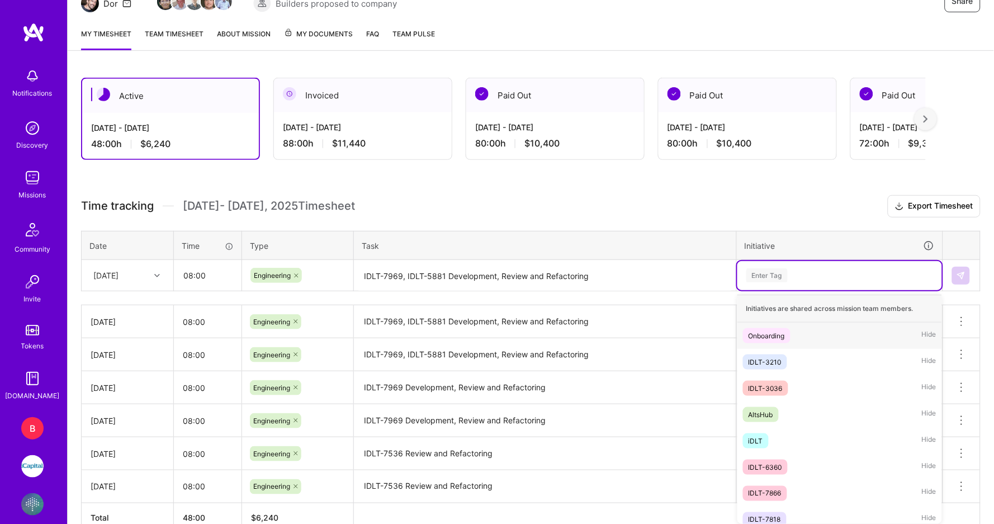
click at [807, 278] on div "Enter Tag" at bounding box center [839, 275] width 189 height 14
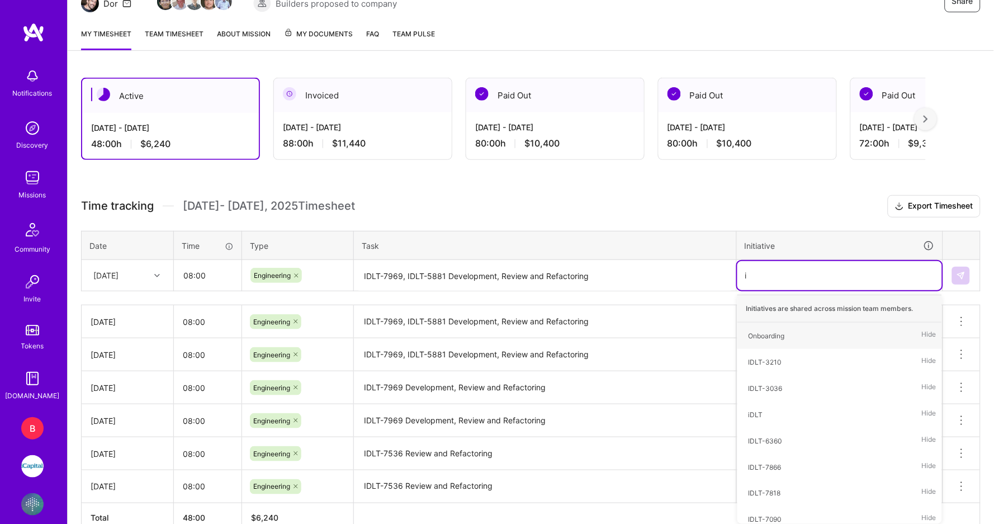
type input "id"
click at [763, 386] on span "iDLT" at bounding box center [756, 388] width 26 height 15
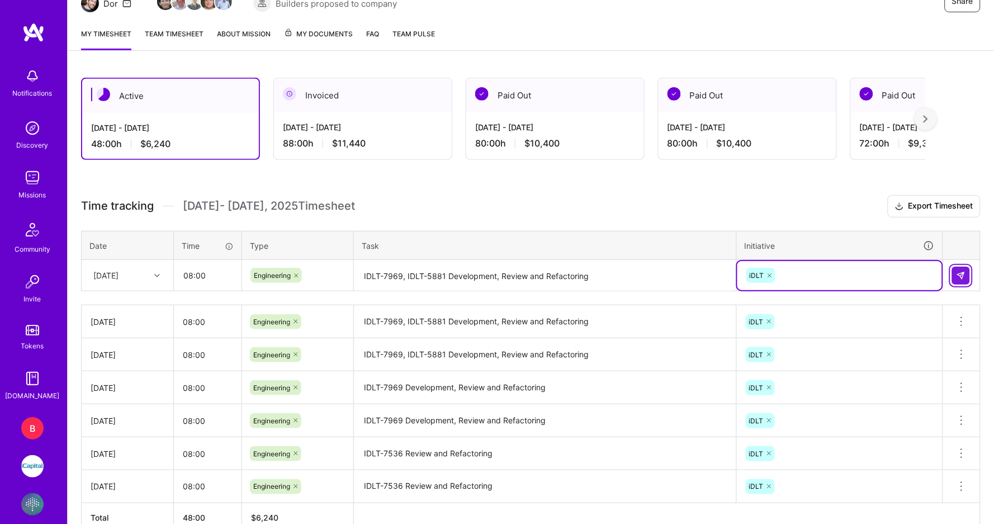
click at [970, 268] on button at bounding box center [961, 276] width 18 height 18
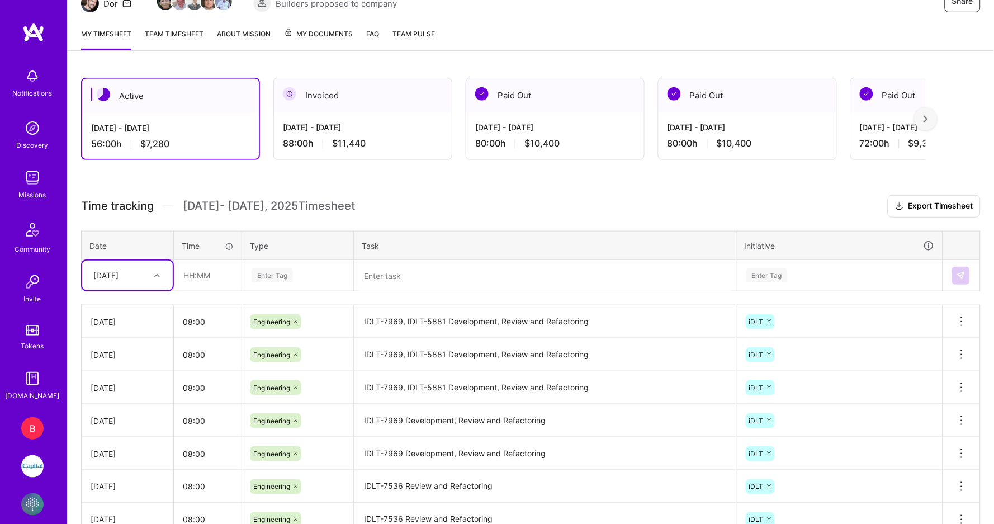
click at [106, 279] on div "[DATE]" at bounding box center [119, 275] width 62 height 18
click at [131, 353] on div "[DATE]" at bounding box center [127, 358] width 91 height 21
click at [181, 272] on input "text" at bounding box center [207, 275] width 66 height 30
type input "08:00"
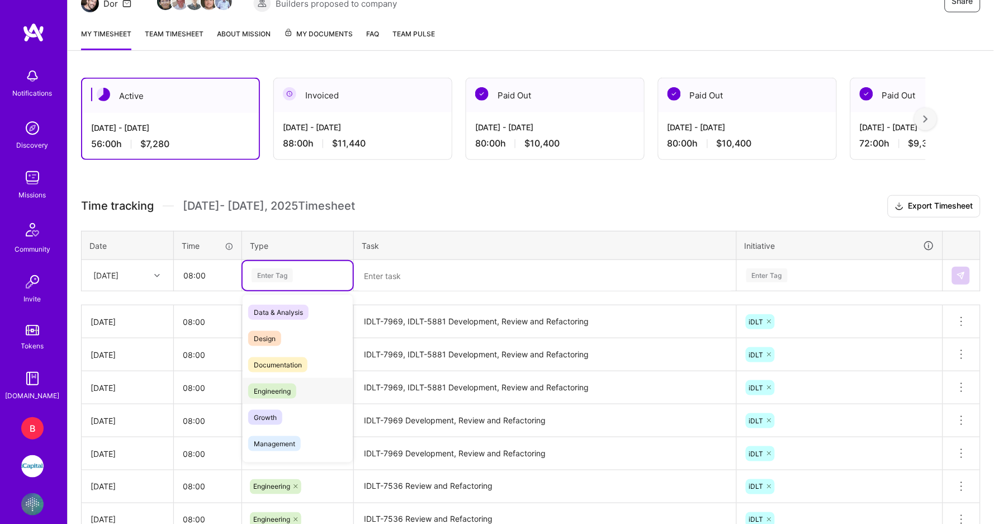
click at [289, 385] on span "Engineering" at bounding box center [272, 390] width 48 height 15
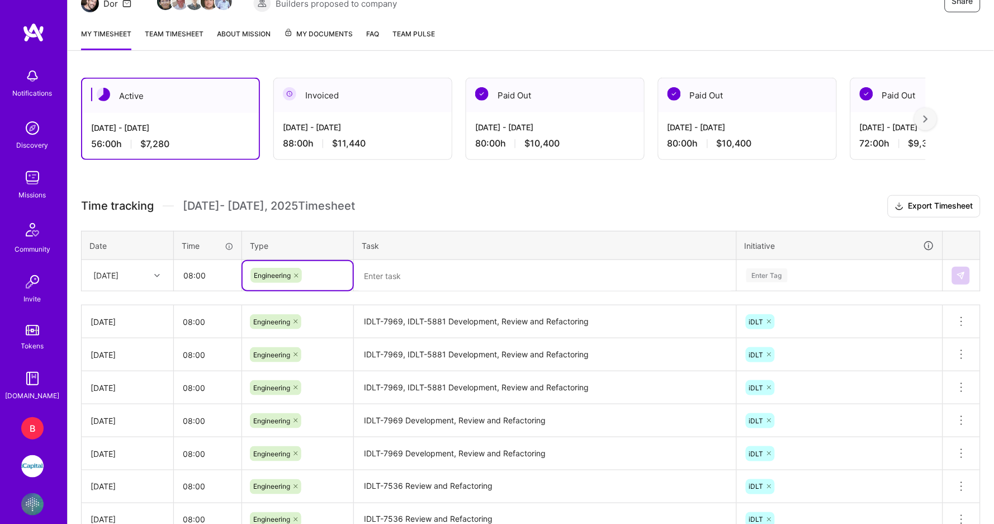
click at [446, 272] on textarea at bounding box center [545, 276] width 380 height 30
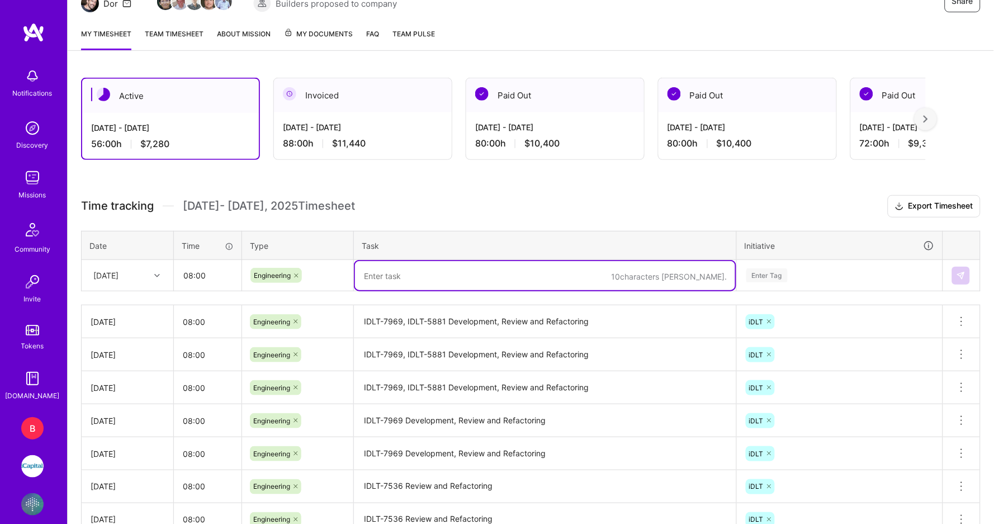
paste textarea "IDLT-7969, IDLT-5881 Development, Review and Refactoring"
click at [444, 276] on textarea "IDLT-7969, IDLT-5881 Development, Review and Refactoring" at bounding box center [545, 275] width 380 height 28
type textarea "IDLT-7969, IDLT-5881, IDLT-7536 Development, Review and Refactoring"
click at [794, 272] on div "Enter Tag" at bounding box center [839, 275] width 189 height 14
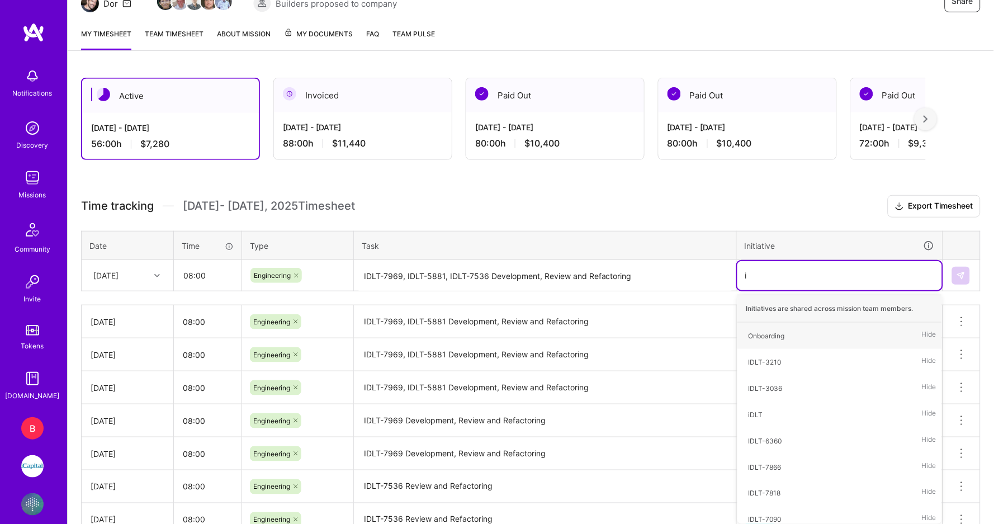
type input "id"
click at [767, 383] on span "iDLT" at bounding box center [756, 388] width 26 height 15
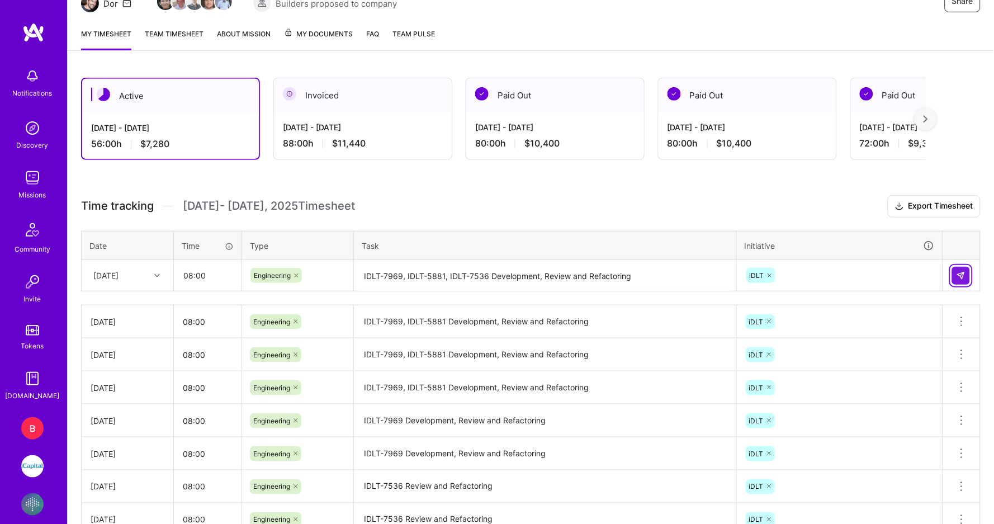
click at [964, 273] on img at bounding box center [960, 275] width 9 height 9
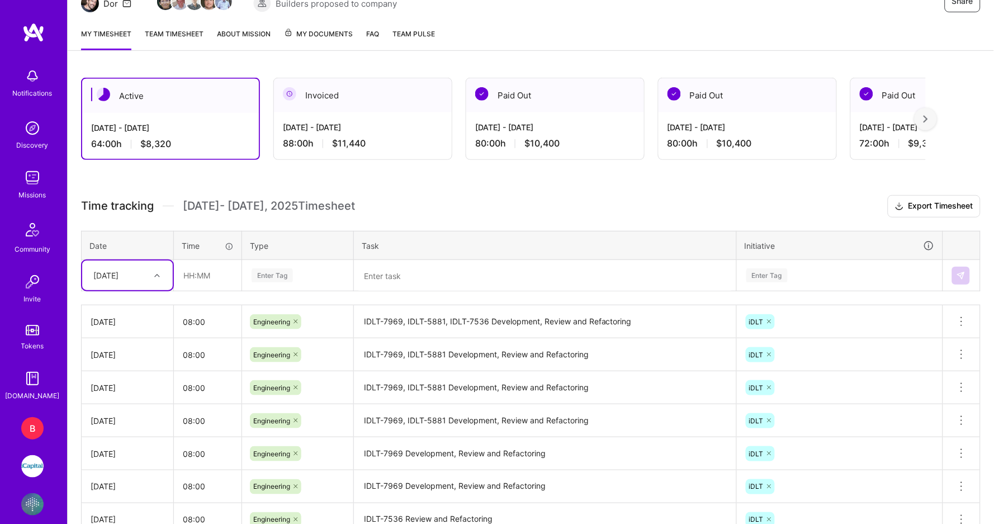
click at [151, 274] on div at bounding box center [158, 275] width 17 height 15
click at [115, 400] on div "[DATE]" at bounding box center [127, 403] width 91 height 21
click at [194, 274] on input "text" at bounding box center [207, 275] width 66 height 30
type input "08:00"
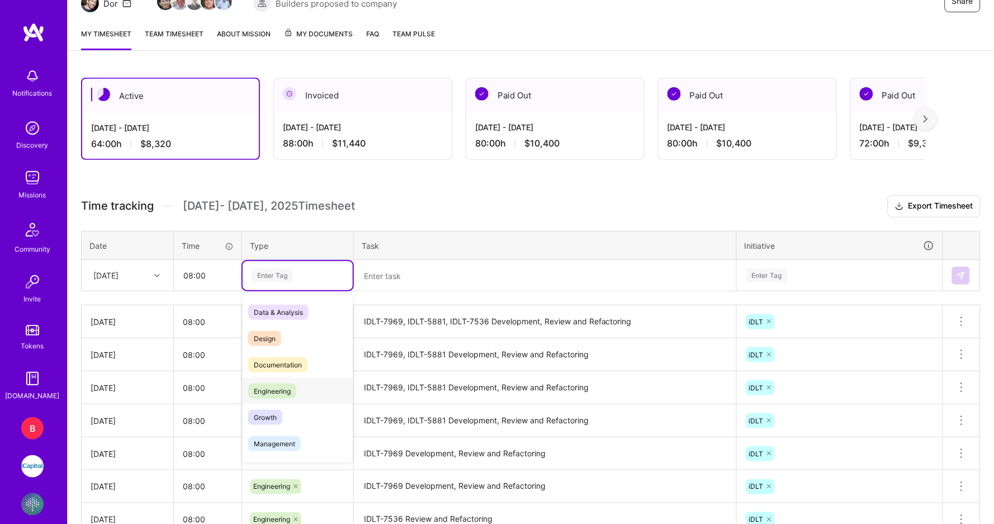
click at [300, 381] on div "Engineering" at bounding box center [298, 391] width 110 height 26
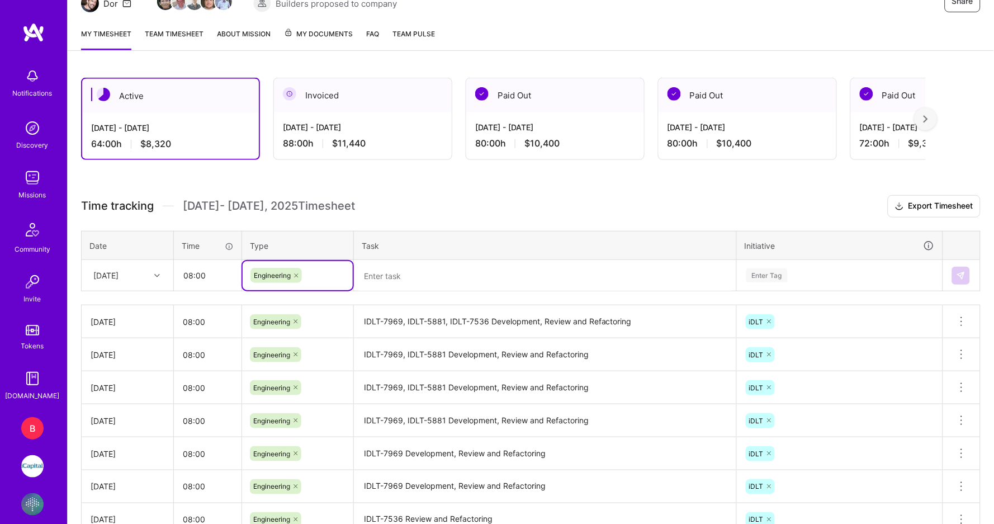
click at [390, 281] on textarea at bounding box center [545, 276] width 380 height 30
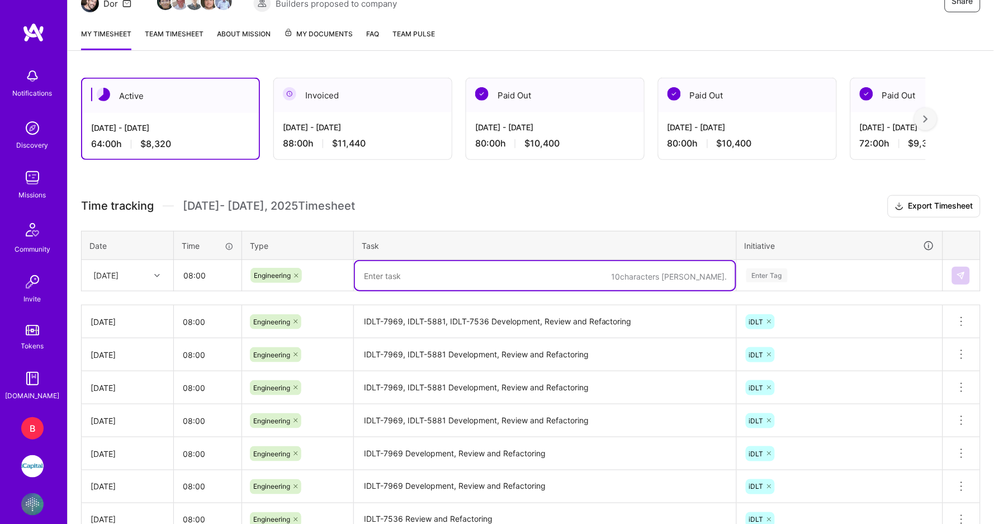
paste textarea "IDLT-7969, IDLT-5881, IDLT-7536 Development, Review and Refactoring"
type textarea "IDLT-7969, IDLT-5881, IDLT-7536 Development, Review and Refactoring"
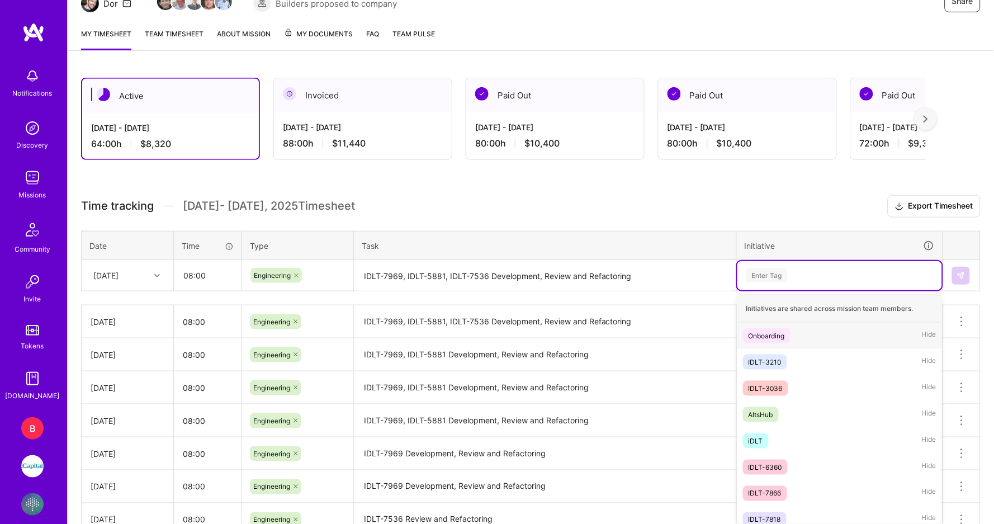
click at [784, 281] on div "Enter Tag" at bounding box center [839, 275] width 205 height 29
click at [772, 436] on div "iDLT Hide" at bounding box center [839, 440] width 205 height 26
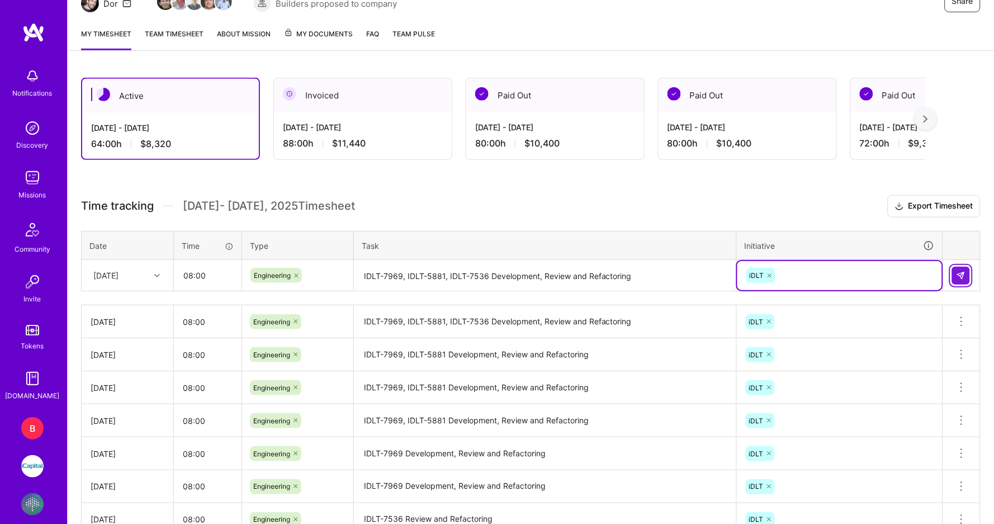
click at [959, 271] on img at bounding box center [960, 275] width 9 height 9
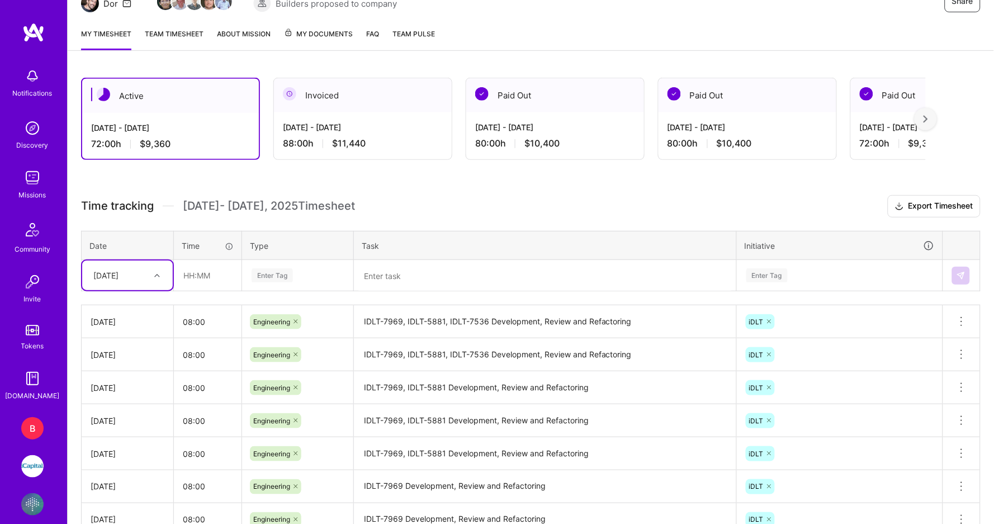
click at [135, 279] on div "[DATE]" at bounding box center [119, 275] width 62 height 18
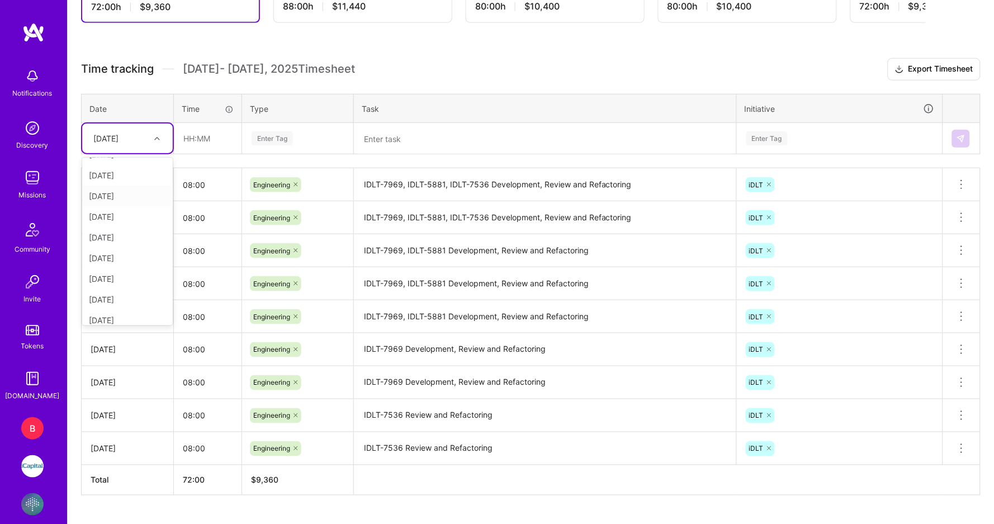
scroll to position [0, 0]
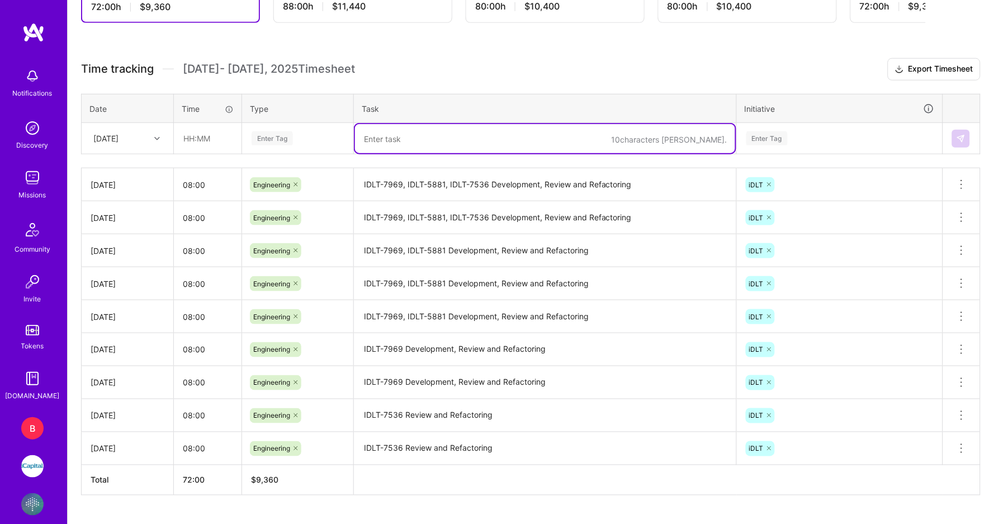
click at [420, 126] on textarea at bounding box center [545, 138] width 380 height 29
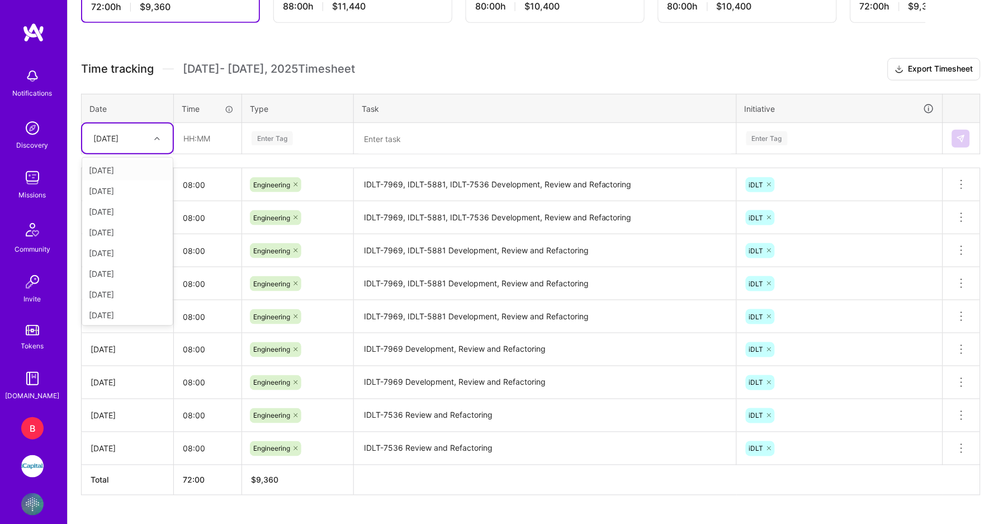
click at [142, 136] on div "[DATE]" at bounding box center [119, 138] width 62 height 18
click at [132, 289] on div "[DATE]" at bounding box center [127, 299] width 91 height 21
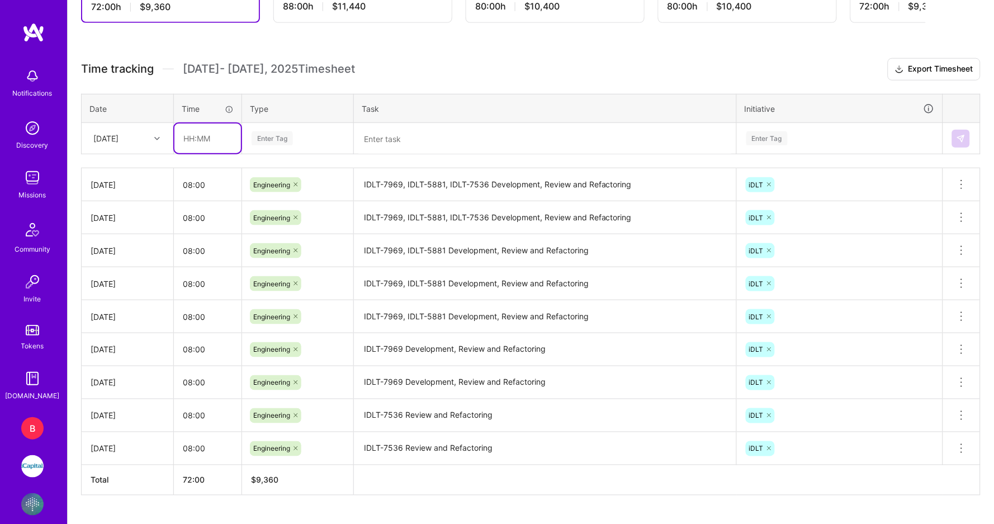
click at [192, 142] on input "text" at bounding box center [207, 138] width 66 height 30
type input "08:00"
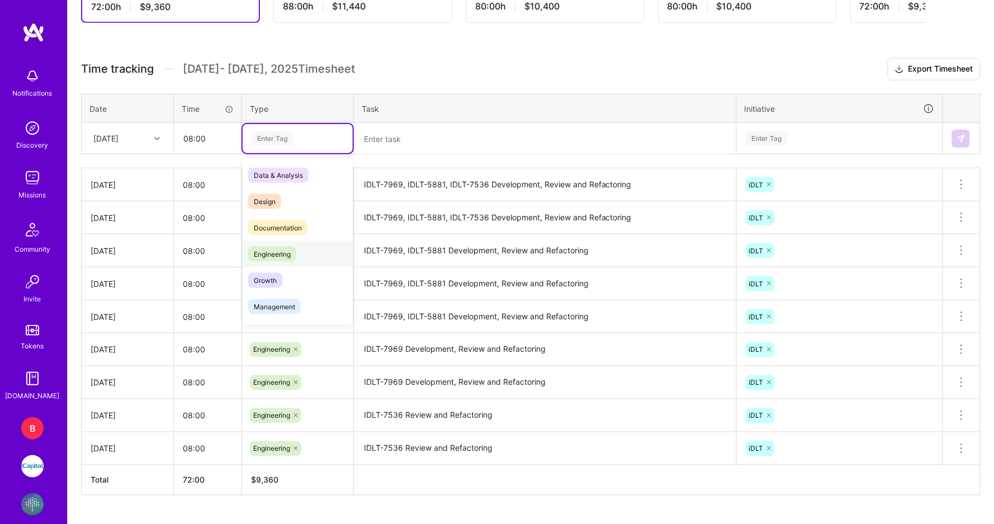
click at [271, 256] on div "Engineering" at bounding box center [298, 254] width 110 height 26
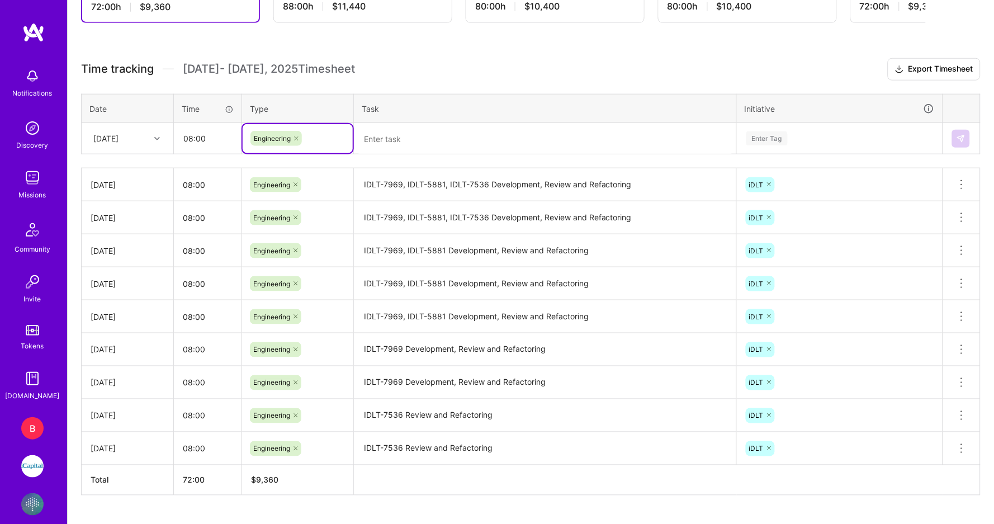
click at [417, 139] on textarea at bounding box center [545, 139] width 380 height 30
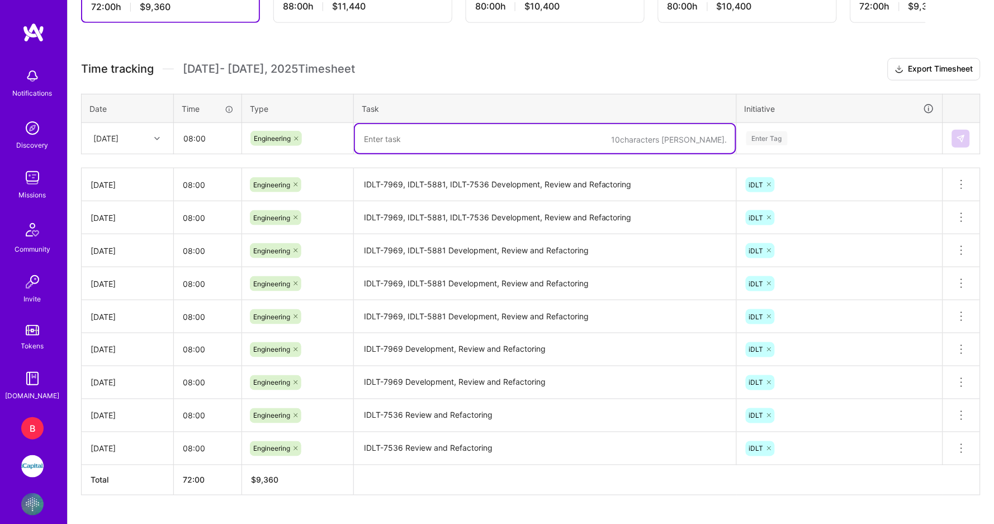
paste textarea "IDLT-7969, IDLT-5881, IDLT-7536 Development, Review and Refactoring"
type textarea "IDLT-7969, IDLT-5881, IDLT-7536 Development, Review and Refactoring"
click at [792, 134] on div "Enter Tag" at bounding box center [839, 138] width 189 height 14
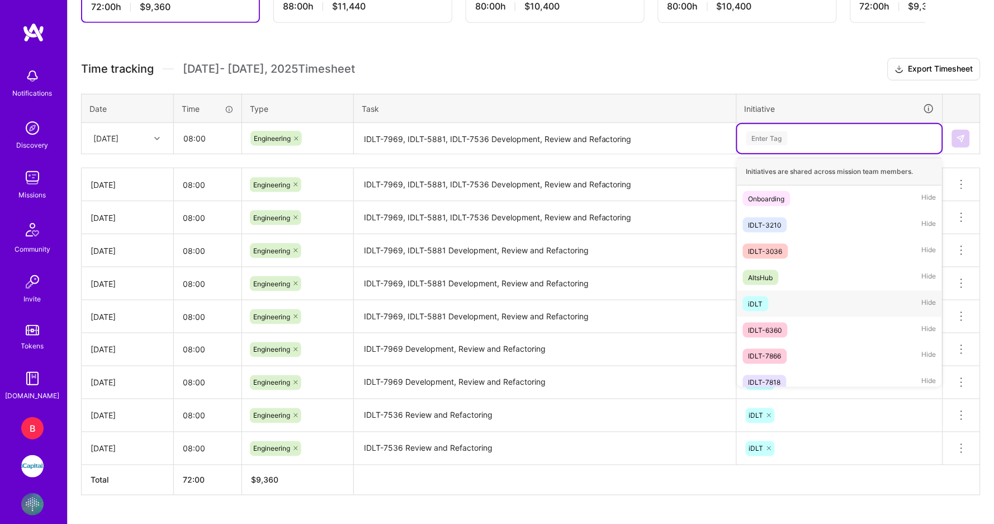
click at [769, 304] on div "iDLT Hide" at bounding box center [839, 304] width 205 height 26
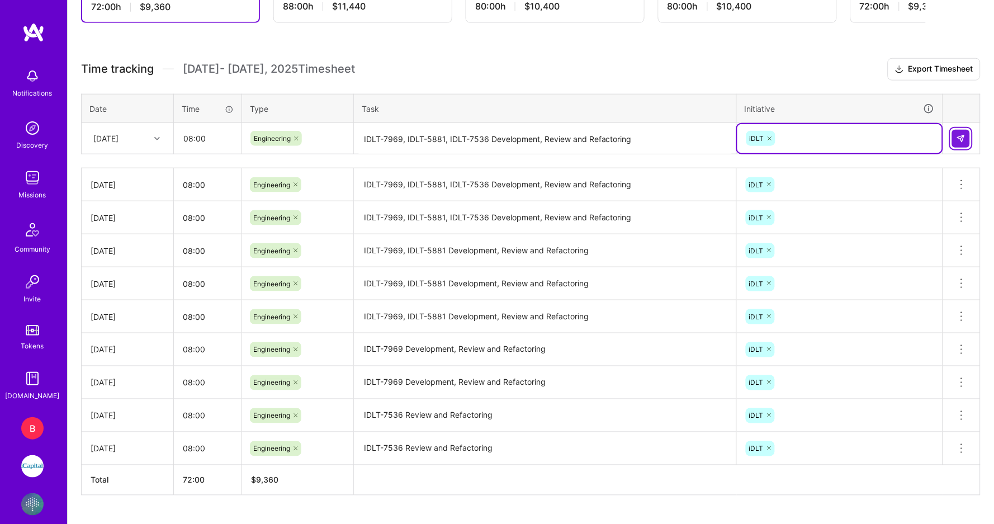
click at [966, 130] on button at bounding box center [961, 139] width 18 height 18
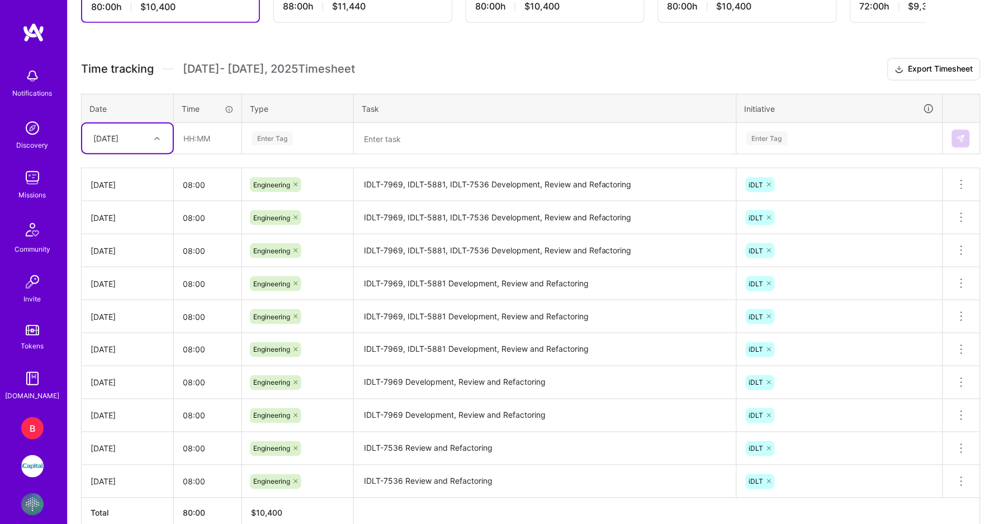
click at [157, 136] on icon at bounding box center [157, 139] width 6 height 6
click at [121, 310] on div "[DATE]" at bounding box center [127, 320] width 91 height 21
click at [217, 132] on input "text" at bounding box center [207, 138] width 66 height 30
type input "08:00"
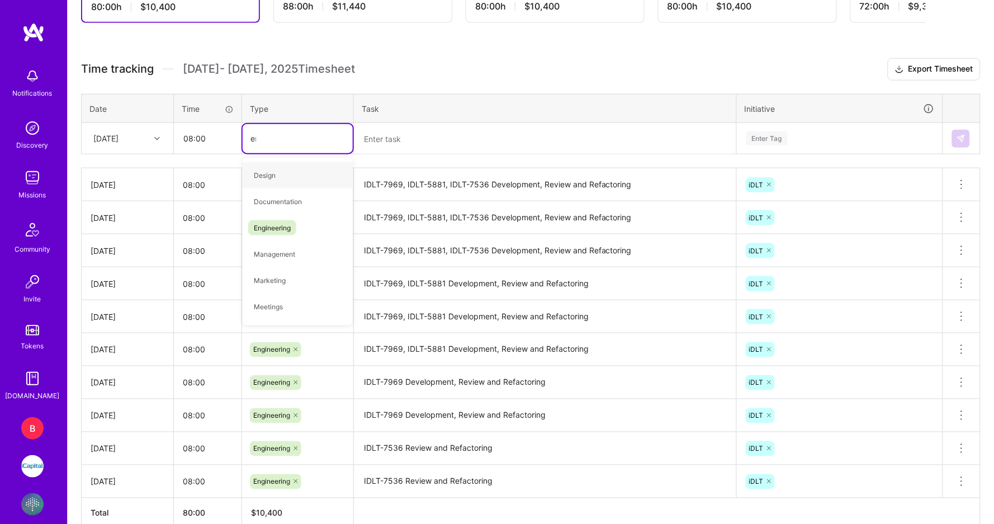
type input "eng"
click at [269, 168] on span "Engineering" at bounding box center [272, 175] width 48 height 15
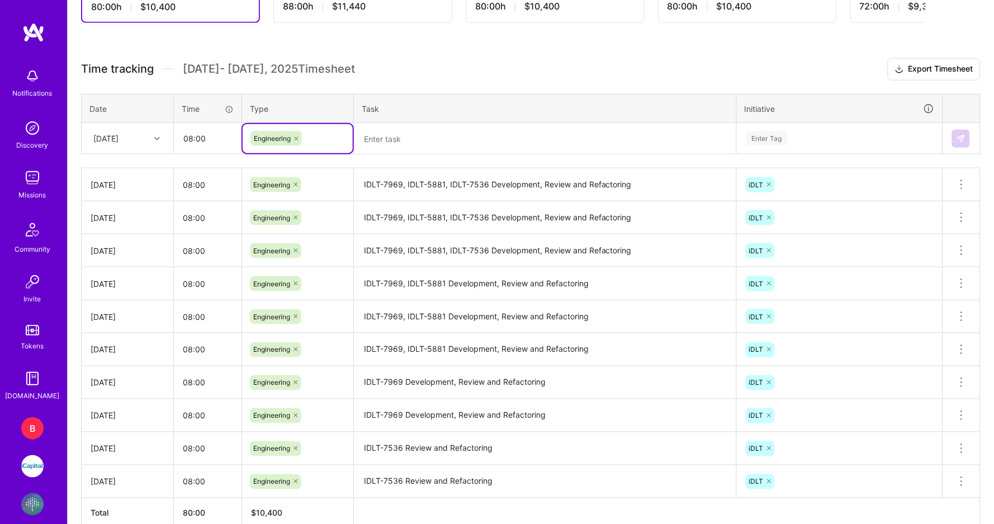
click at [377, 144] on textarea at bounding box center [545, 139] width 380 height 30
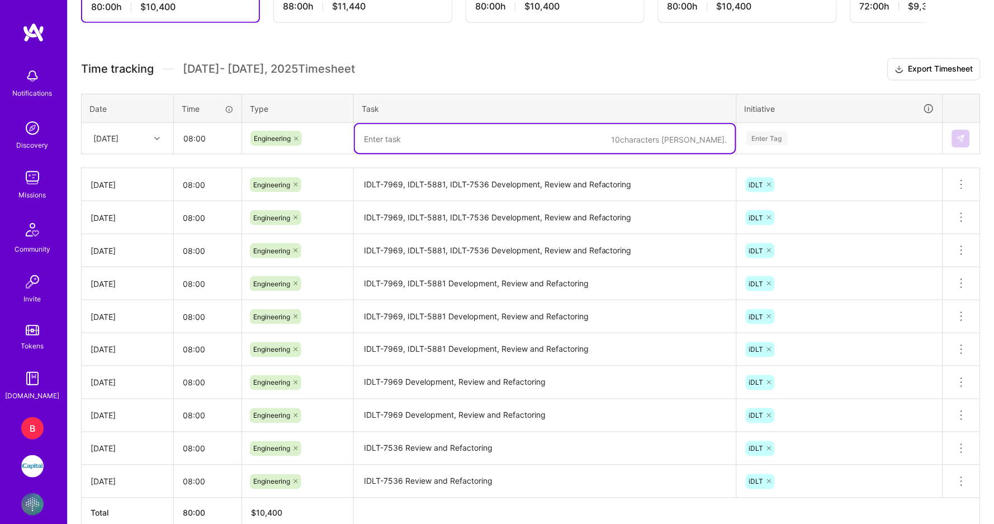
paste textarea "IDLT-7969, IDLT-5881, IDLT-7536 Development, Review and Refactoring"
type textarea "IDLT-7969, IDLT-5881, IDLT-7536 Development, Review and Refactoring"
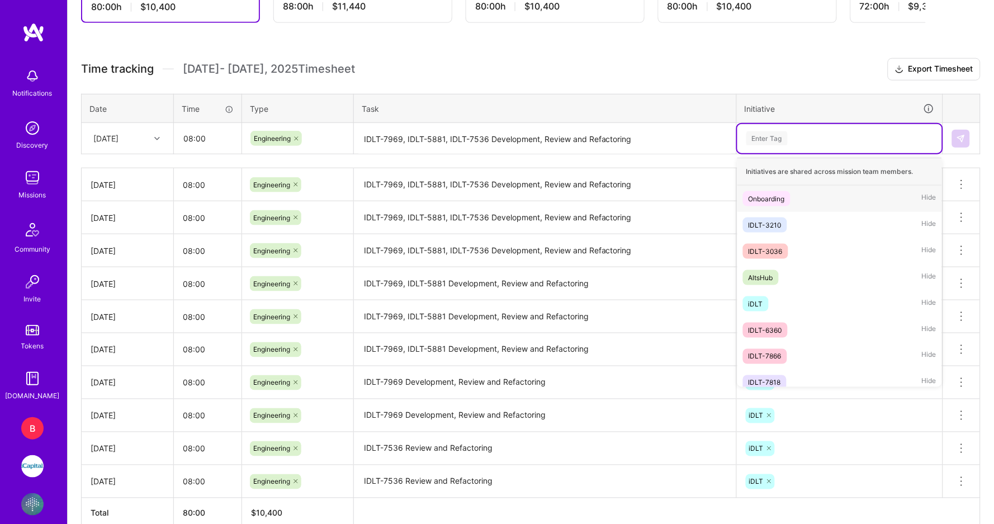
click at [776, 132] on div "Enter Tag" at bounding box center [766, 138] width 41 height 17
click at [759, 303] on span "iDLT" at bounding box center [756, 303] width 26 height 15
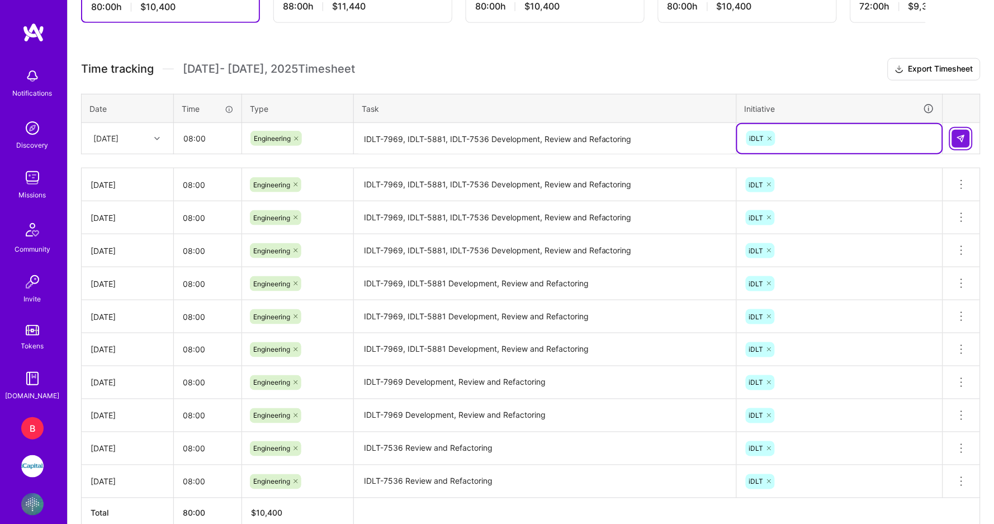
click at [961, 135] on img at bounding box center [960, 138] width 9 height 9
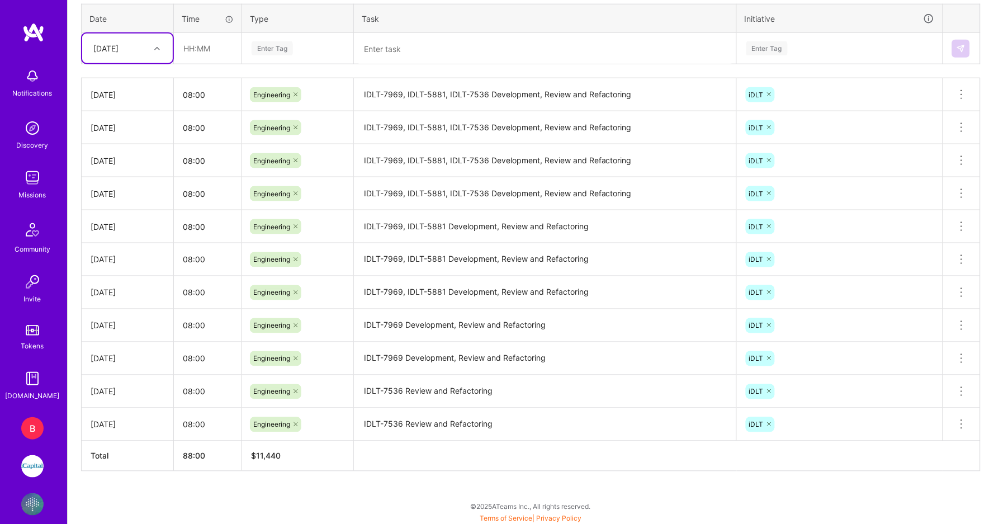
scroll to position [354, 0]
click at [966, 421] on icon at bounding box center [960, 424] width 13 height 13
click at [685, 434] on textarea "IDLT-7536 Review and Refactoring" at bounding box center [545, 425] width 380 height 31
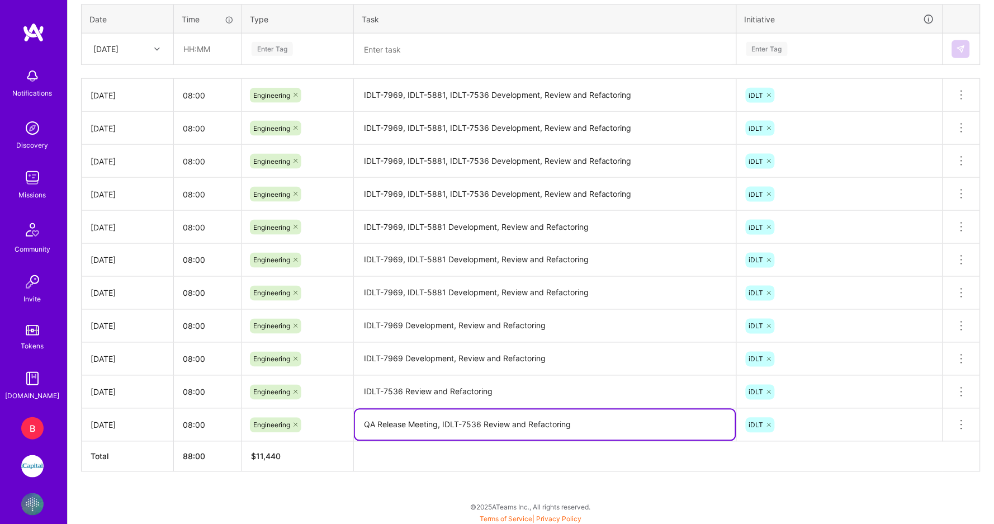
type textarea "QA Release Meeting, IDLT-7536 Review and Refactoring"
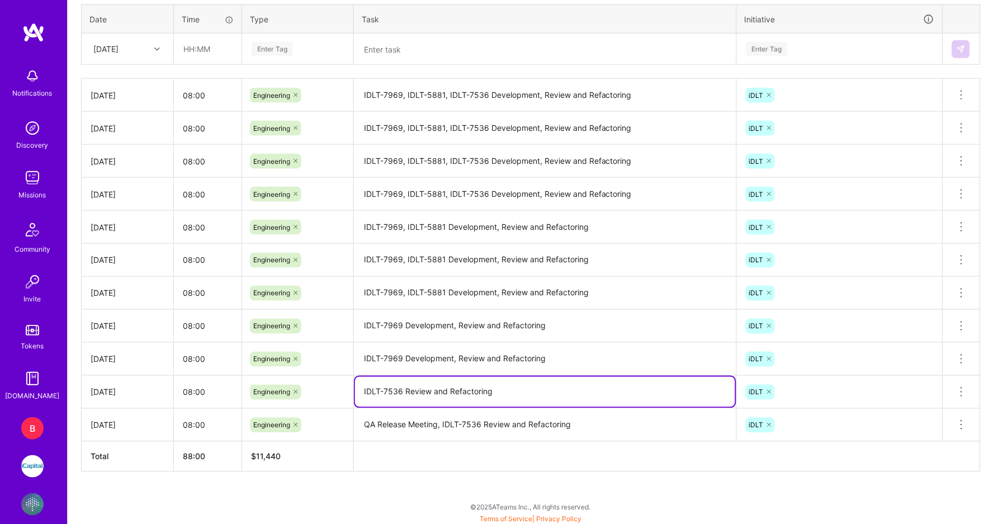
click at [606, 384] on textarea "IDLT-7536 Review and Refactoring" at bounding box center [545, 392] width 380 height 30
type textarea "Bi_weekly Technical Design review meeting, IDLT-7536 Review and Refactoring"
click at [368, 354] on textarea "IDLT-7969 Development, Review and Refactoring" at bounding box center [545, 359] width 380 height 31
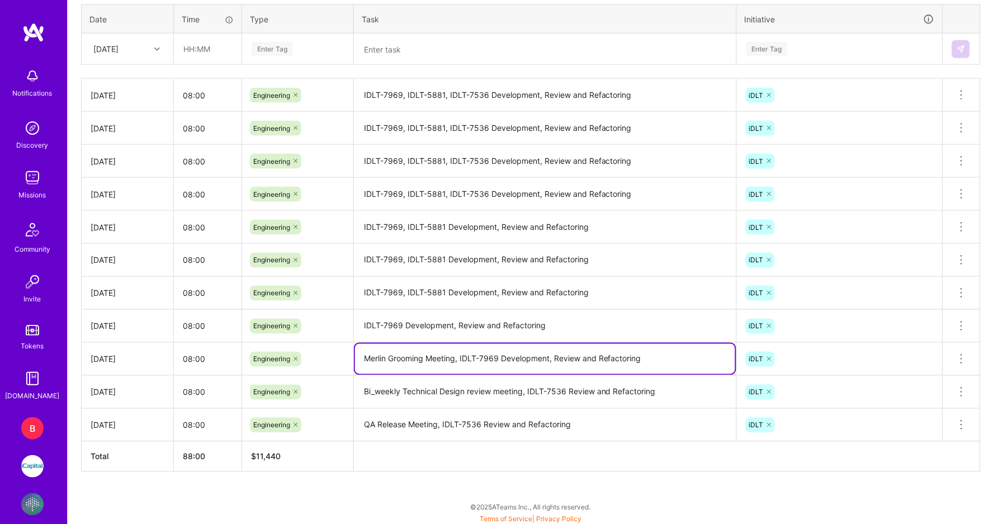
type textarea "Merlin Grooming Meeting, IDLT-7969 Development, Review and Refactoring"
click at [441, 421] on textarea "QA Release Meeting, IDLT-7536 Review and Refactoring" at bounding box center [545, 425] width 380 height 31
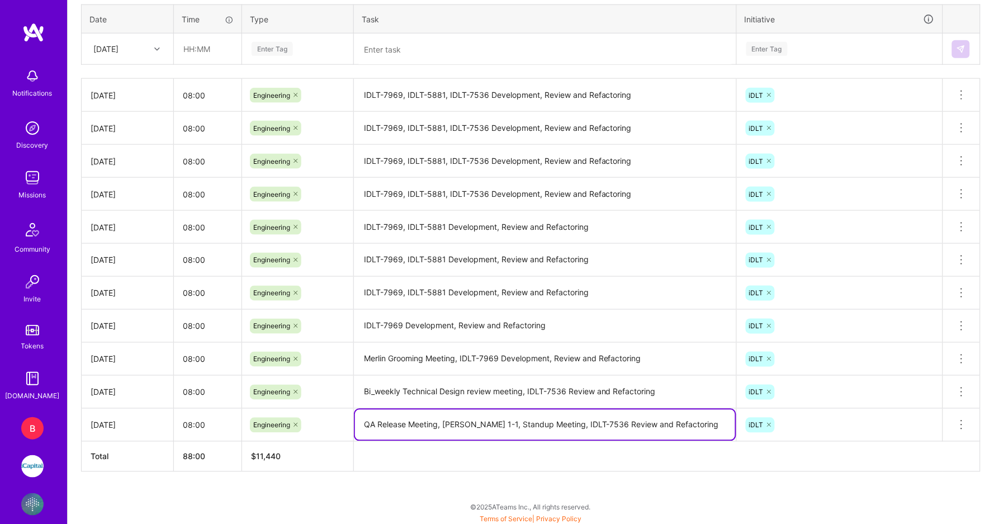
click at [479, 422] on textarea "QA Release Meeting, [PERSON_NAME] 1-1, Standup Meeting, IDLT-7536 Review and Re…" at bounding box center [545, 425] width 380 height 30
type textarea "QA Release Meeting, [PERSON_NAME] 1-1, Standup Meeting, IDLT-7536 Review and Re…"
click at [363, 384] on textarea "Bi_weekly Technical Design review meeting, IDLT-7536 Review and Refactoring" at bounding box center [545, 392] width 380 height 31
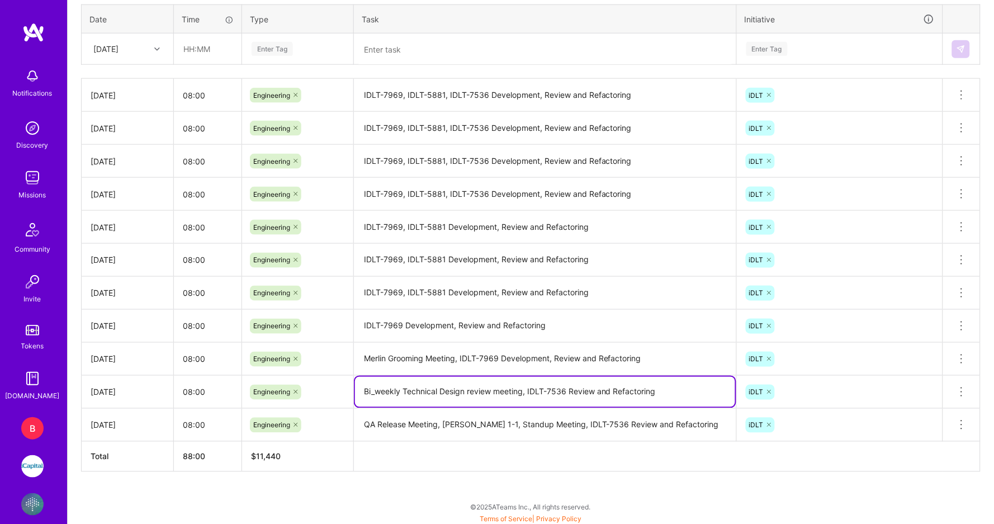
paste textarea "Standup Meeting,"
type textarea "Standup Meeting, Bi_weekly Technical Design review meeting, IDLT-7536 Review an…"
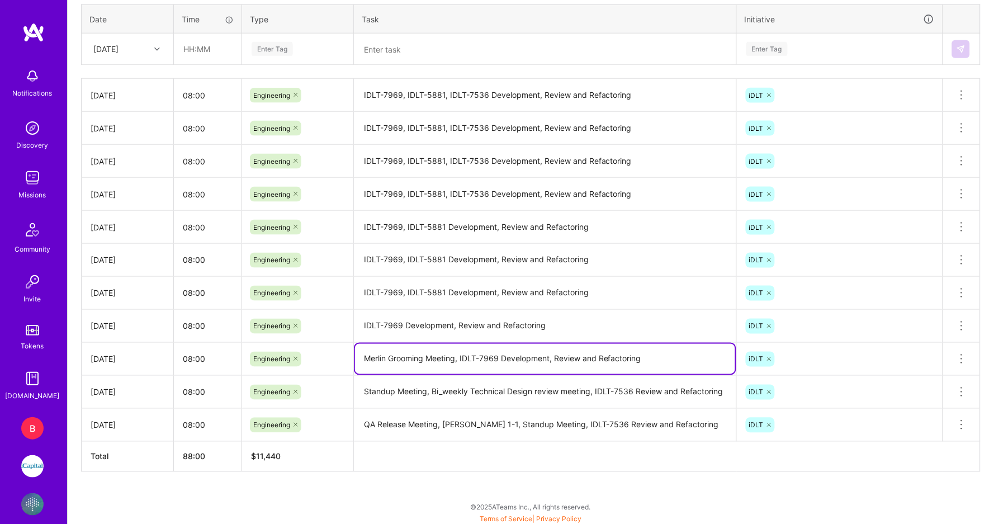
click at [364, 357] on textarea "Merlin Grooming Meeting, IDLT-7969 Development, Review and Refactoring" at bounding box center [545, 359] width 380 height 30
paste textarea "Standup Meeting,"
type textarea "Standup Meeting, Merlin Grooming Meeting, IDLT-7969 Development, Review and Ref…"
click at [364, 322] on textarea "IDLT-7969 Development, Review and Refactoring" at bounding box center [545, 326] width 380 height 31
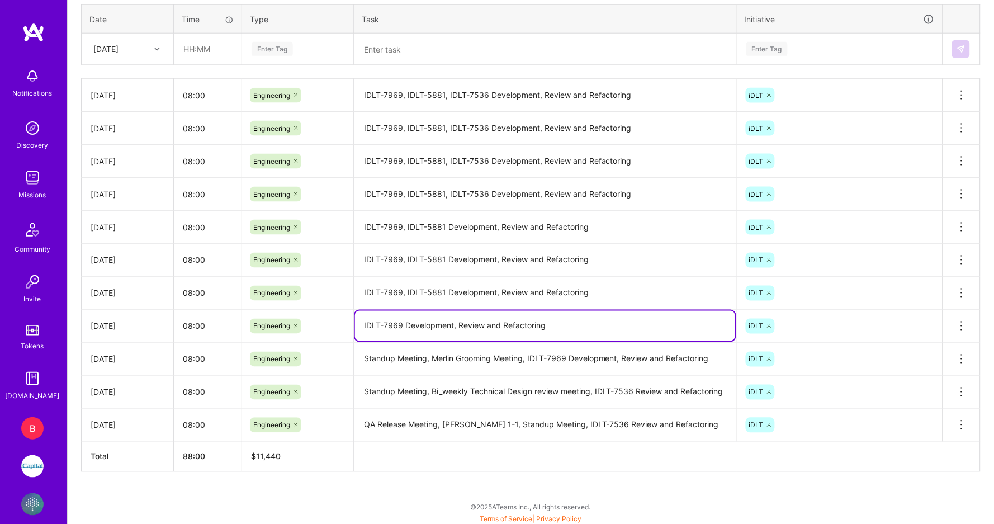
paste textarea "Standup Meeting,"
type textarea "Standup Meeting, IDLT-7969 Development, Review and Refactoring"
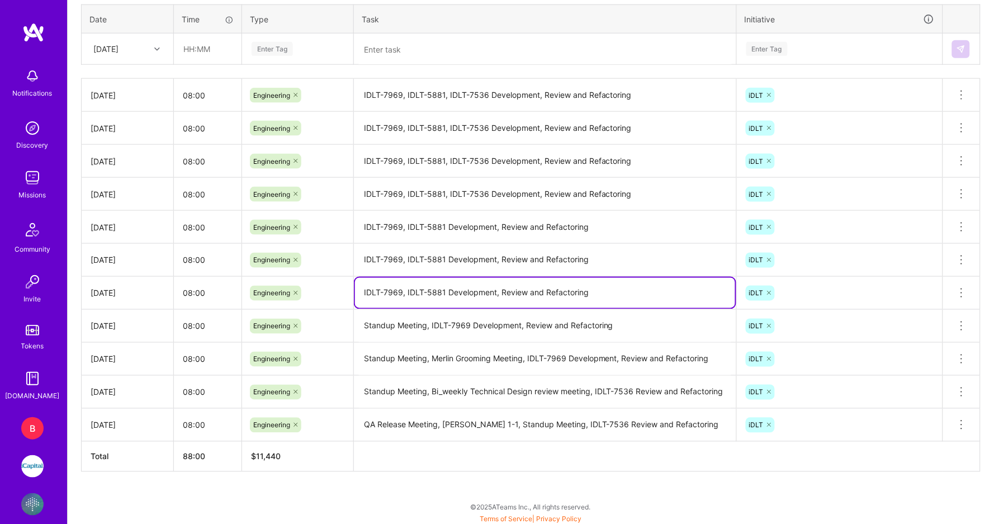
click at [364, 291] on textarea "IDLT-7969, IDLT-5881 Development, Review and Refactoring" at bounding box center [545, 293] width 380 height 30
paste textarea "Standup Meeting,"
type textarea "Standup Meeting, IDLT-7969, IDLT-5881 Development, Review and Refactoring"
click at [363, 259] on textarea "IDLT-7969, IDLT-5881 Development, Review and Refactoring" at bounding box center [545, 260] width 380 height 31
paste textarea "Standup Meeting,"
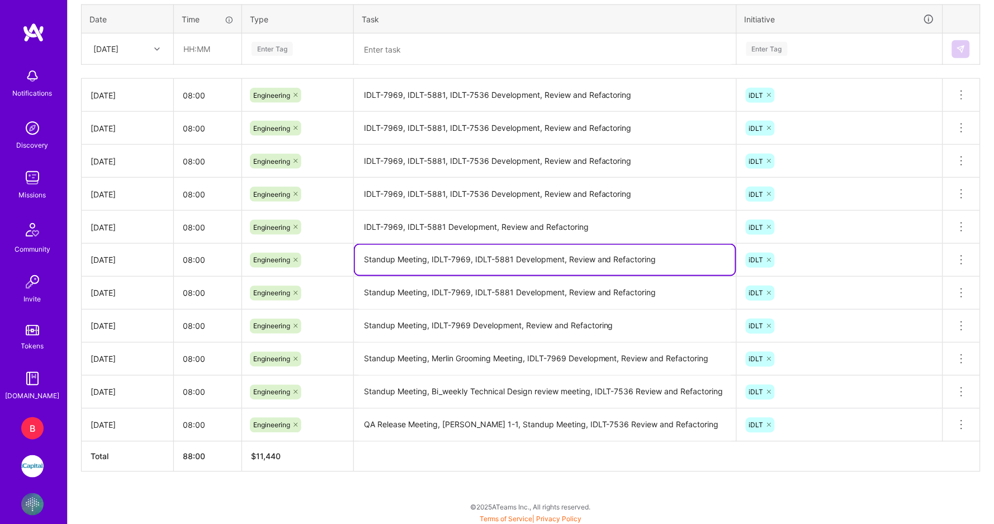
type textarea "Standup Meeting, IDLT-7969, IDLT-5881 Development, Review and Refactoring"
click at [364, 222] on textarea "IDLT-7969, IDLT-5881 Development, Review and Refactoring" at bounding box center [545, 227] width 380 height 31
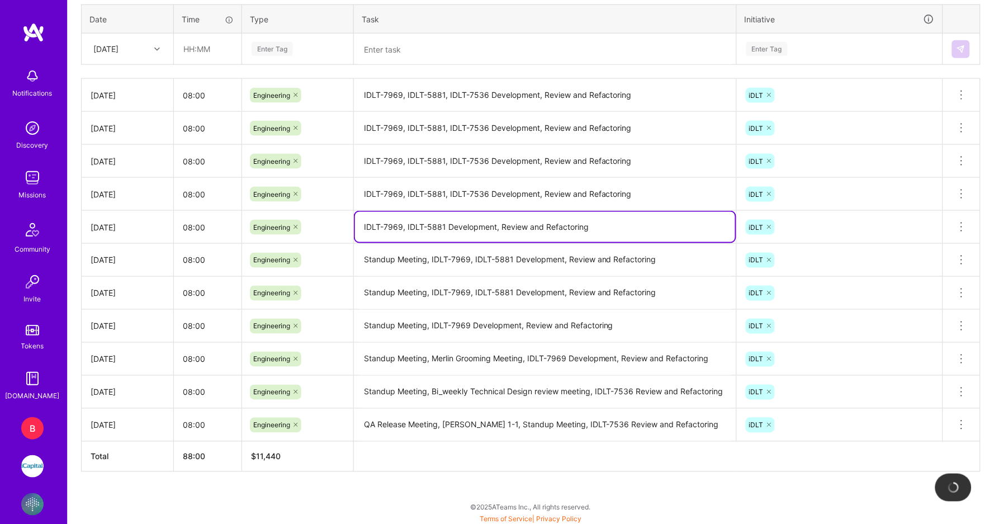
paste textarea "Standup Meeting,"
type textarea "Standup Meeting, IDLT-7969, IDLT-5881 Development, Review and Refactoring"
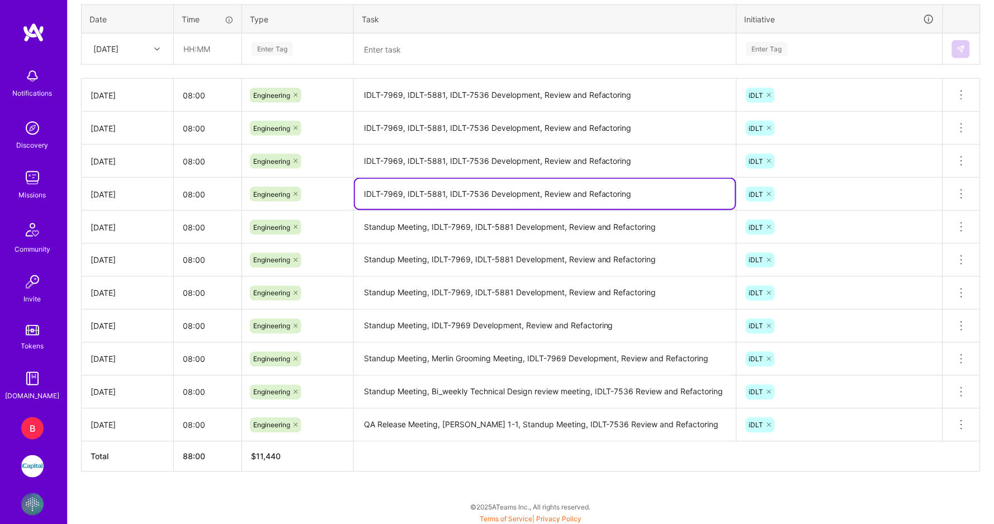
click at [362, 189] on textarea "IDLT-7969, IDLT-5881, IDLT-7536 Development, Review and Refactoring" at bounding box center [545, 194] width 380 height 30
paste textarea "Standup Meeting,"
type textarea "Standup Meeting, IDLT-7969, IDLT-5881, IDLT-7536 Development, Review and Refact…"
click at [364, 161] on textarea "IDLT-7969, IDLT-5881, IDLT-7536 Development, Review and Refactoring" at bounding box center [545, 161] width 380 height 31
paste textarea "Standup Meeting,"
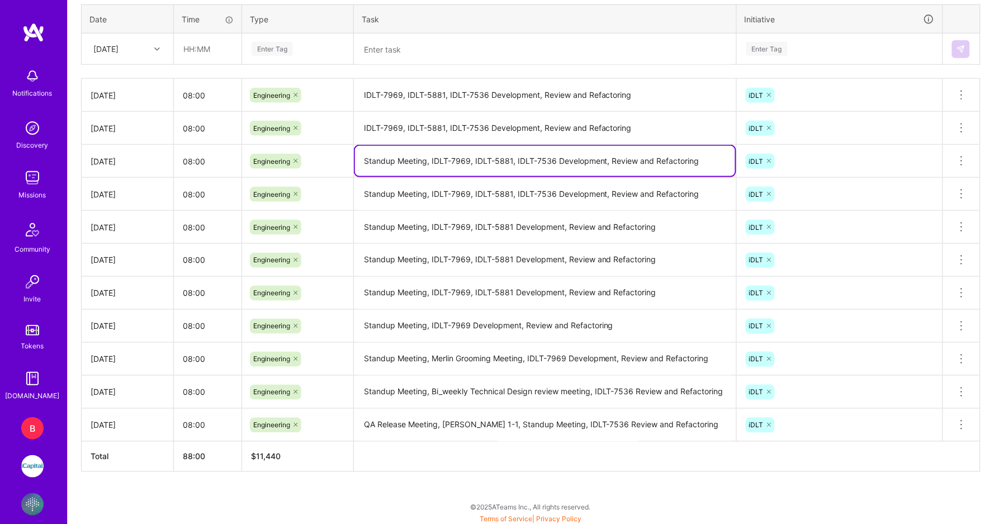
type textarea "Standup Meeting, IDLT-7969, IDLT-5881, IDLT-7536 Development, Review and Refact…"
click at [363, 125] on textarea "IDLT-7969, IDLT-5881, IDLT-7536 Development, Review and Refactoring" at bounding box center [545, 128] width 380 height 31
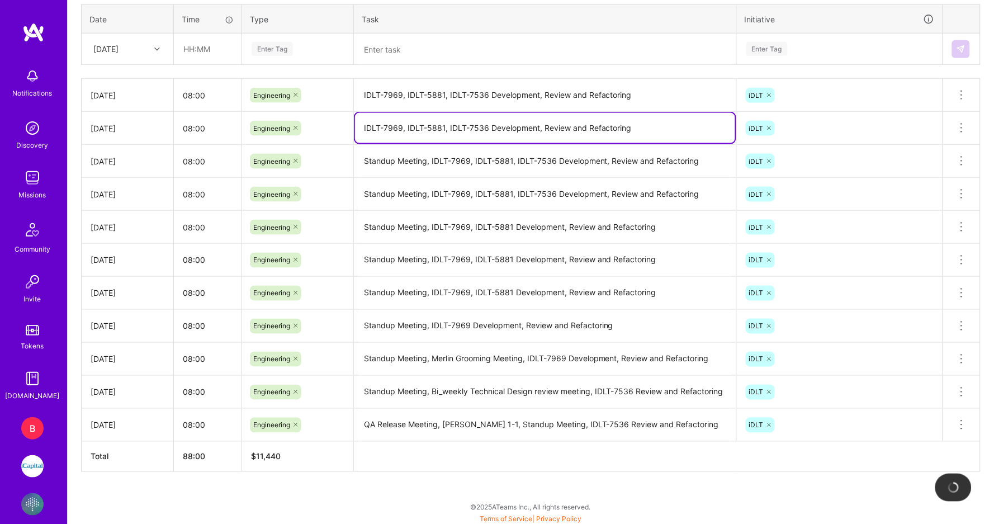
paste textarea "Standup Meeting,"
type textarea "Standup Meeting, IDLT-7969, IDLT-5881, IDLT-7536 Development, Review and Refact…"
click at [363, 92] on textarea "IDLT-7969, IDLT-5881, IDLT-7536 Development, Review and Refactoring" at bounding box center [545, 95] width 380 height 31
paste textarea "Standup Meeting,"
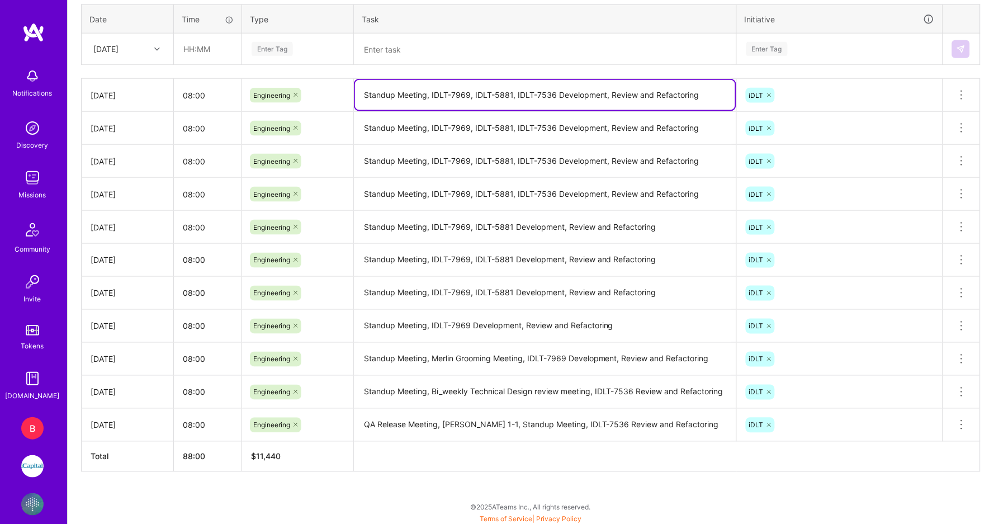
type textarea "Standup Meeting, IDLT-7969, IDLT-5881, IDLT-7536 Development, Review and Refact…"
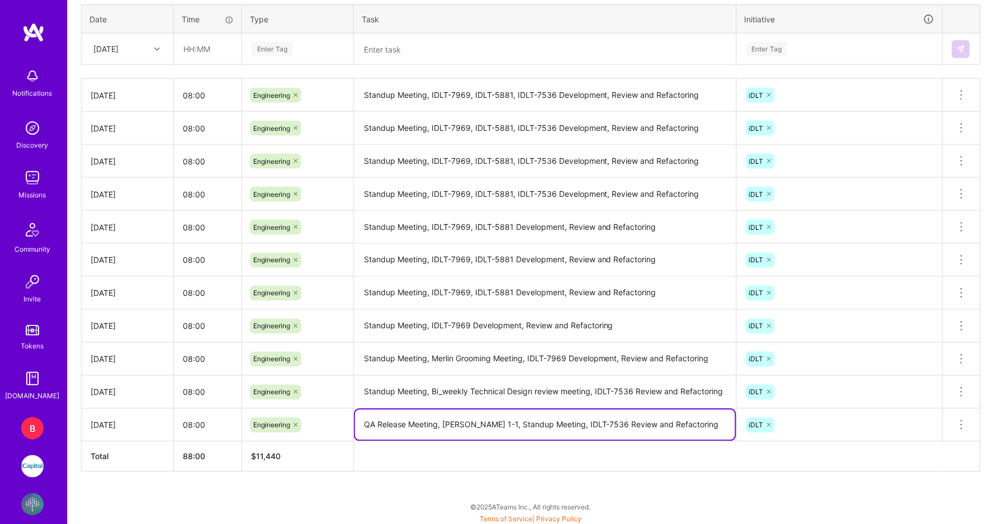
drag, startPoint x: 474, startPoint y: 424, endPoint x: 443, endPoint y: 424, distance: 31.9
click at [443, 424] on textarea "QA Release Meeting, [PERSON_NAME] 1-1, Standup Meeting, IDLT-7536 Review and Re…" at bounding box center [545, 425] width 380 height 30
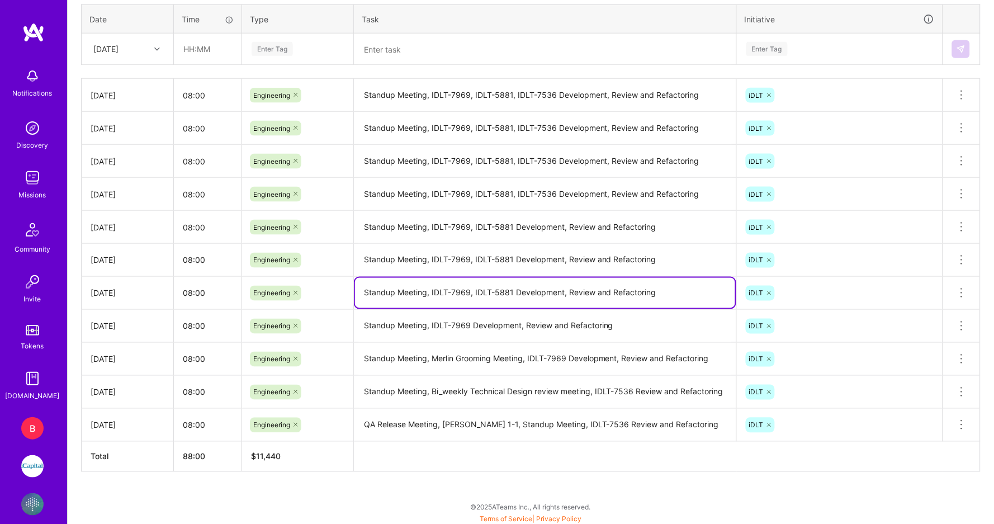
click at [363, 291] on textarea "Standup Meeting, IDLT-7969, IDLT-5881 Development, Review and Refactoring" at bounding box center [545, 293] width 380 height 30
paste textarea "[PERSON_NAME] 1-1,"
type textarea "[PERSON_NAME] 1-1, Standup Meeting, IDLT-7969, IDLT-5881 Development, Review an…"
click at [430, 258] on textarea "Standup Meeting, IDLT-7969, IDLT-5881 Development, Review and Refactoring" at bounding box center [545, 260] width 380 height 31
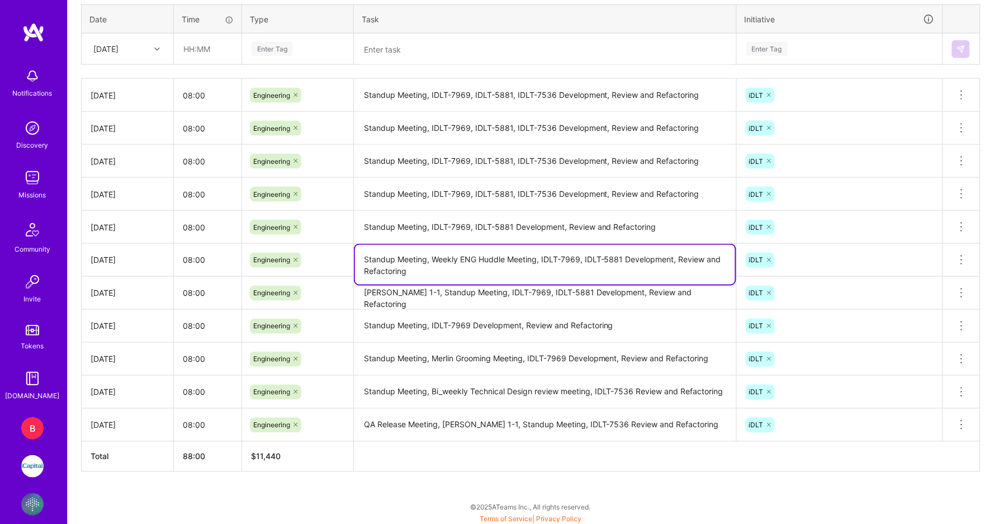
type textarea "Standup Meeting, Weekly ENG Huddle Meeting, IDLT-7969, IDLT-5881 Development, R…"
click at [365, 225] on textarea "Standup Meeting, IDLT-7969, IDLT-5881 Development, Review and Refactoring" at bounding box center [545, 227] width 380 height 31
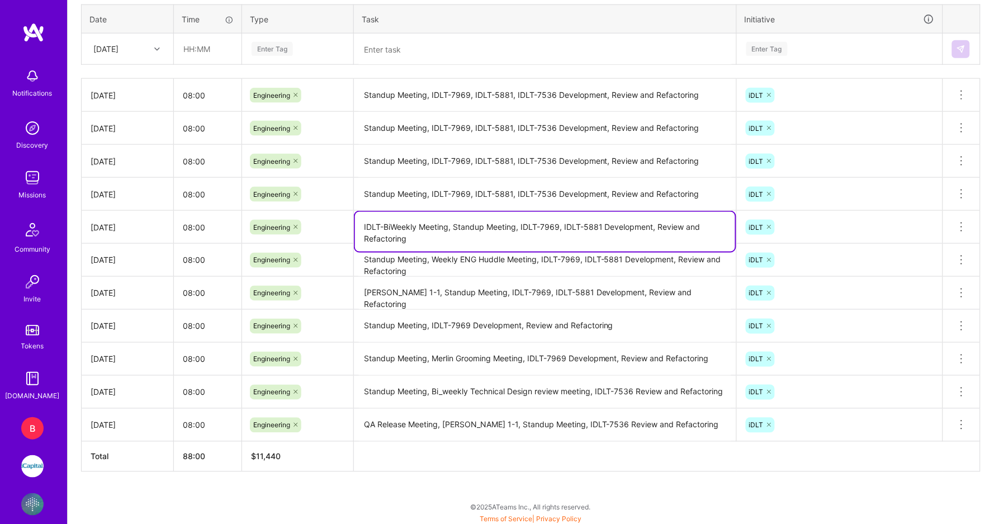
type textarea "IDLT-BiWeekly Meeting, Standup Meeting, IDLT-7969, IDLT-5881 Development, Revie…"
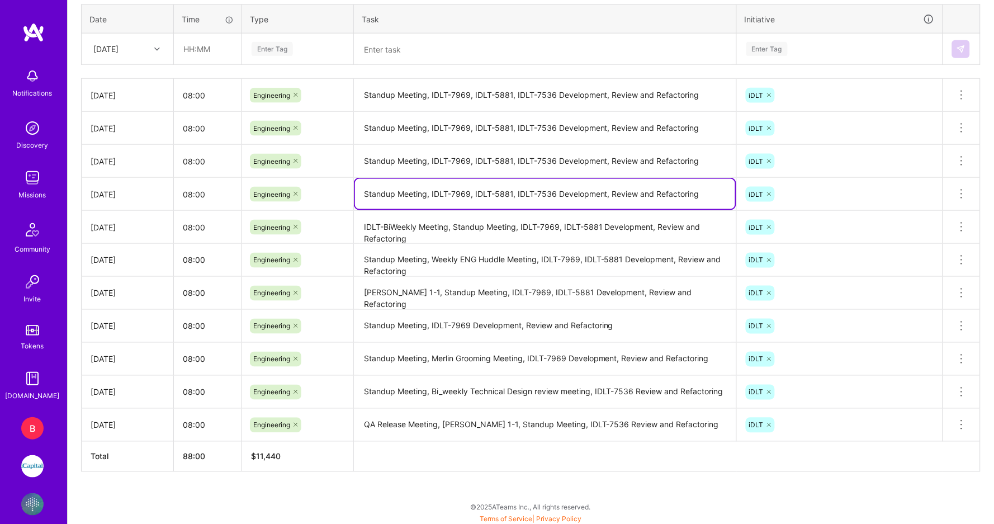
click at [364, 195] on textarea "Standup Meeting, IDLT-7969, IDLT-5881, IDLT-7536 Development, Review and Refact…" at bounding box center [545, 194] width 380 height 30
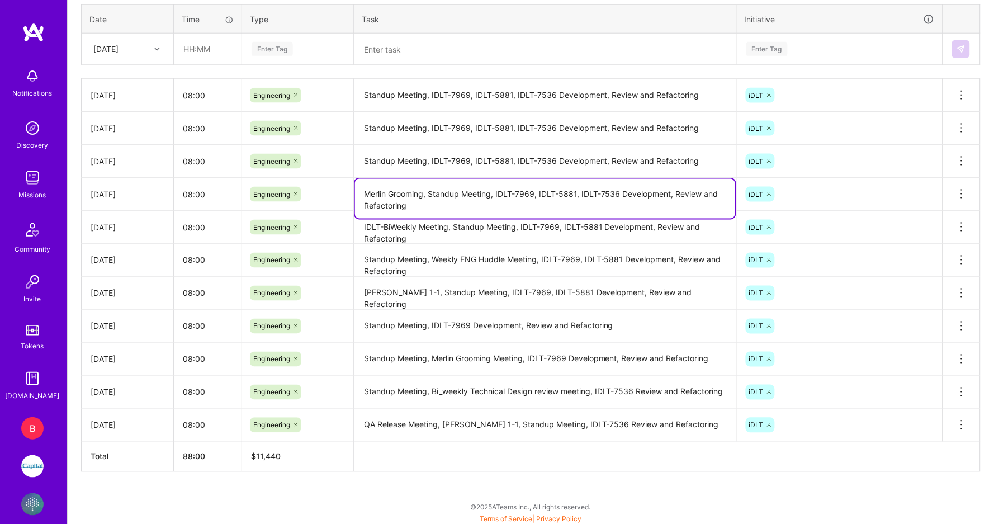
type textarea "Merlin Grooming, Standup Meeting, IDLT-7969, IDLT-5881, IDLT-7536 Development, …"
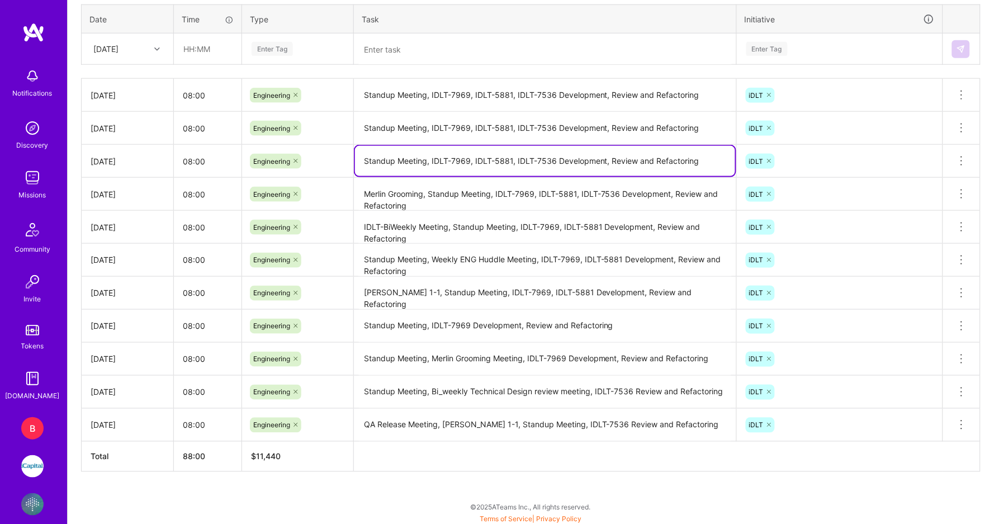
click at [363, 161] on textarea "Standup Meeting, IDLT-7969, IDLT-5881, IDLT-7536 Development, Review and Refact…" at bounding box center [545, 161] width 380 height 30
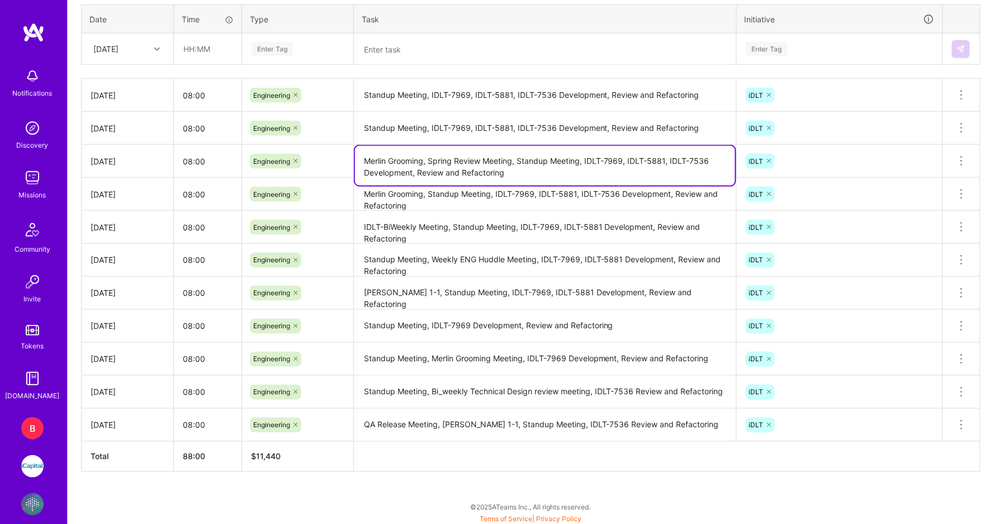
type textarea "Merlin Grooming, Spring Review Meeting, Standup Meeting, IDLT-7969, IDLT-5881, …"
click at [364, 123] on textarea "Standup Meeting, IDLT-7969, IDLT-5881, IDLT-7536 Development, Review and Refact…" at bounding box center [545, 128] width 380 height 31
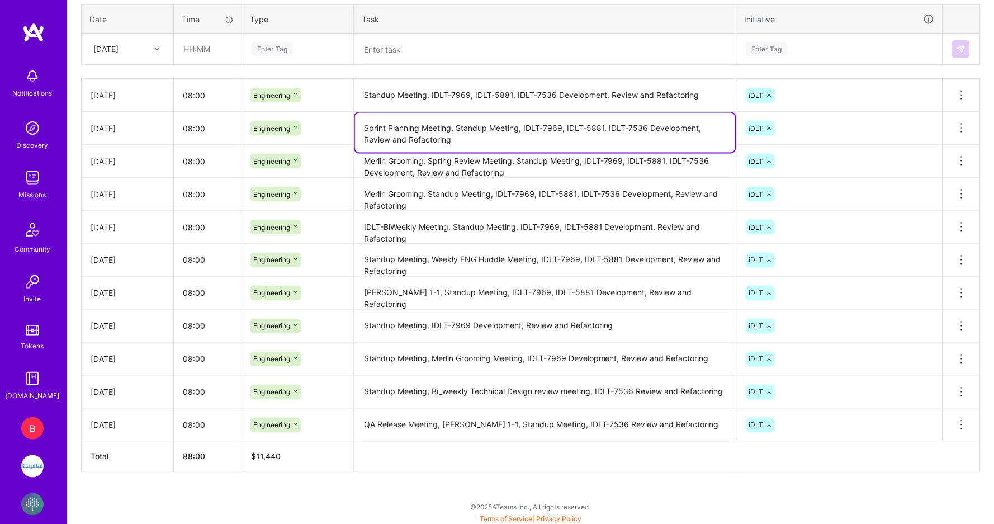
type textarea "Sprint Planning Meeting, Standup Meeting, IDLT-7969, IDLT-5881, IDLT-7536 Devel…"
click at [364, 90] on textarea "Standup Meeting, IDLT-7969, IDLT-5881, IDLT-7536 Development, Review and Refact…" at bounding box center [545, 95] width 380 height 31
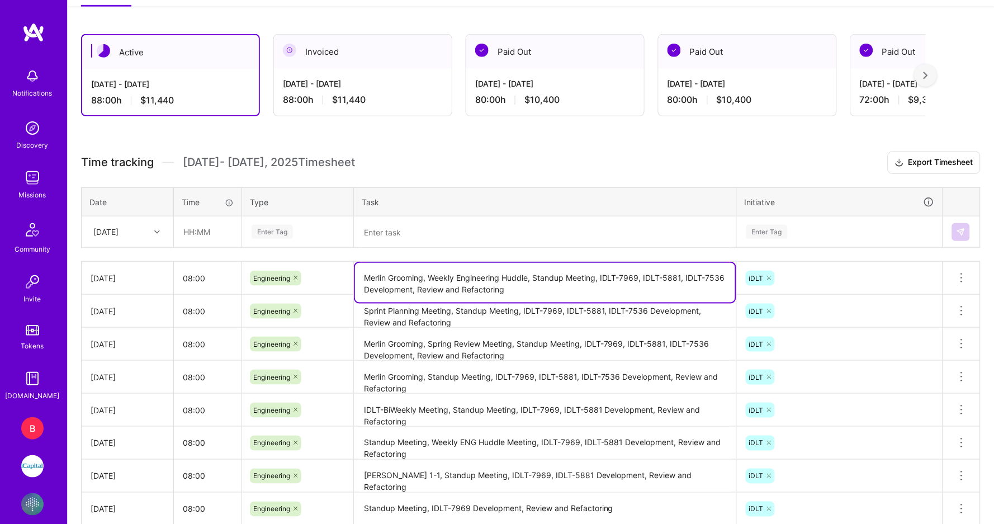
scroll to position [170, 0]
type textarea "Merlin Grooming, Weekly Engineering Huddle, Standup Meeting, IDLT-7969, IDLT-58…"
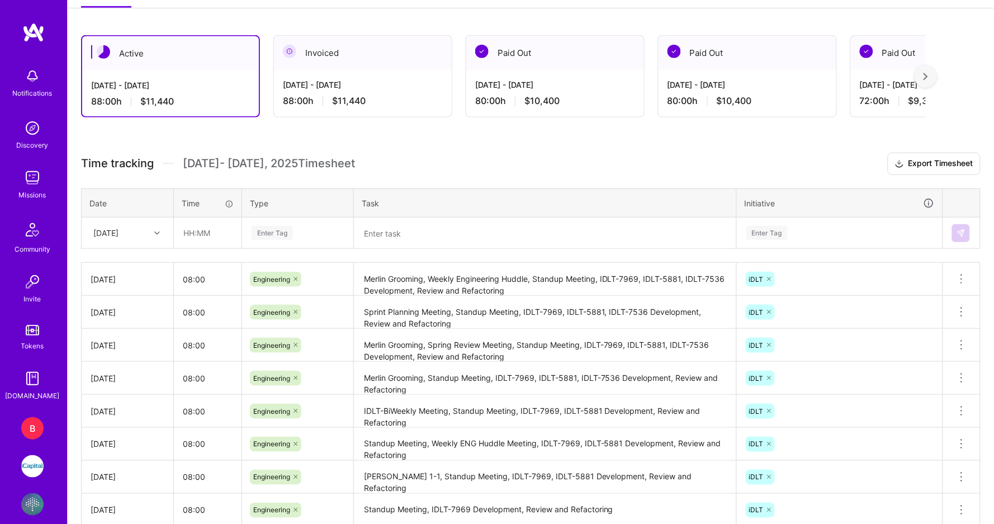
click at [508, 207] on th "Task" at bounding box center [545, 202] width 383 height 29
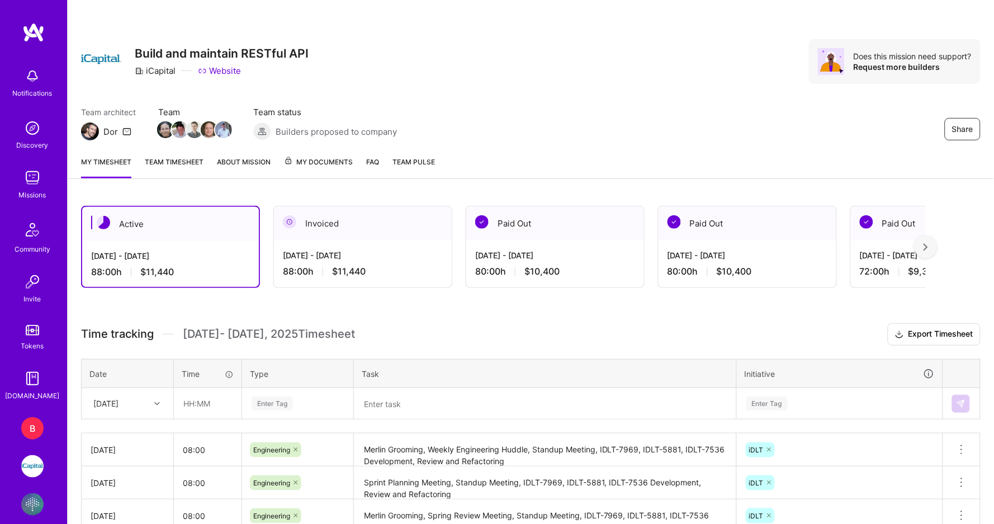
scroll to position [0, 0]
click at [37, 423] on div "B" at bounding box center [32, 428] width 22 height 22
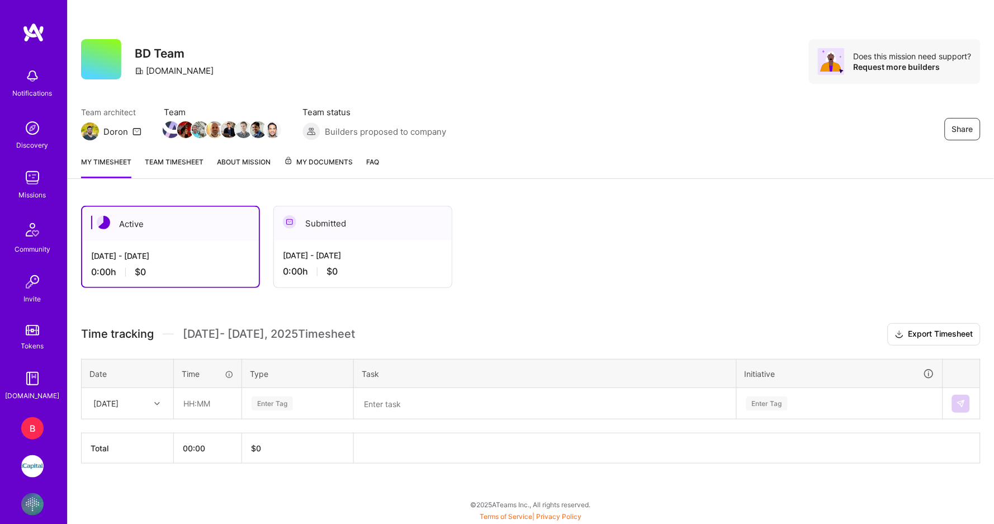
click at [138, 400] on div "[DATE]" at bounding box center [119, 403] width 62 height 18
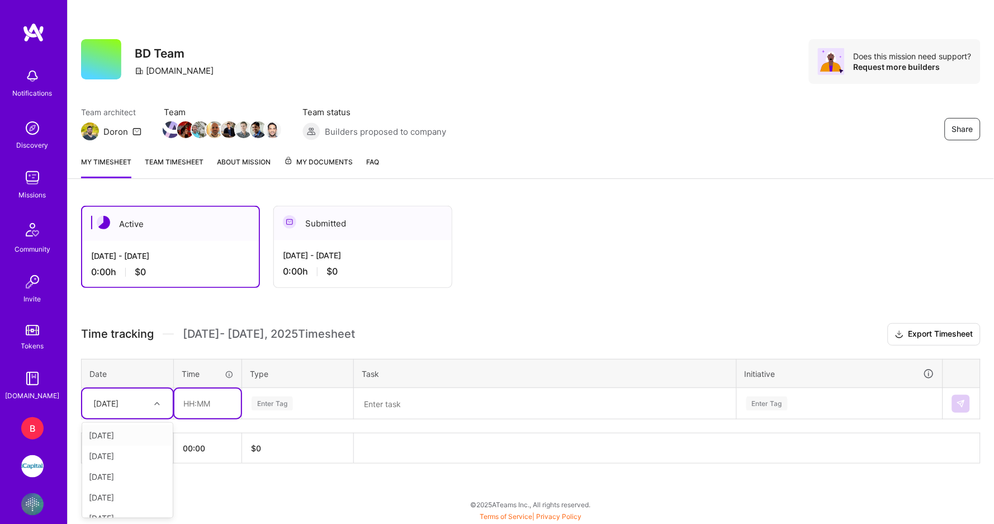
click at [192, 396] on input "text" at bounding box center [207, 403] width 66 height 30
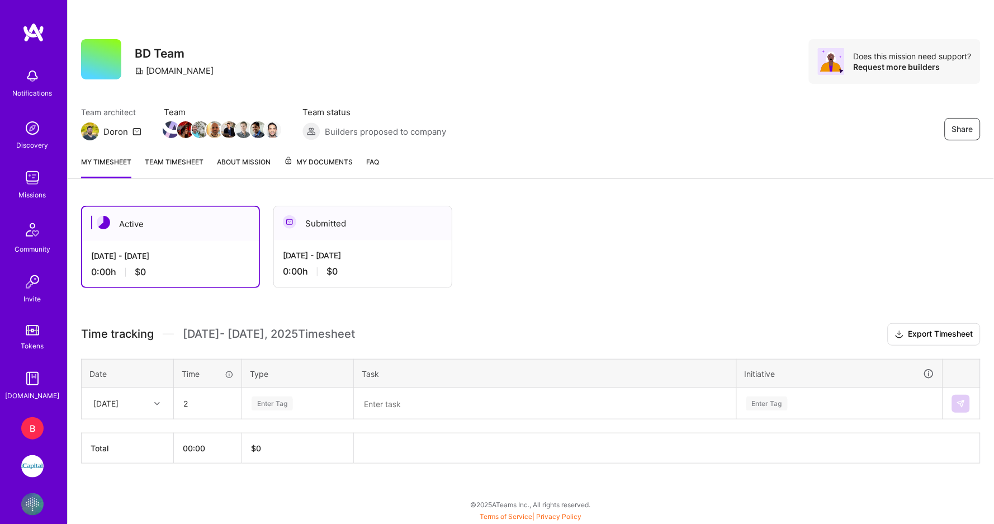
type input "02:00"
type input "S"
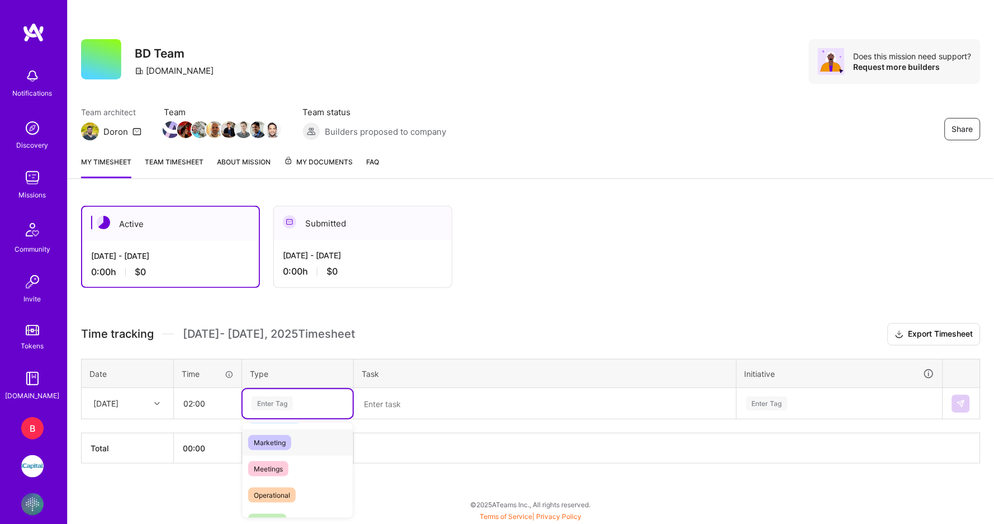
scroll to position [168, 0]
click at [282, 448] on span "Meetings" at bounding box center [268, 455] width 40 height 15
click at [385, 397] on textarea at bounding box center [545, 403] width 380 height 29
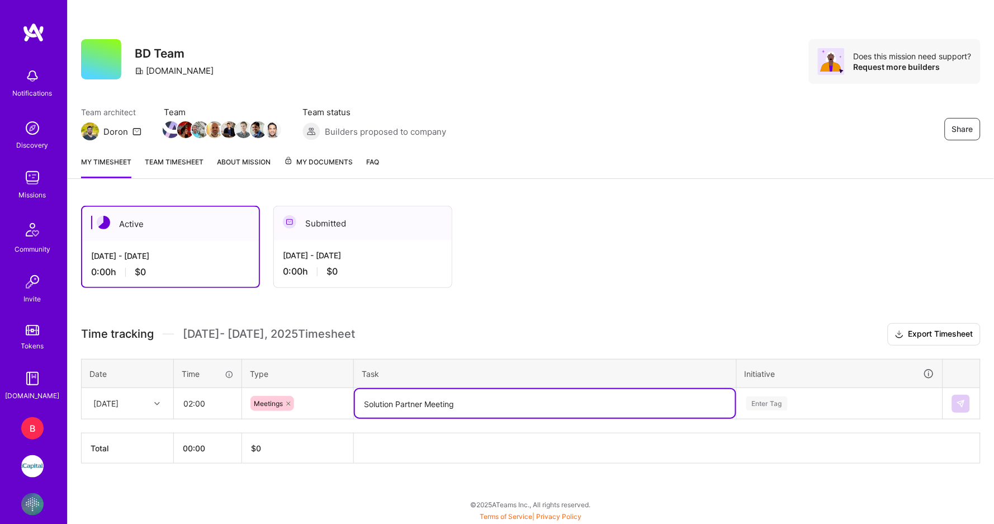
click at [759, 396] on div "Enter Tag" at bounding box center [839, 403] width 205 height 29
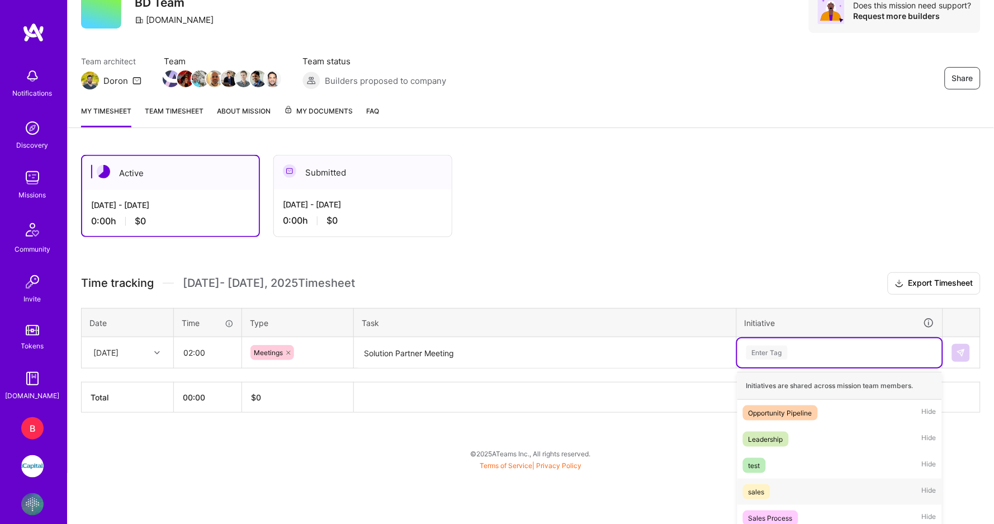
click at [784, 512] on div "Sales Process" at bounding box center [770, 518] width 44 height 12
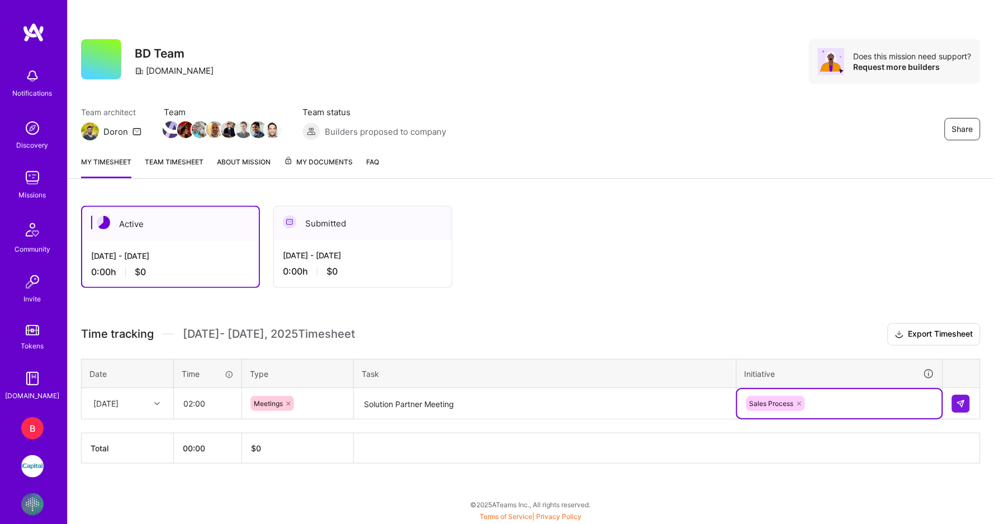
scroll to position [0, 0]
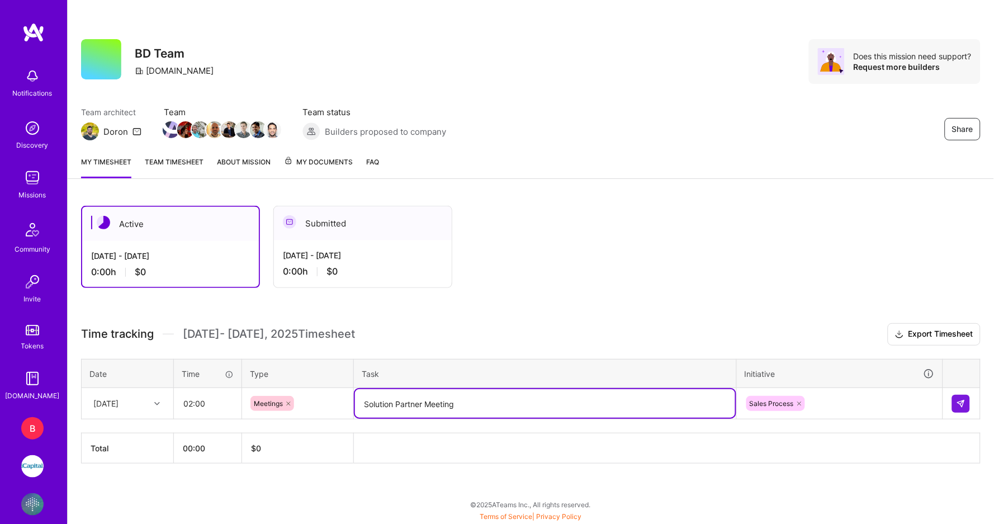
click at [506, 406] on textarea "Solution Partner Meeting" at bounding box center [545, 403] width 380 height 28
type textarea "Solution Partner Meeting, and Follow ups"
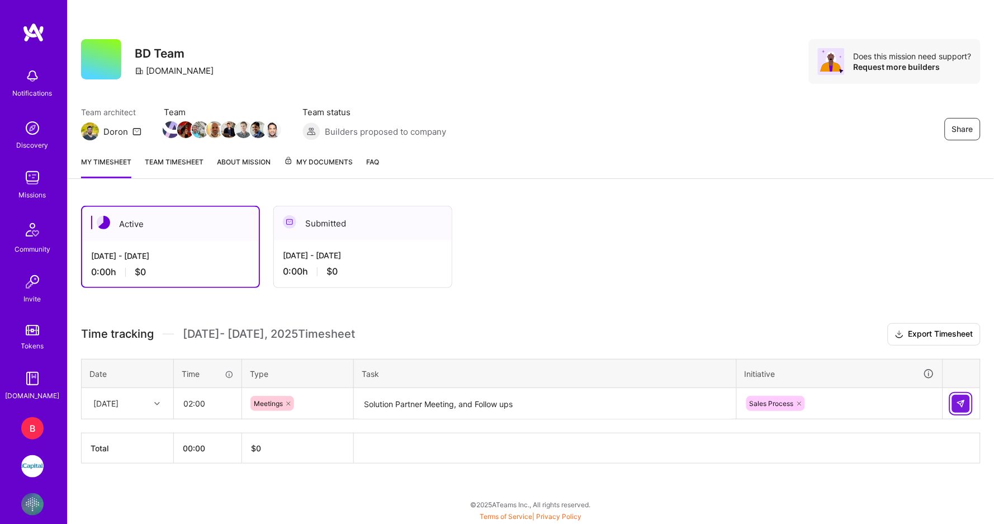
click at [955, 398] on button at bounding box center [961, 404] width 18 height 18
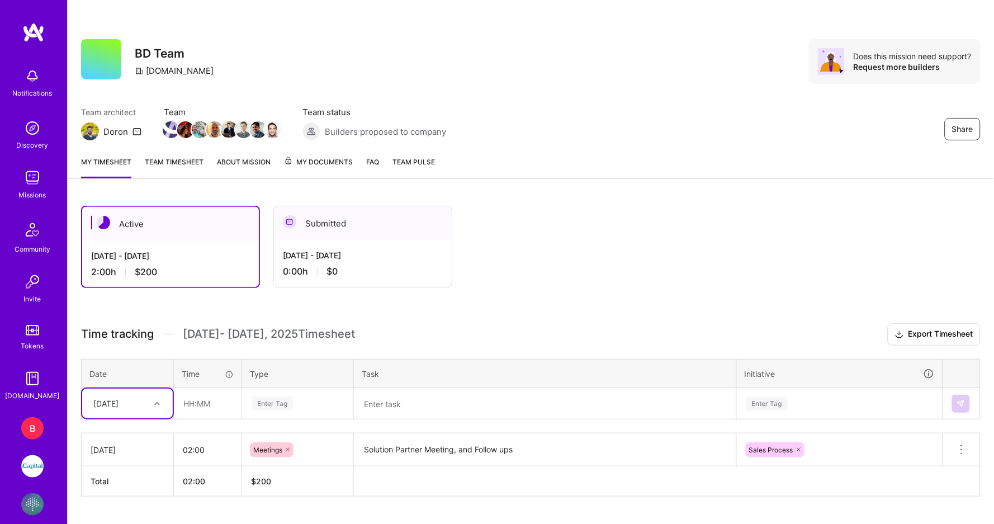
scroll to position [23, 0]
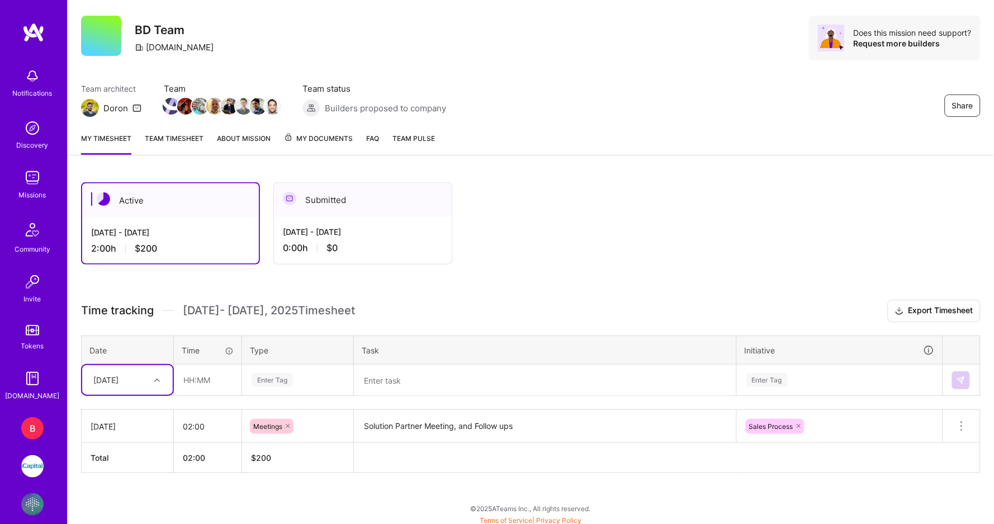
click at [118, 395] on div "Select is focused ,type to refine list, press Down to open the menu, [DATE]" at bounding box center [127, 380] width 91 height 30
click at [203, 370] on input "text" at bounding box center [207, 380] width 66 height 30
type input "02:00"
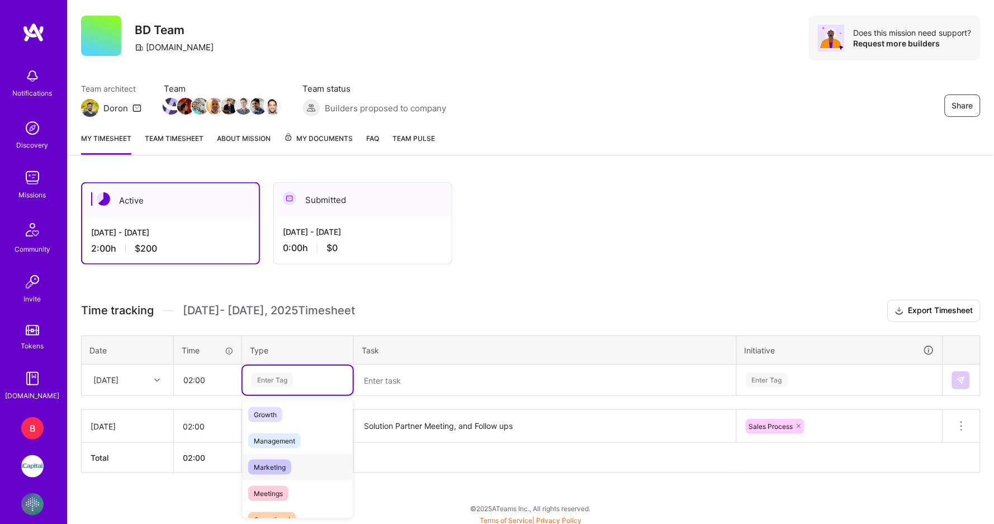
scroll to position [125, 0]
click at [274, 468] on span "Meetings" at bounding box center [268, 475] width 40 height 15
click at [408, 376] on textarea at bounding box center [545, 380] width 380 height 30
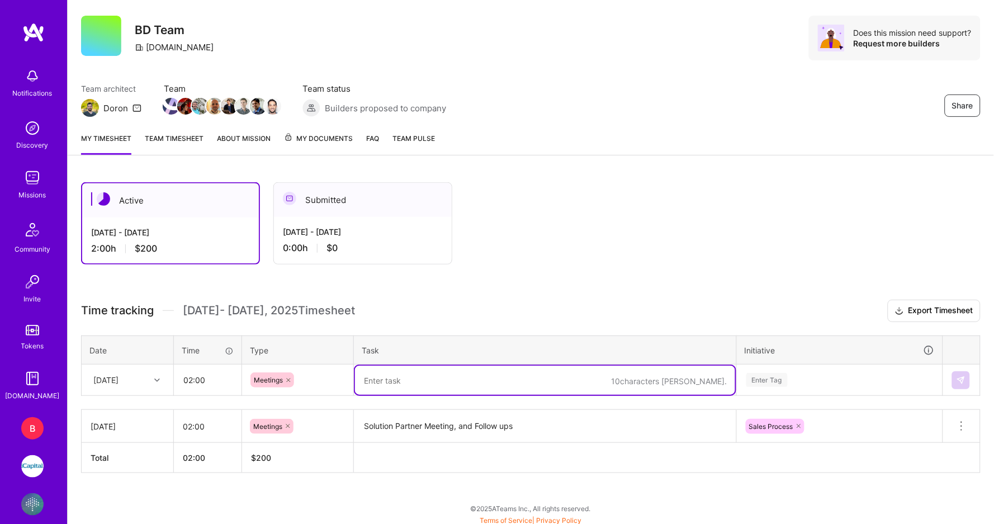
click at [539, 417] on textarea "Solution Partner Meeting, and Follow ups" at bounding box center [545, 426] width 380 height 31
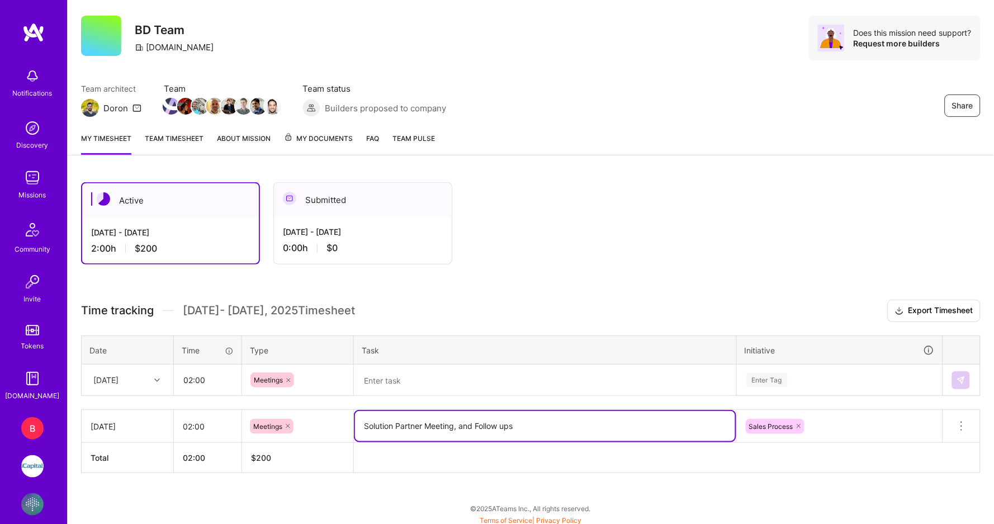
click at [460, 377] on textarea at bounding box center [545, 380] width 380 height 30
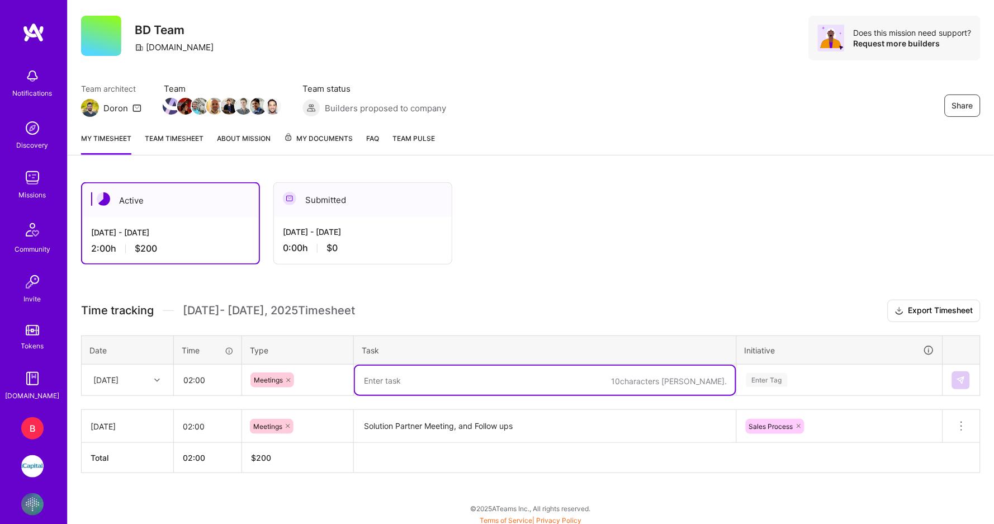
paste textarea "Solution Partner Meeting, and Follow ups"
type textarea "Solution Partner Meeting, and Follow ups"
click at [196, 379] on input "02:00" at bounding box center [207, 380] width 66 height 30
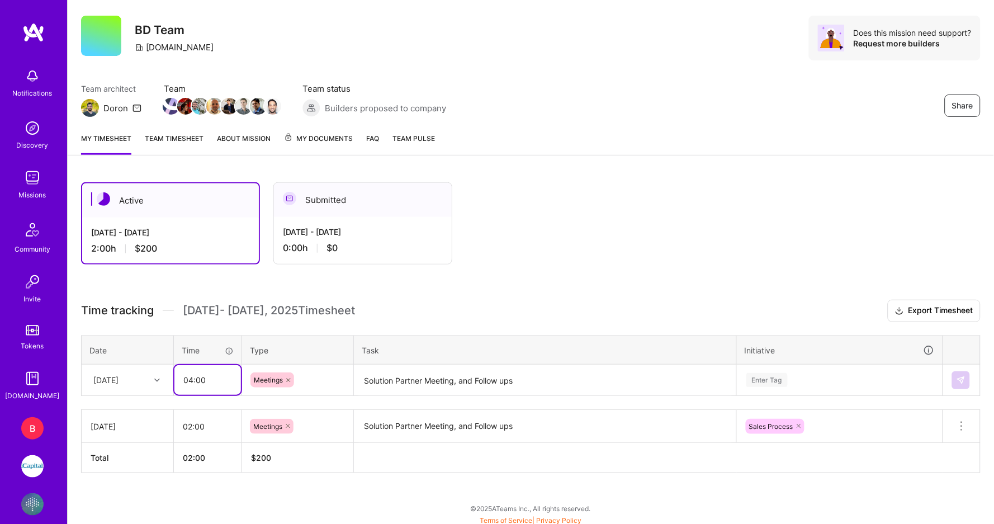
type input "04:00"
click at [519, 379] on textarea "Solution Partner Meeting, and Follow ups" at bounding box center [545, 380] width 380 height 30
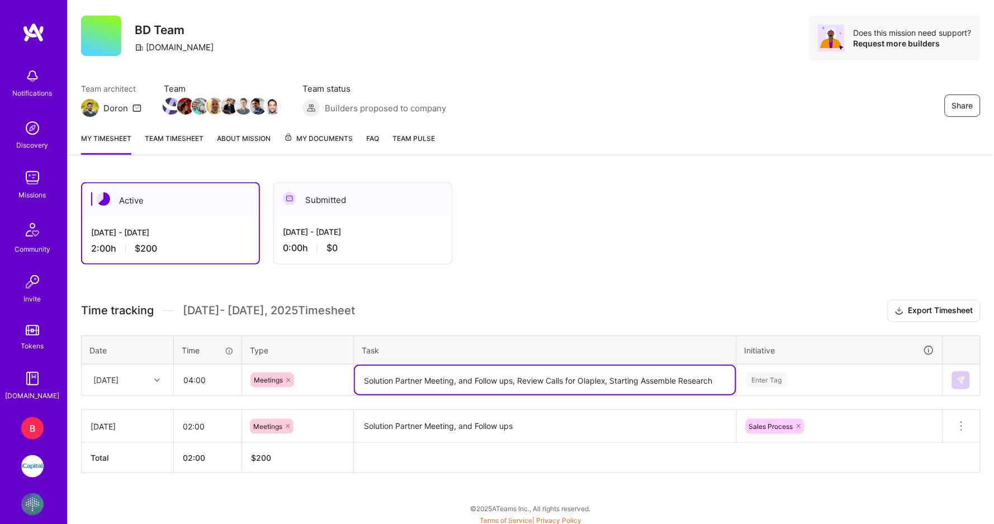
type textarea "Solution Partner Meeting, and Follow ups, Review Calls for Olaplex, Starting As…"
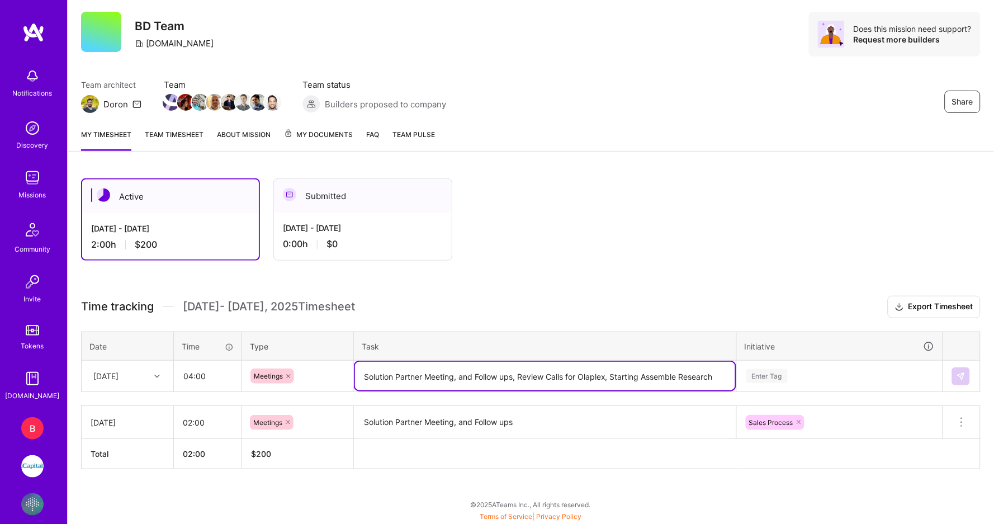
scroll to position [51, 0]
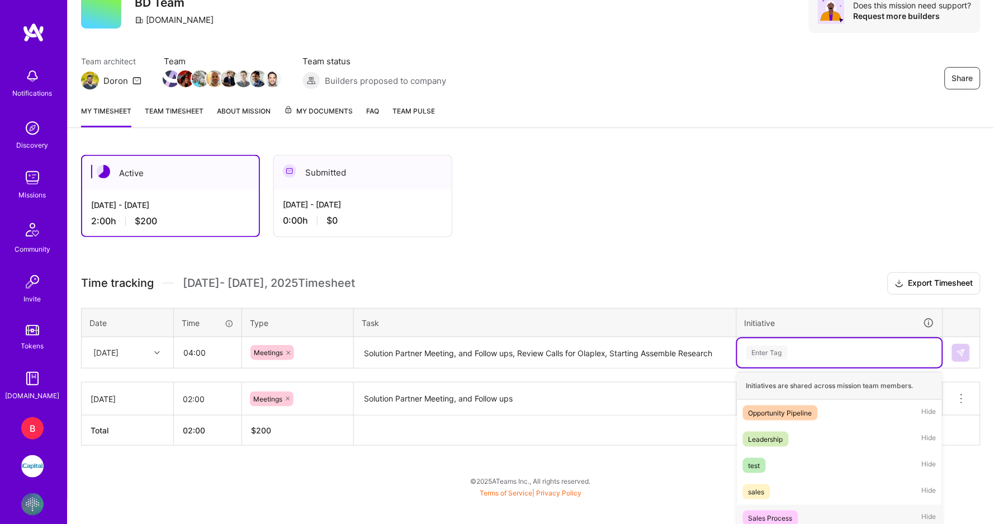
click at [798, 516] on span "Sales Process" at bounding box center [770, 517] width 55 height 15
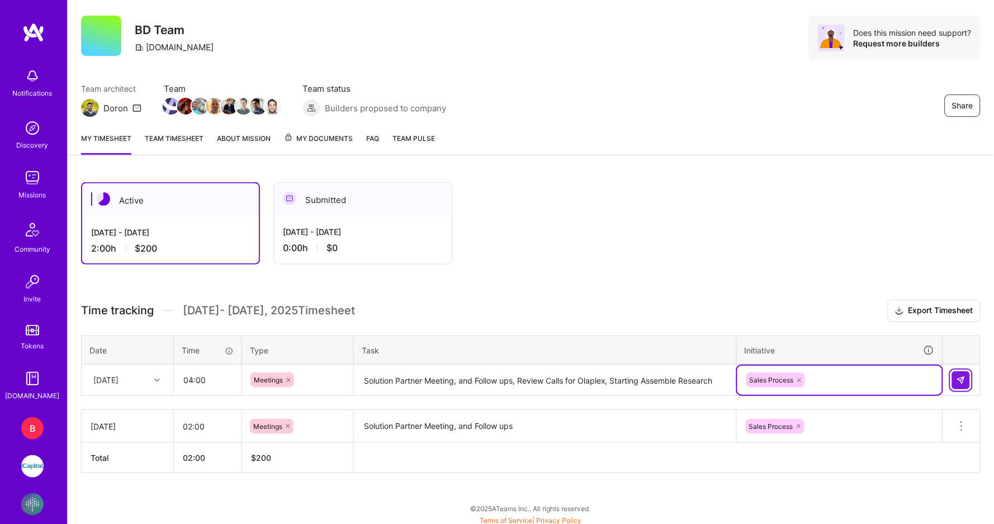
click at [967, 373] on button at bounding box center [961, 380] width 18 height 18
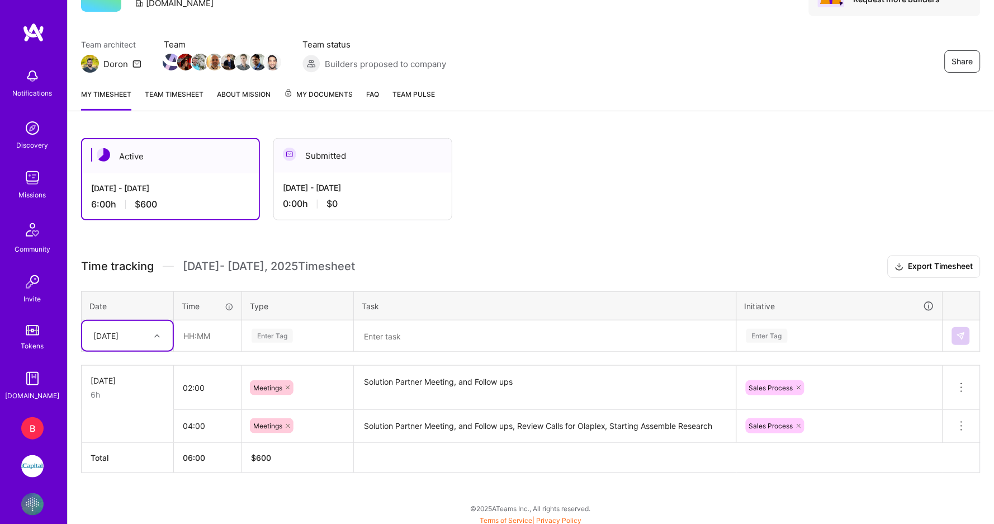
scroll to position [67, 0]
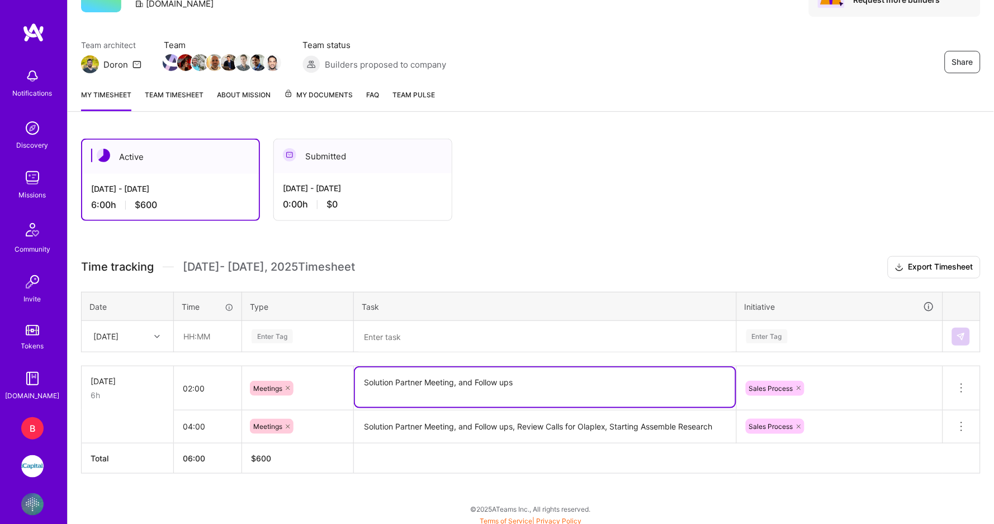
drag, startPoint x: 563, startPoint y: 373, endPoint x: 413, endPoint y: 368, distance: 150.4
click at [413, 368] on textarea "Solution Partner Meeting, and Follow ups" at bounding box center [545, 387] width 380 height 40
click at [962, 384] on icon at bounding box center [960, 387] width 13 height 13
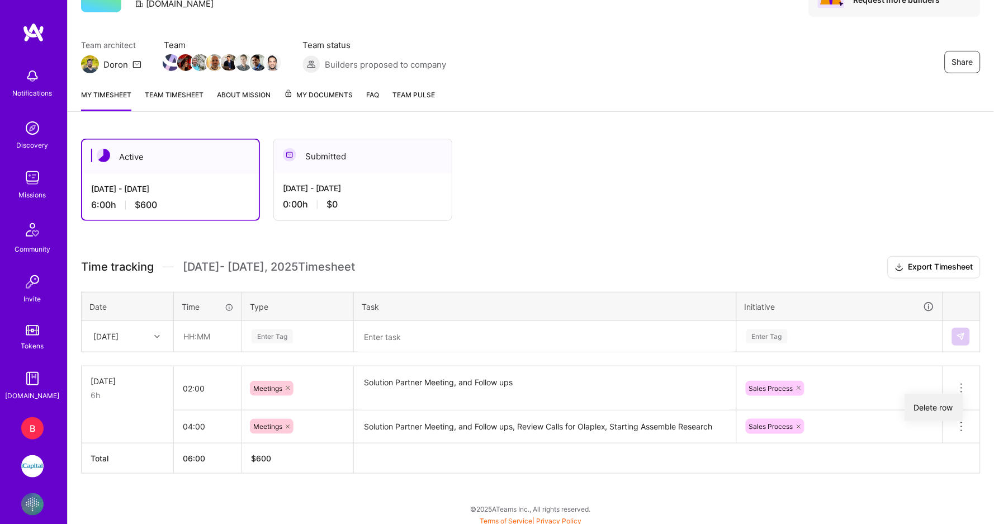
click at [920, 407] on button "Delete row" at bounding box center [934, 406] width 58 height 27
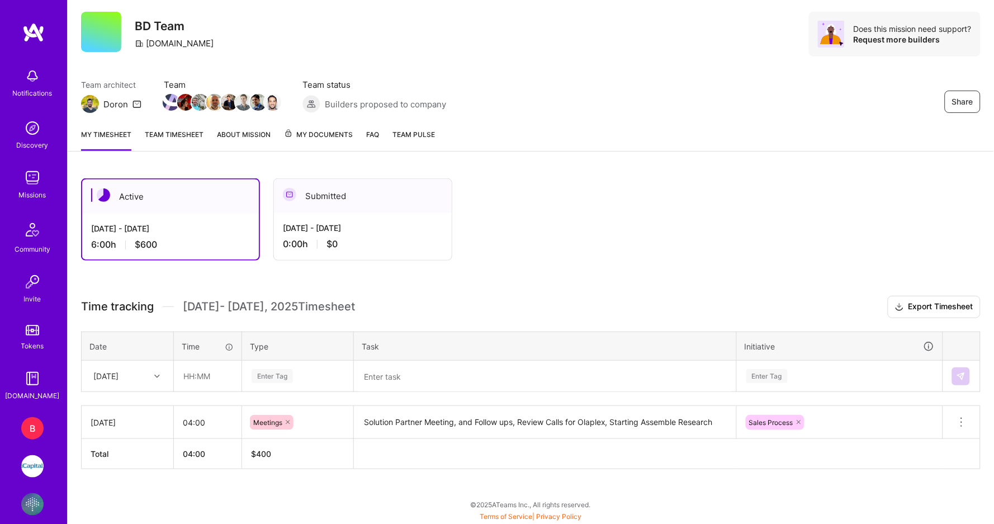
scroll to position [23, 0]
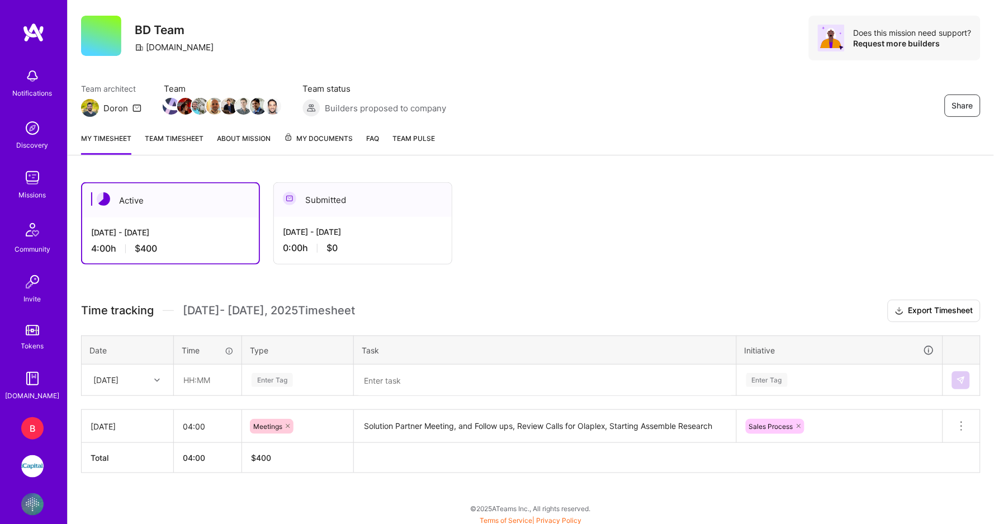
click at [118, 377] on div "[DATE]" at bounding box center [105, 380] width 25 height 12
click at [121, 471] on div "[DATE]" at bounding box center [127, 477] width 91 height 21
click at [192, 377] on input "text" at bounding box center [207, 380] width 66 height 30
type input "02:00"
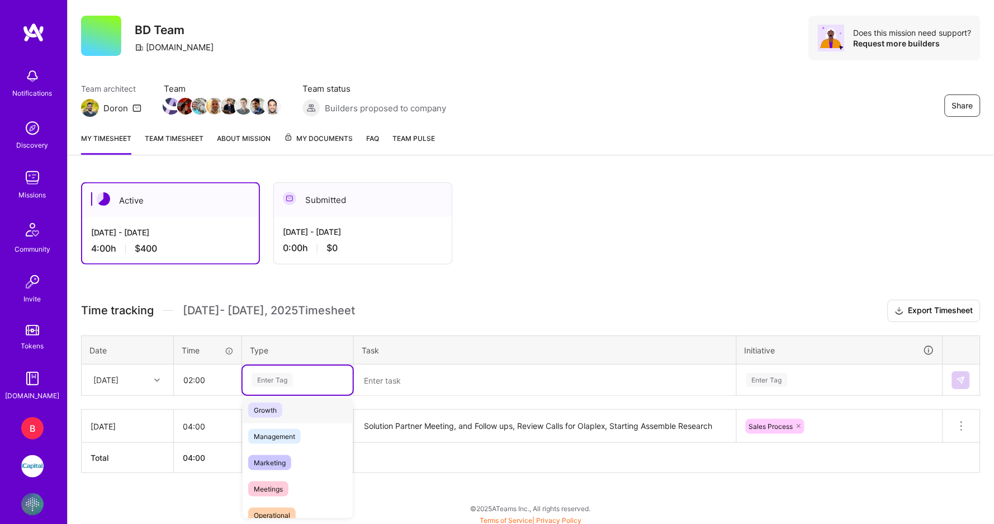
scroll to position [136, 0]
click at [284, 457] on span "Meetings" at bounding box center [268, 464] width 40 height 15
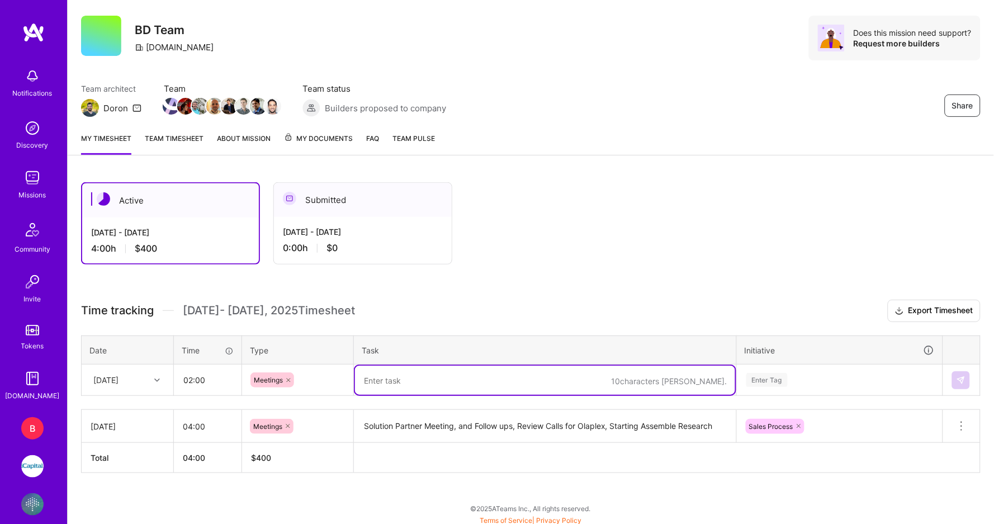
click at [403, 389] on textarea at bounding box center [545, 379] width 380 height 29
paste textarea "Solution Partner Meeting, and Follow ups"
type textarea "Solution Partner Meeting, and Follow ups"
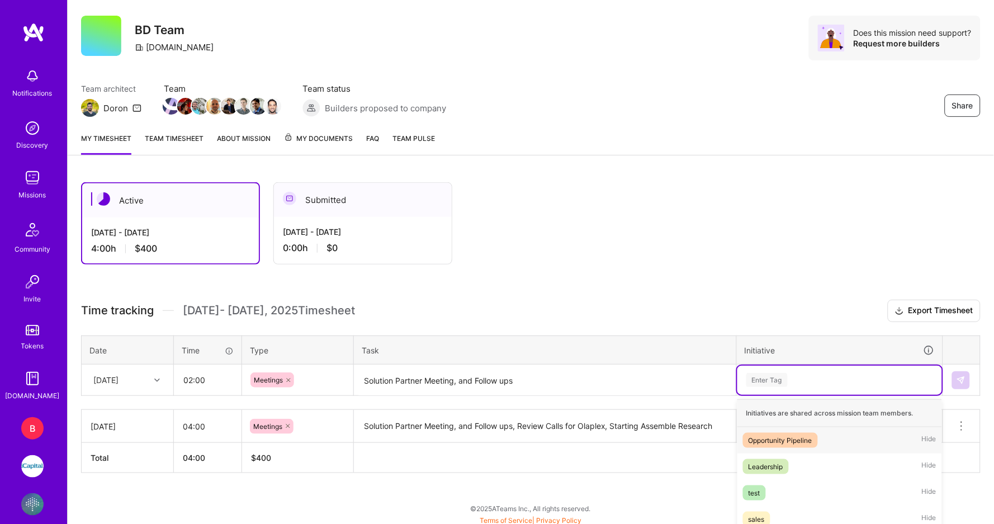
click at [783, 383] on div "Time tracking [DATE] - [DATE] Timesheet Export Timesheet Date Time Type Task In…" at bounding box center [530, 386] width 899 height 173
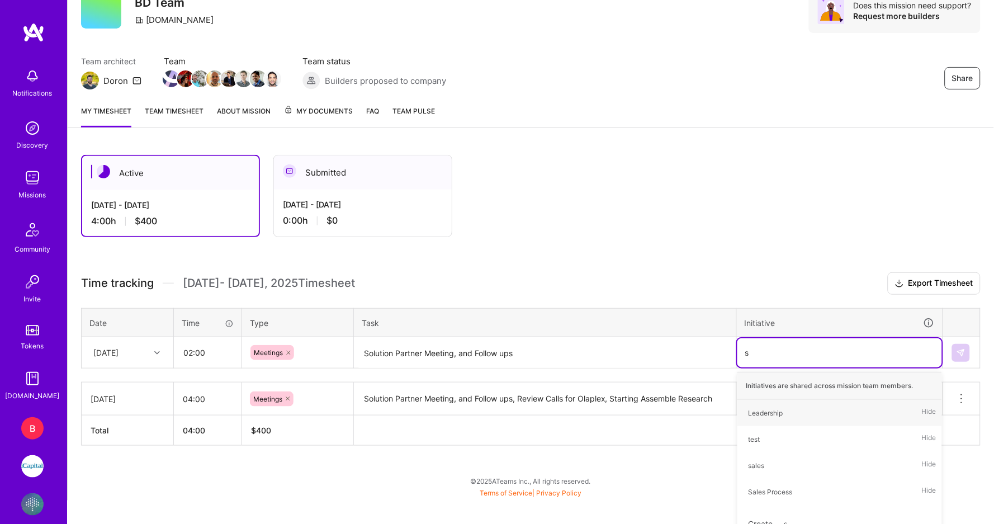
type input "sa"
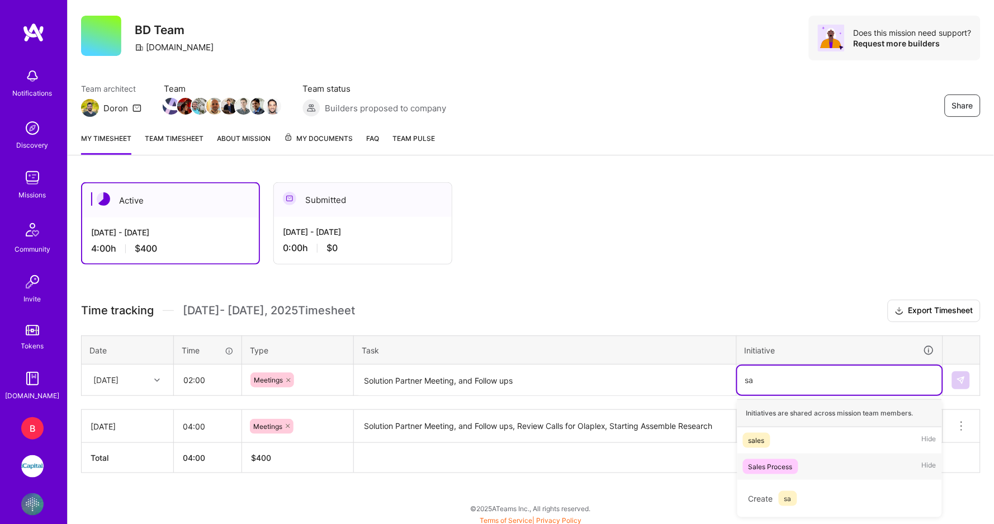
click at [776, 462] on div "Sales Process" at bounding box center [770, 466] width 44 height 12
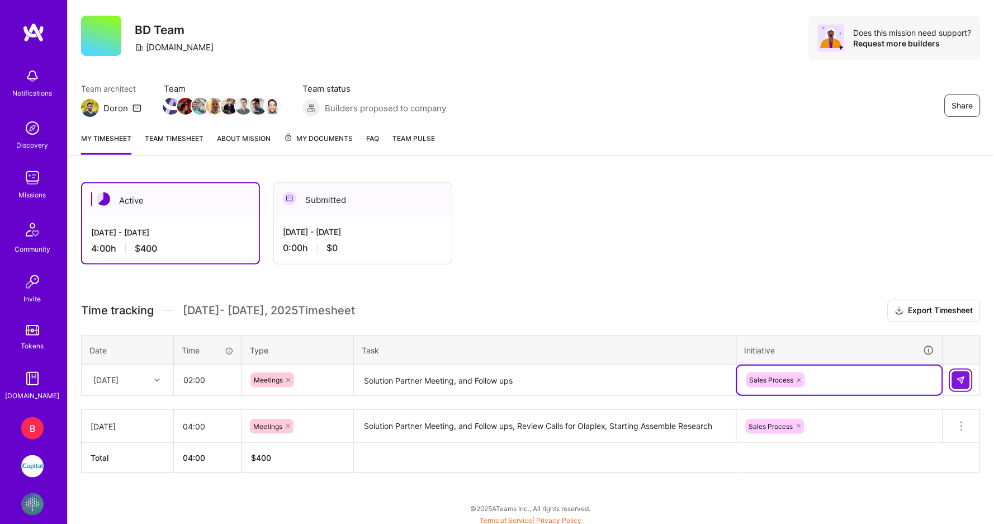
click at [961, 376] on img at bounding box center [960, 380] width 9 height 9
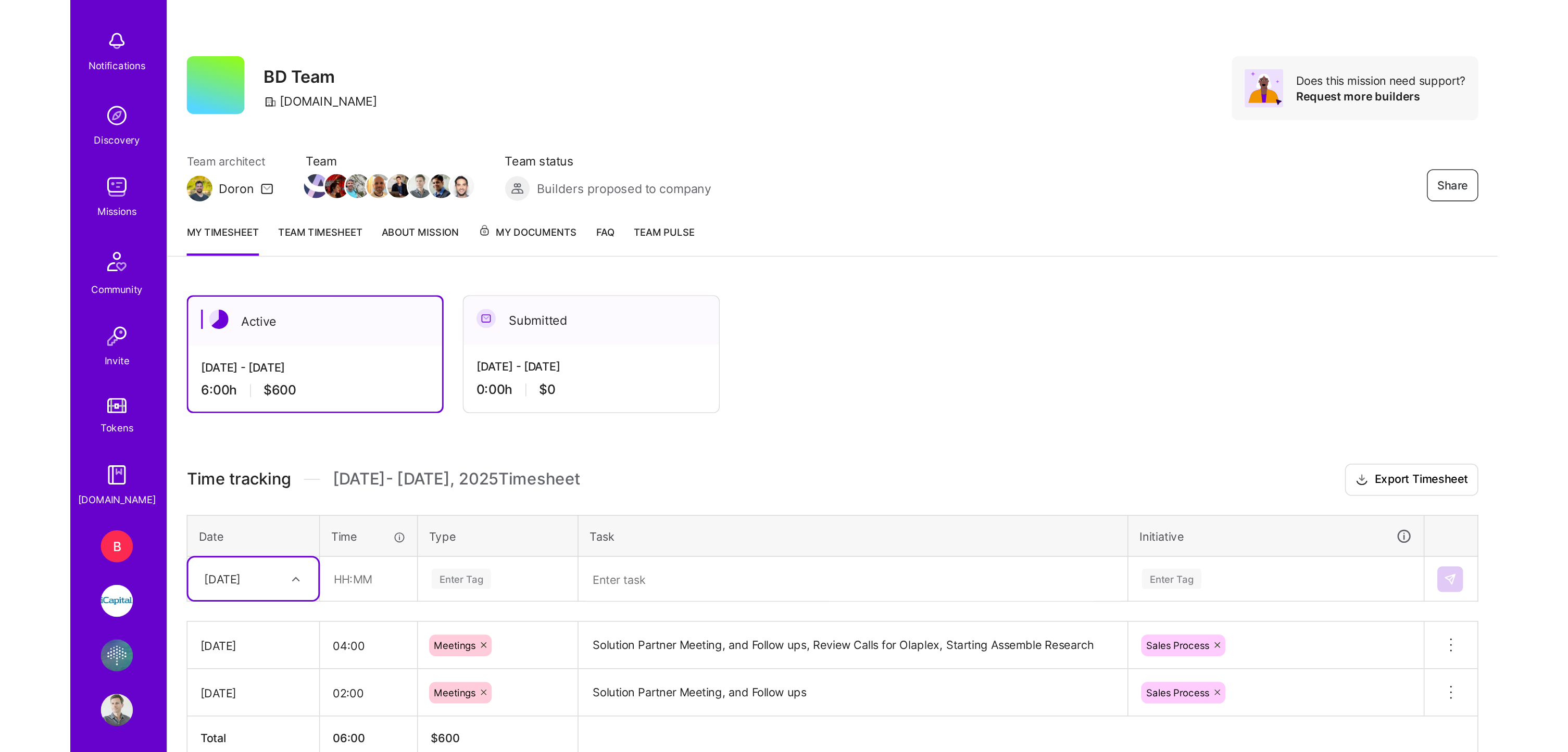
scroll to position [44, 0]
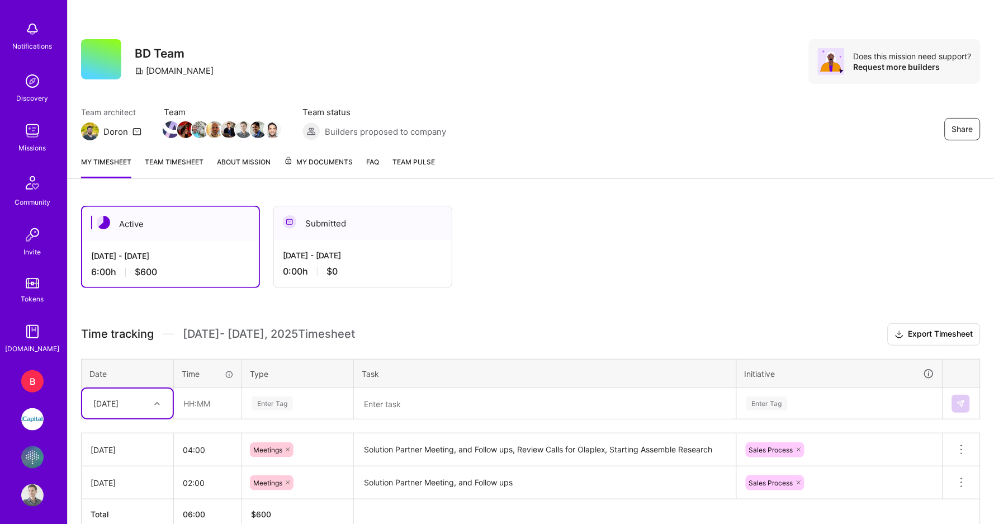
click at [35, 460] on img at bounding box center [32, 457] width 22 height 22
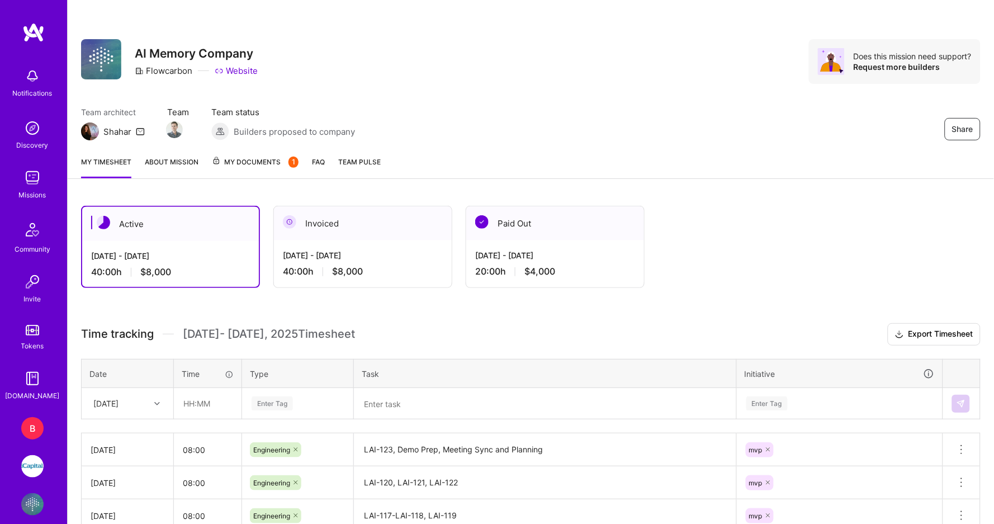
click at [37, 423] on div "B" at bounding box center [32, 428] width 22 height 22
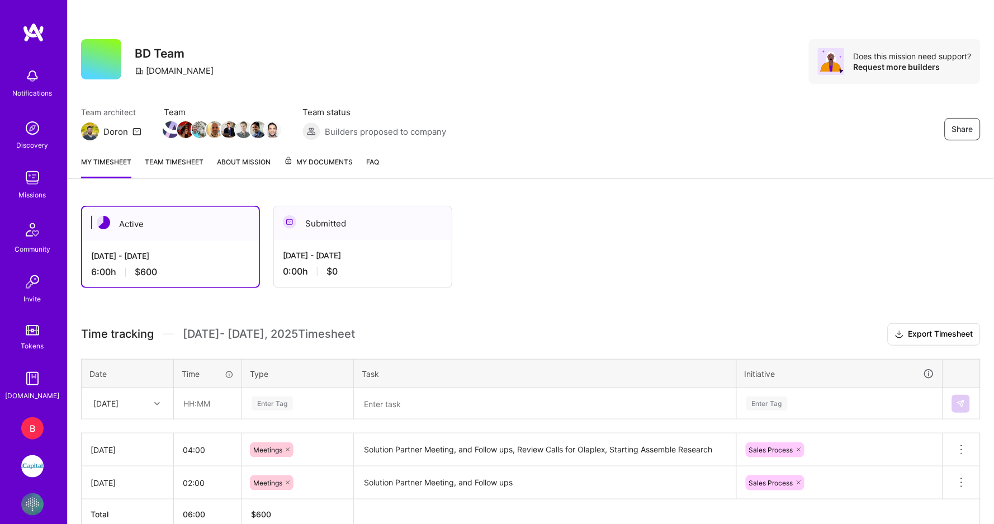
click at [34, 425] on div "B" at bounding box center [32, 428] width 22 height 22
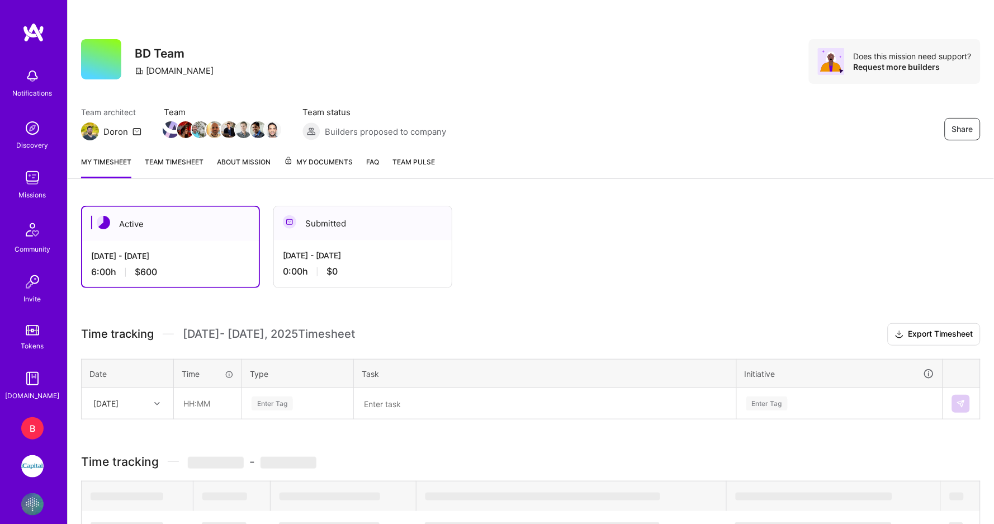
click at [31, 458] on img at bounding box center [32, 466] width 22 height 22
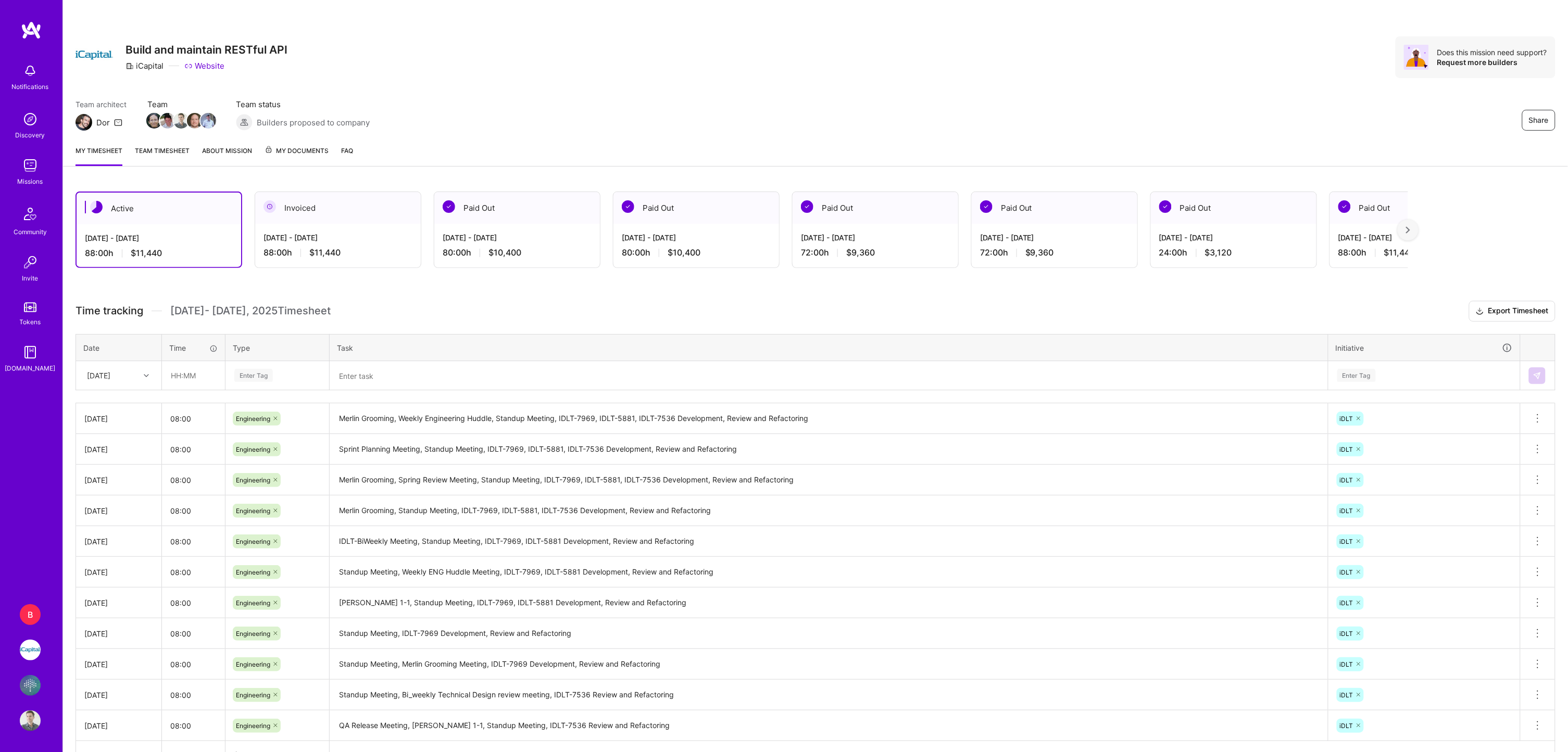
click at [29, 73] on img at bounding box center [30, 71] width 20 height 21
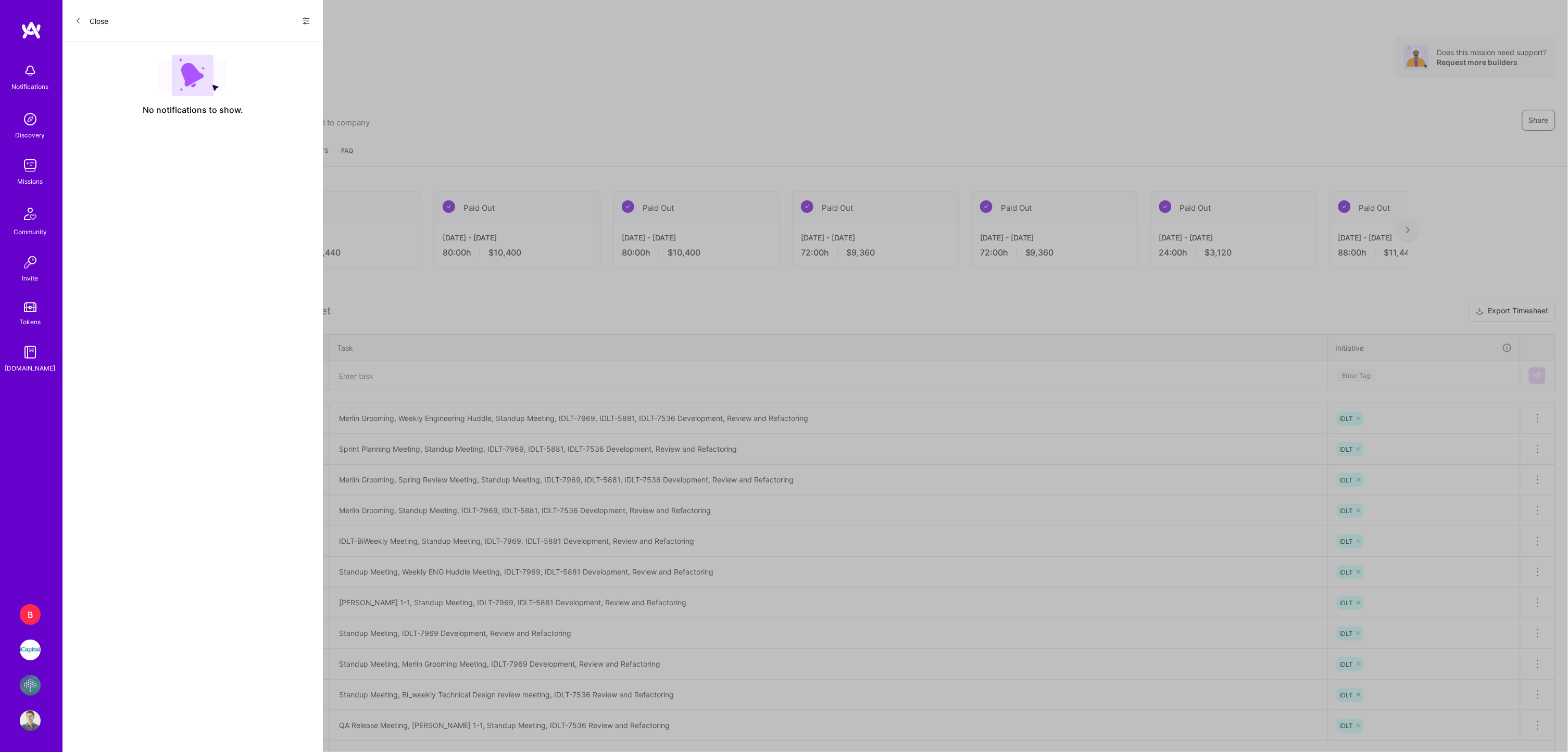
click at [414, 49] on div "Notifications Discovery Missions Community Invite Tokens [DOMAIN_NAME] B BD Tea…" at bounding box center [784, 407] width 1568 height 815
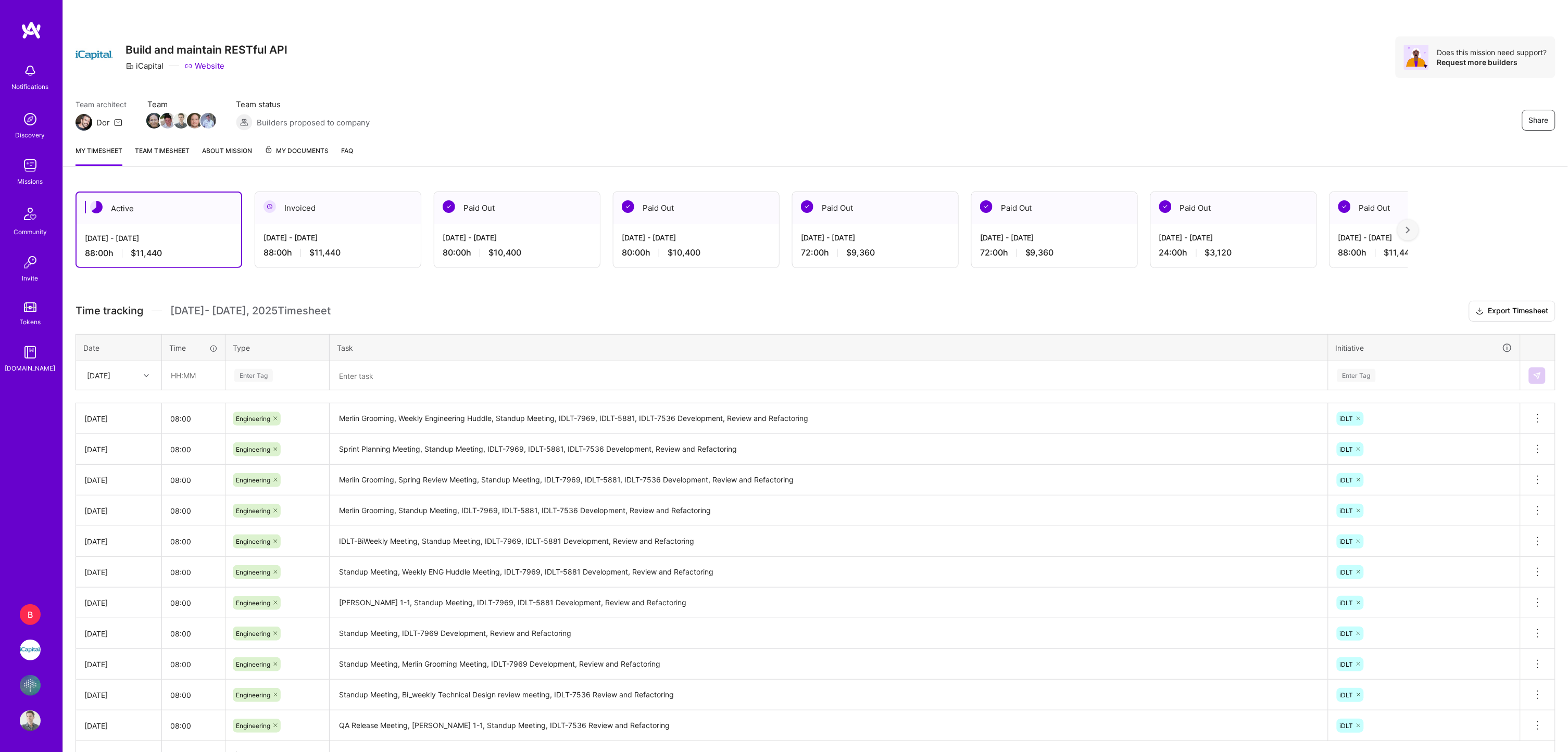
click at [34, 26] on img at bounding box center [31, 30] width 20 height 19
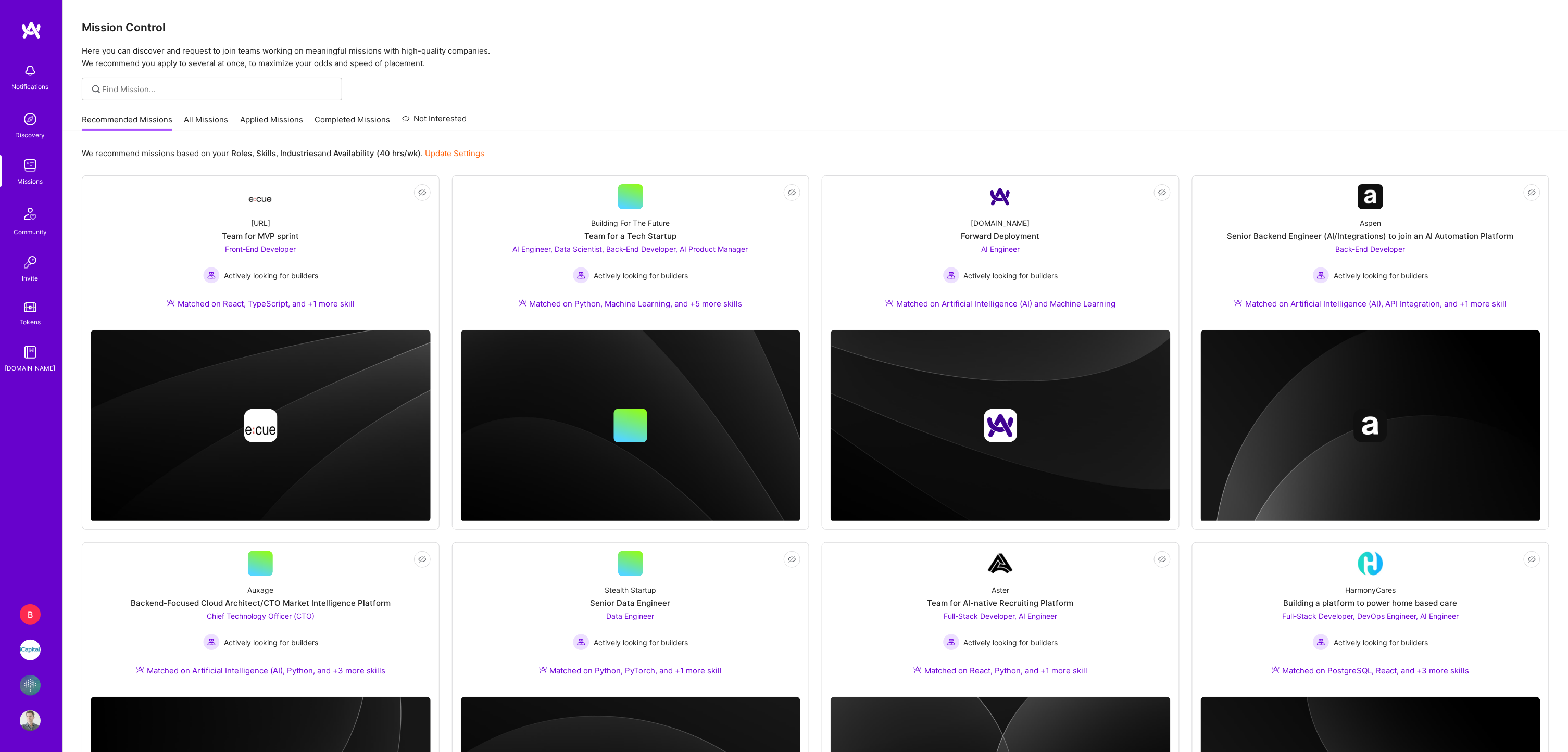
click at [33, 487] on div "B" at bounding box center [30, 615] width 20 height 21
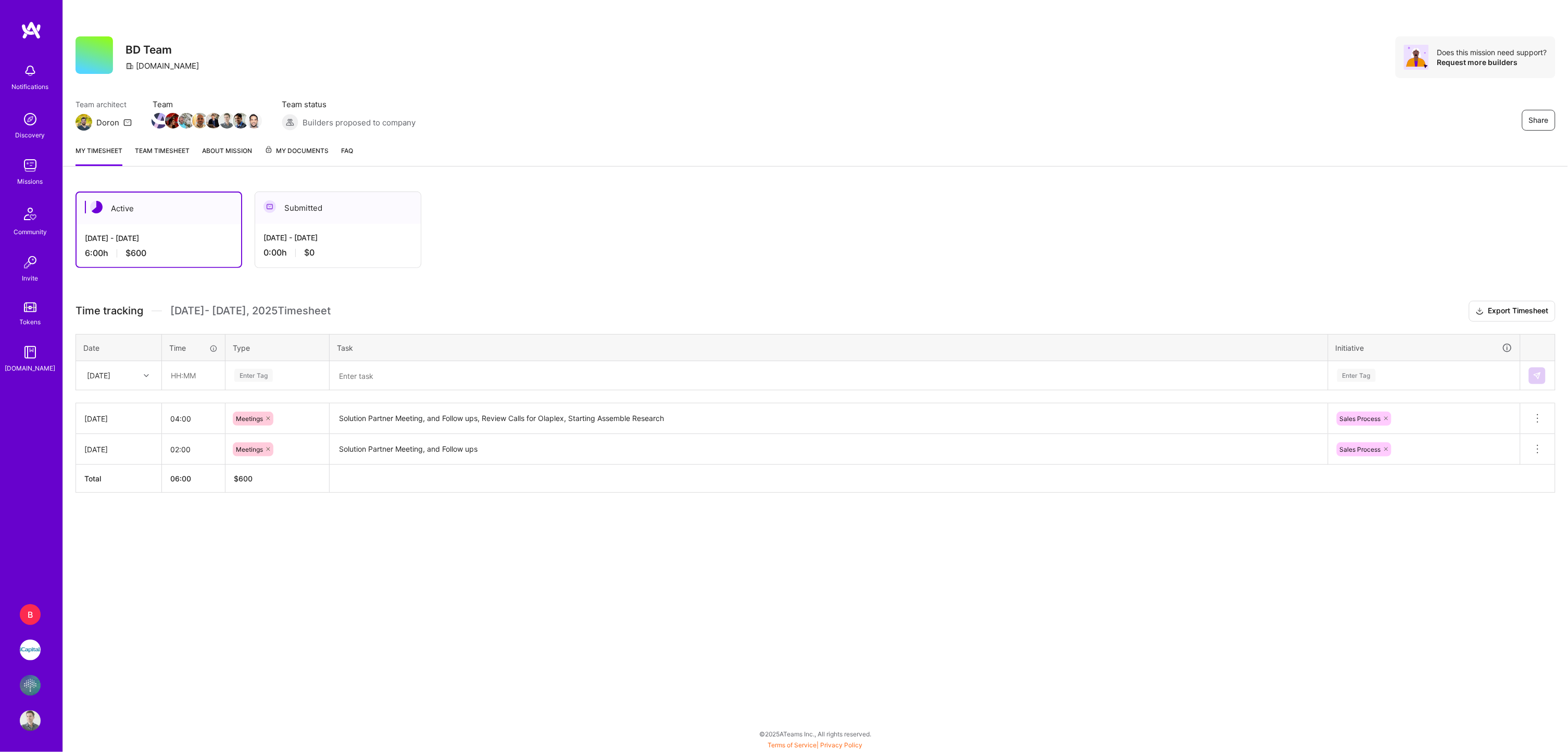
drag, startPoint x: 340, startPoint y: 245, endPoint x: 188, endPoint y: 233, distance: 152.5
click at [303, 241] on div "[DATE] - [DATE] 0:00 h $0" at bounding box center [338, 245] width 166 height 43
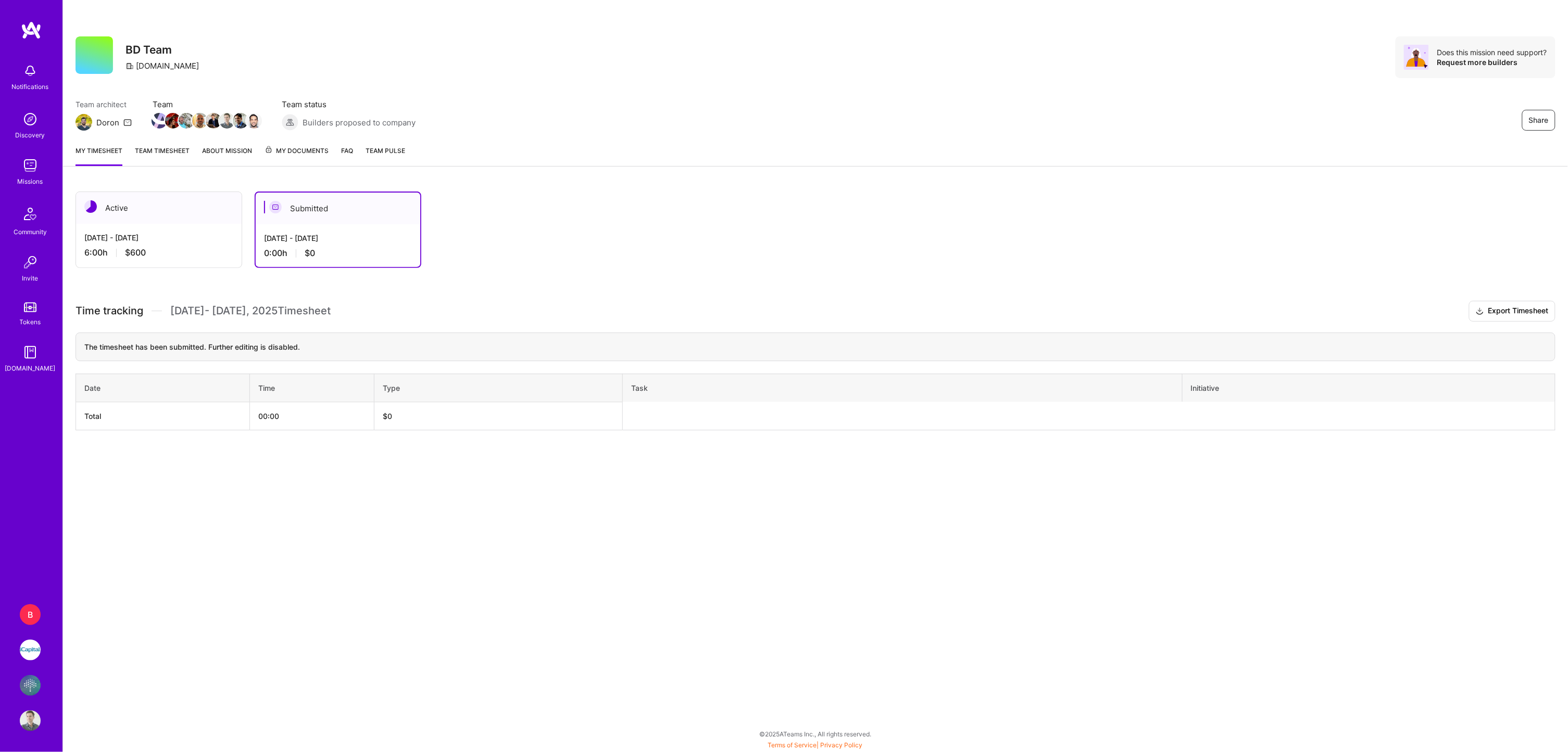
click at [185, 224] on div "[DATE] - [DATE] 6:00 h $600" at bounding box center [159, 245] width 166 height 43
